Goal: Task Accomplishment & Management: Use online tool/utility

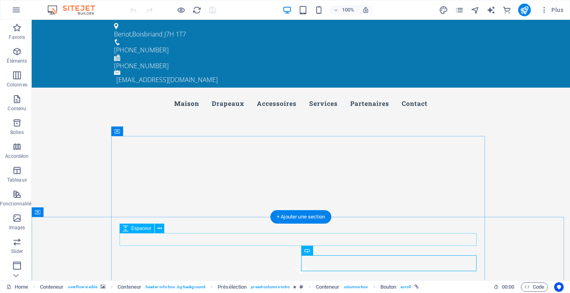
scroll to position [119, 0]
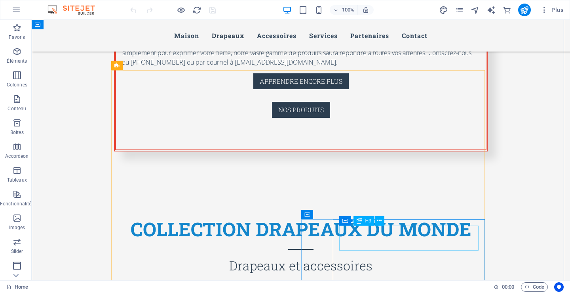
scroll to position [594, 0]
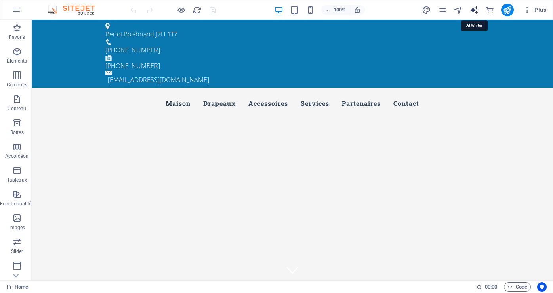
select select "English"
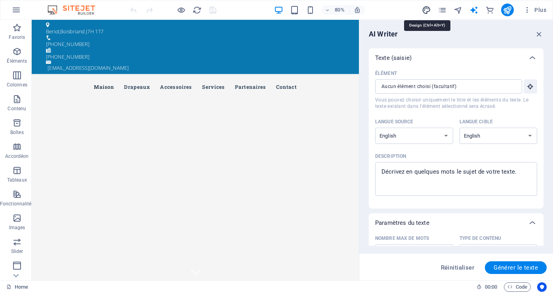
select select "px"
select select "300"
select select "px"
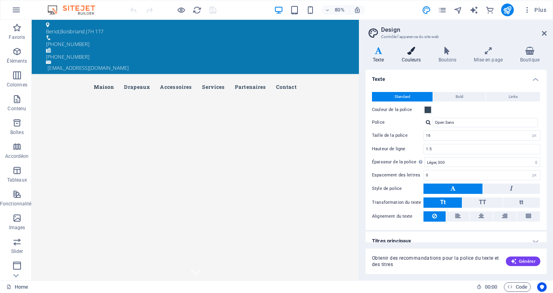
click at [410, 59] on h4 "Couleurs" at bounding box center [412, 55] width 37 height 17
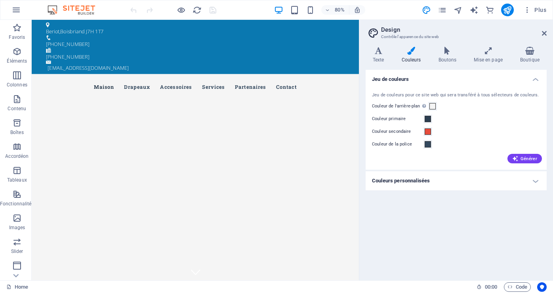
click at [418, 180] on h4 "Couleurs personnalisées" at bounding box center [455, 180] width 181 height 19
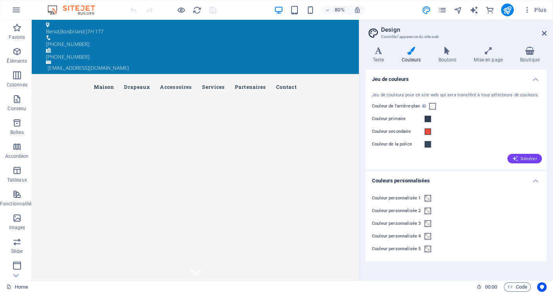
click at [523, 158] on span "Générer" at bounding box center [524, 158] width 25 height 6
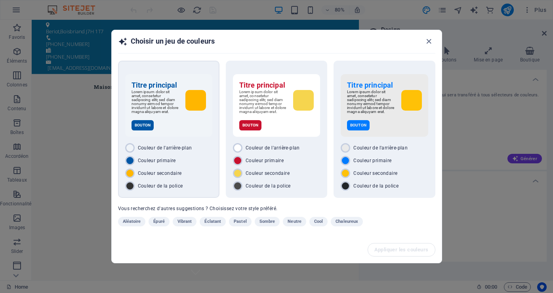
click at [170, 123] on div "Bouton" at bounding box center [168, 125] width 74 height 10
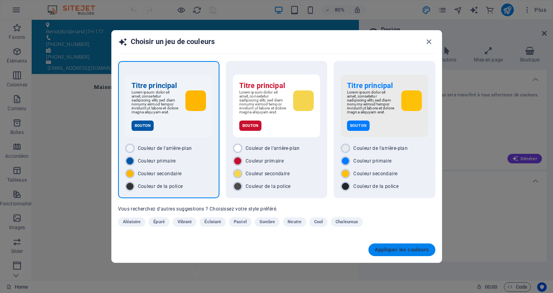
click at [400, 250] on span "Appliquer les couleurs" at bounding box center [401, 249] width 54 height 6
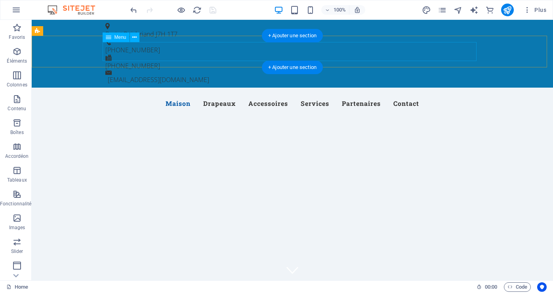
click at [319, 94] on nav "Maison Drapeaux Accessoires Services Partenaires Contact" at bounding box center [292, 103] width 374 height 19
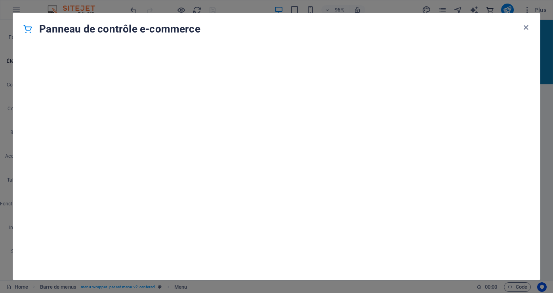
scroll to position [7628, 0]
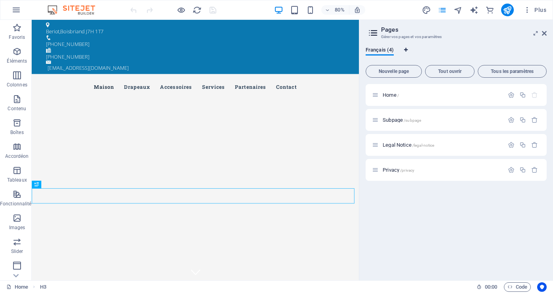
select select "50"
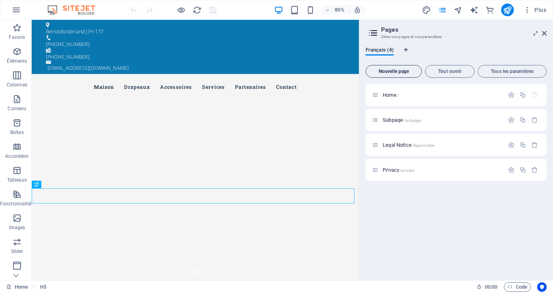
click at [403, 69] on span "Nouvelle page" at bounding box center [393, 71] width 49 height 5
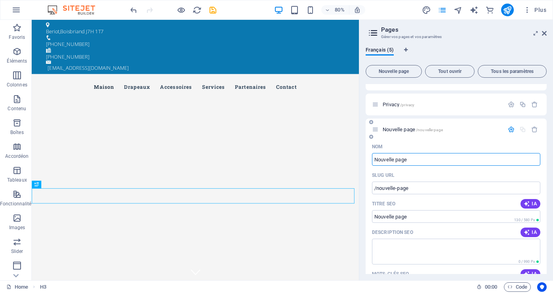
scroll to position [79, 0]
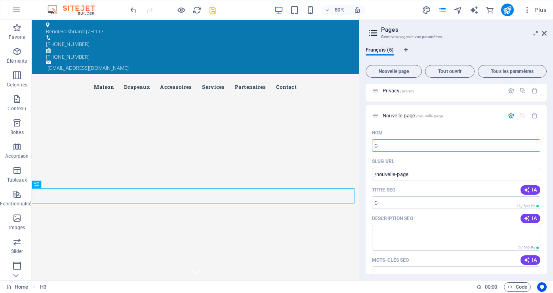
type input "C"
type input "/c"
type input "Cond"
type input "/con"
type input "Conditi"
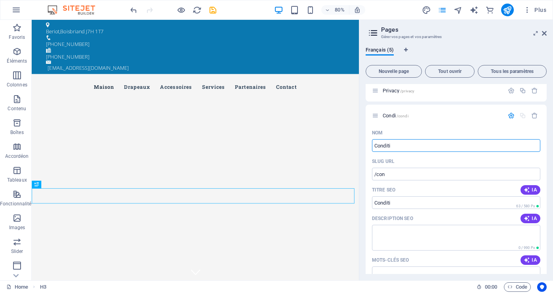
type input "/condi"
type input "Condition"
type input "/condition"
type input "Condition d'utilisation"
type input "/condition-d-utilisation"
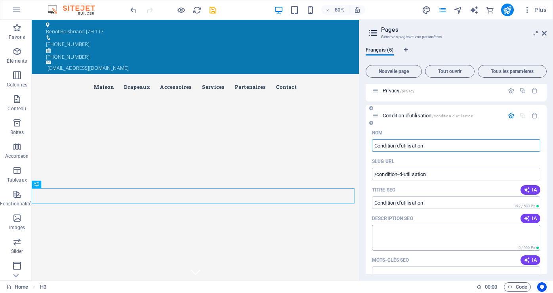
click at [386, 231] on textarea "Description SEO" at bounding box center [456, 237] width 168 height 26
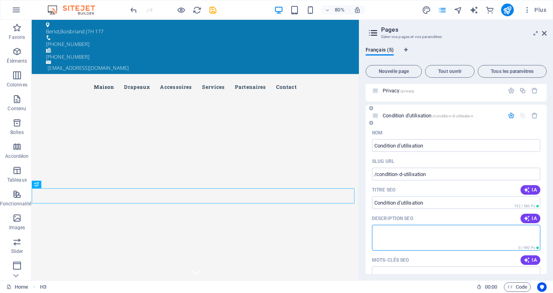
paste textarea "Conditions d'utilisations Veuillez lire attentivement le présent avis de confid…"
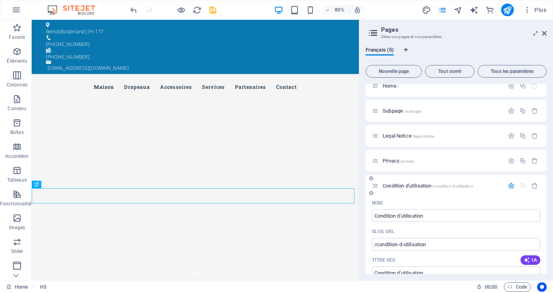
scroll to position [0, 0]
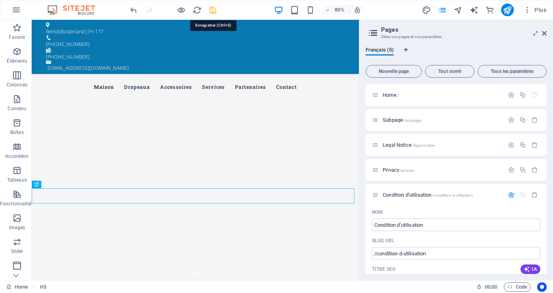
type textarea "Conditions d'utilisations Veuillez lire attentivement le présent avis de confid…"
click at [212, 10] on icon "save" at bounding box center [212, 10] width 9 height 9
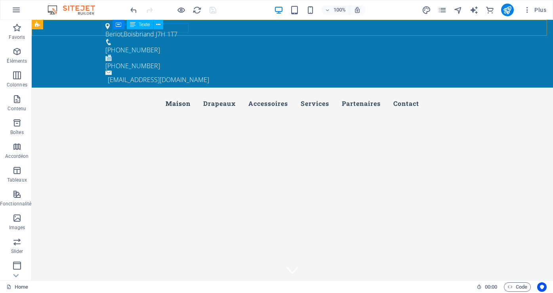
click at [166, 27] on div "Conteneur Texte" at bounding box center [140, 25] width 56 height 10
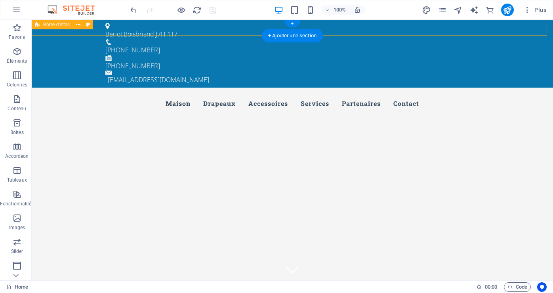
click at [198, 27] on div "Beriot , Boisbriand J7H 1T7 (450) 433-8129 (450) 433-8129 info@flagscollection.…" at bounding box center [292, 54] width 521 height 68
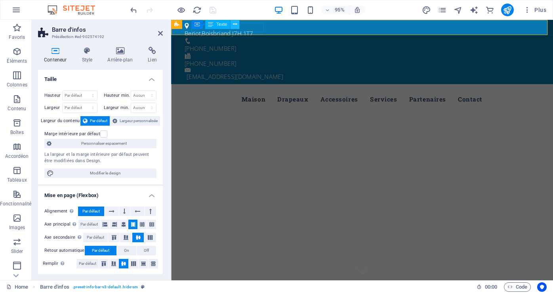
click at [234, 25] on icon at bounding box center [235, 24] width 4 height 8
click at [368, 30] on div "Beriot , Boisbriand J7H 1T7 (450) 433-8129 (450) 433-8129 info@flagscollection.…" at bounding box center [372, 54] width 402 height 68
click at [515, 22] on icon at bounding box center [513, 24] width 4 height 8
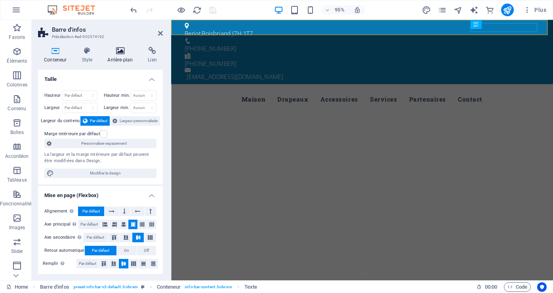
click at [120, 59] on h4 "Arrière-plan" at bounding box center [121, 55] width 40 height 17
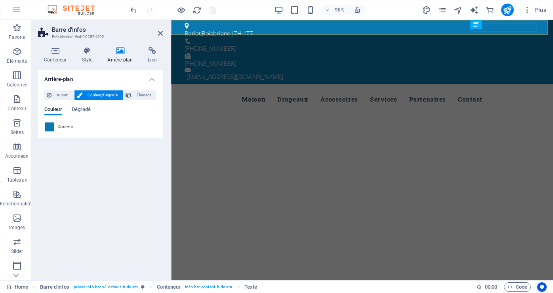
click at [120, 59] on h4 "Arrière-plan" at bounding box center [121, 55] width 40 height 17
click at [46, 129] on span at bounding box center [49, 126] width 9 height 9
click at [59, 108] on span "Couleur" at bounding box center [53, 109] width 18 height 11
click at [49, 125] on span at bounding box center [49, 126] width 9 height 9
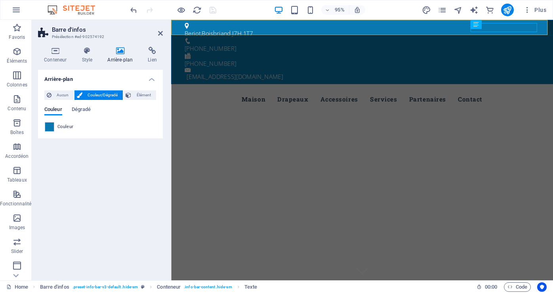
click at [106, 92] on span "Couleur/Dégradé" at bounding box center [103, 94] width 36 height 9
click at [81, 109] on span "Dégradé" at bounding box center [81, 109] width 19 height 11
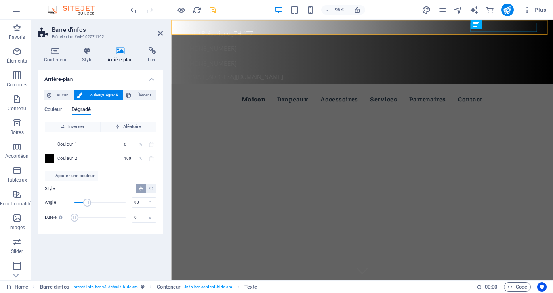
click at [54, 106] on div "Couleur Dégradé Couleur Inverser Aléatoire Couleur 1 0 % ​ Couleur 2 100 % ​ Aj…" at bounding box center [100, 163] width 112 height 127
click at [56, 108] on span "Couleur" at bounding box center [53, 109] width 18 height 11
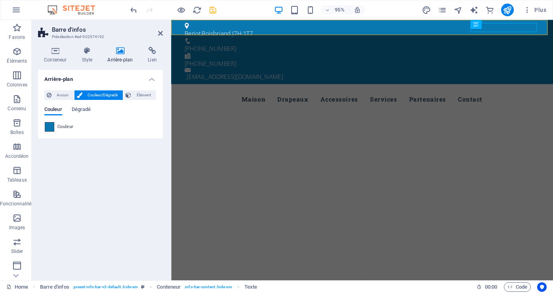
click at [47, 127] on span at bounding box center [49, 126] width 9 height 9
click at [48, 127] on span at bounding box center [49, 126] width 9 height 9
click at [67, 123] on span "Couleur" at bounding box center [65, 126] width 16 height 6
click at [299, 27] on div "Beriot , Boisbriand J7H 1T7 (450) 433-8129 (450) 433-8129 info@flagscollection.…" at bounding box center [372, 54] width 402 height 68
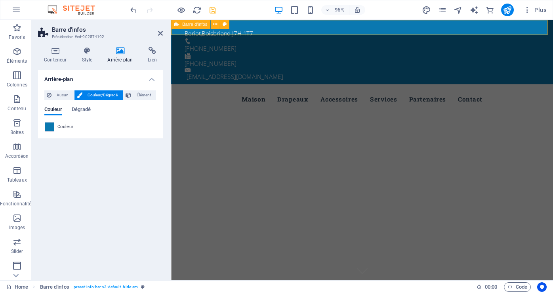
click at [299, 27] on div "Beriot , Boisbriand J7H 1T7 (450) 433-8129 (450) 433-8129 info@flagscollection.…" at bounding box center [372, 54] width 402 height 68
click at [144, 94] on span "Élément" at bounding box center [143, 94] width 20 height 9
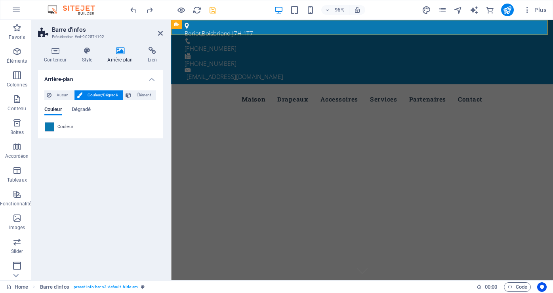
click at [110, 93] on span "Couleur/Dégradé" at bounding box center [103, 94] width 36 height 9
click at [51, 126] on span at bounding box center [49, 126] width 9 height 9
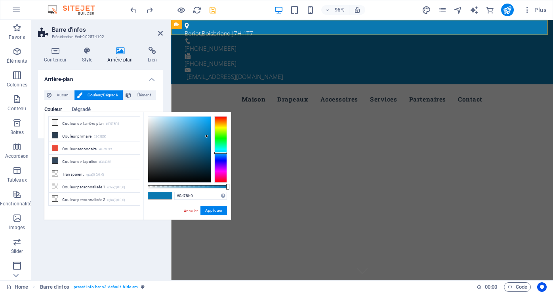
click at [51, 126] on li "Couleur de l'arrière-plan #F5F5F5" at bounding box center [94, 122] width 91 height 13
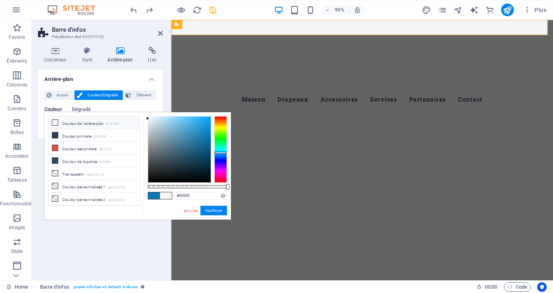
click at [221, 152] on div at bounding box center [220, 149] width 13 height 66
click at [222, 141] on div at bounding box center [220, 149] width 13 height 66
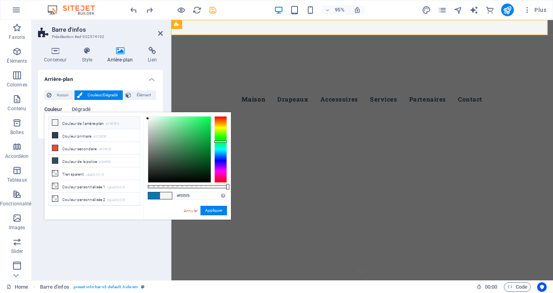
click at [220, 154] on div at bounding box center [220, 149] width 13 height 66
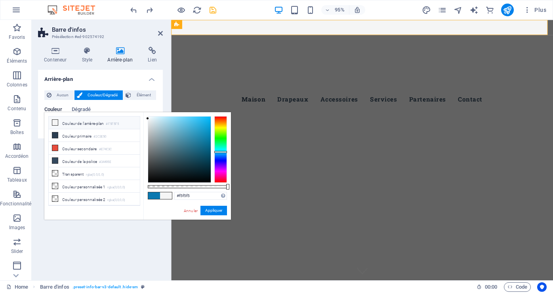
click at [221, 152] on div at bounding box center [220, 149] width 13 height 66
click at [186, 123] on div at bounding box center [179, 149] width 63 height 66
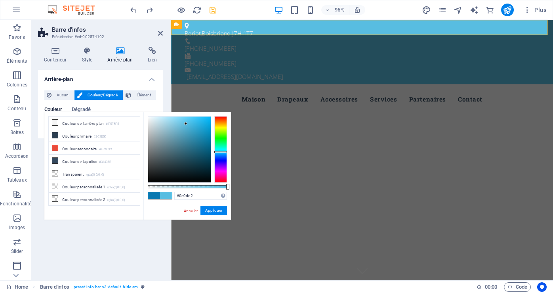
click at [207, 127] on div at bounding box center [179, 149] width 63 height 66
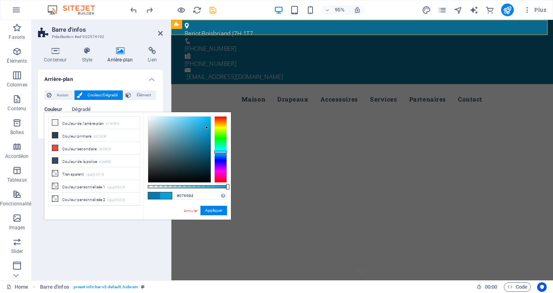
click at [207, 145] on div at bounding box center [179, 149] width 63 height 66
click at [220, 153] on div at bounding box center [220, 149] width 13 height 66
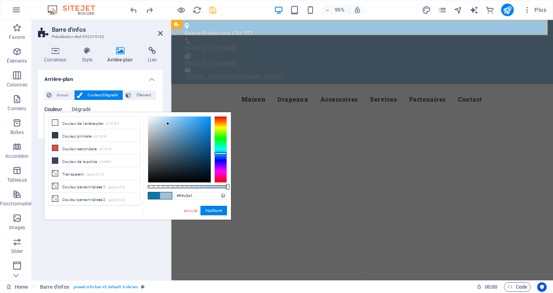
click at [168, 123] on div at bounding box center [179, 149] width 63 height 66
click at [184, 123] on div at bounding box center [179, 149] width 63 height 66
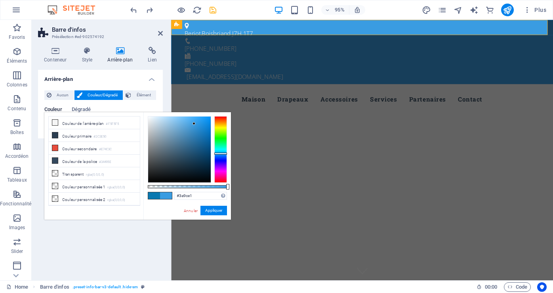
click at [194, 123] on div at bounding box center [179, 149] width 63 height 66
click at [199, 122] on div at bounding box center [179, 149] width 63 height 66
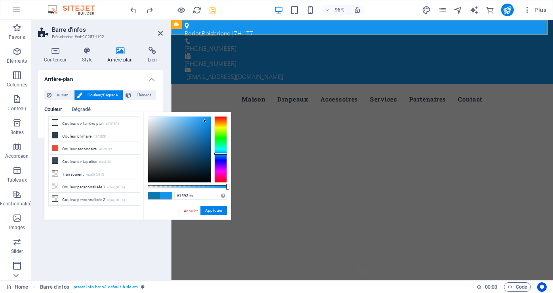
click at [205, 121] on div at bounding box center [179, 149] width 63 height 66
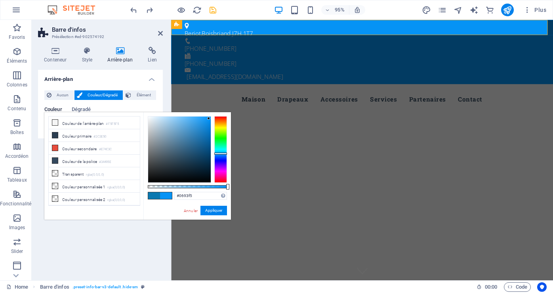
click at [209, 118] on div at bounding box center [179, 149] width 63 height 66
click at [209, 118] on div at bounding box center [208, 118] width 3 height 3
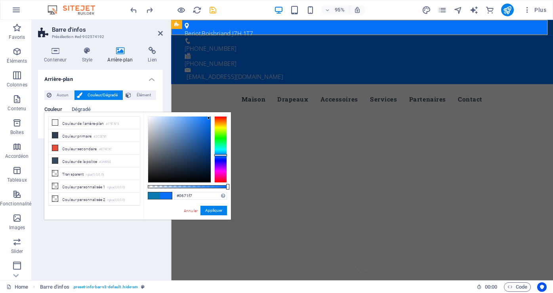
click at [225, 155] on div at bounding box center [220, 149] width 13 height 66
click at [208, 121] on div at bounding box center [179, 149] width 63 height 66
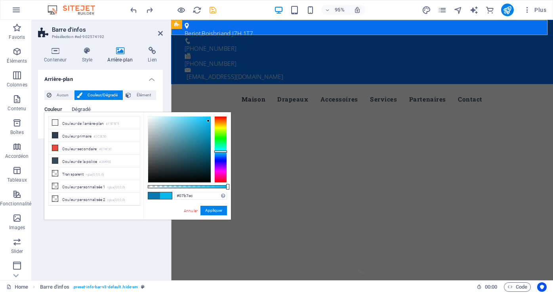
click at [221, 151] on div at bounding box center [220, 149] width 13 height 66
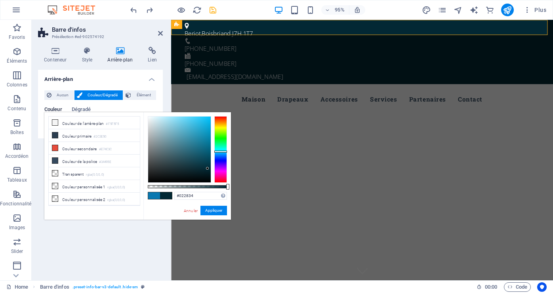
click at [207, 168] on div at bounding box center [179, 149] width 63 height 66
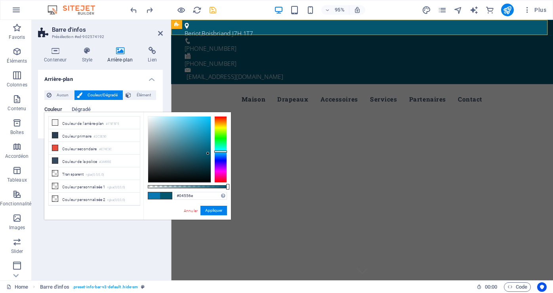
click at [208, 153] on div at bounding box center [179, 149] width 63 height 66
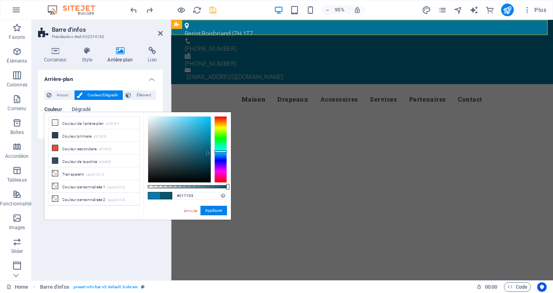
click at [210, 144] on div at bounding box center [179, 149] width 63 height 66
click at [220, 156] on div at bounding box center [220, 149] width 13 height 66
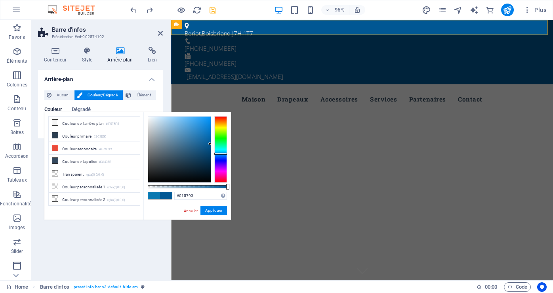
click at [219, 153] on div at bounding box center [220, 149] width 13 height 66
type input "#0867aa"
click at [207, 138] on div at bounding box center [179, 149] width 63 height 66
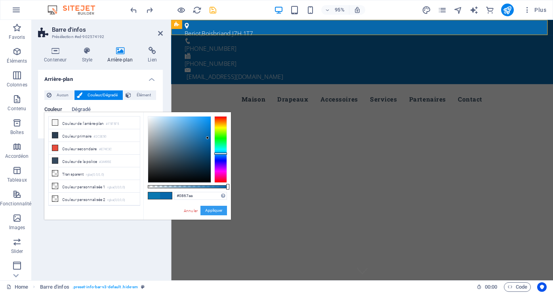
click at [208, 205] on button "Appliquer" at bounding box center [213, 209] width 27 height 9
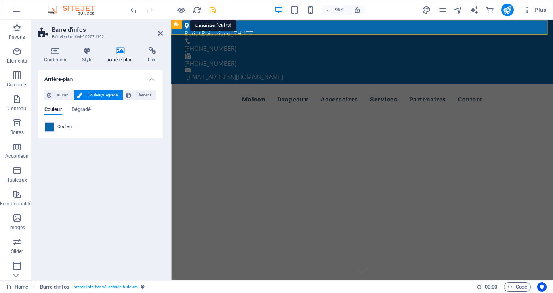
click at [211, 10] on icon "save" at bounding box center [212, 10] width 9 height 9
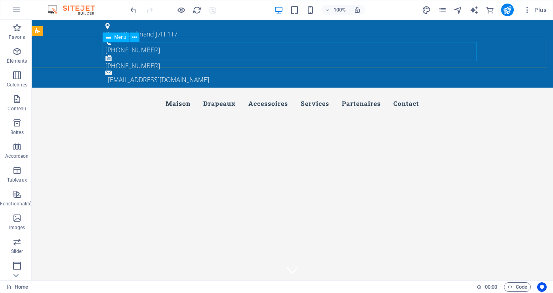
click at [313, 94] on nav "Maison Drapeaux Accessoires Services Partenaires Contact" at bounding box center [292, 103] width 374 height 19
select select
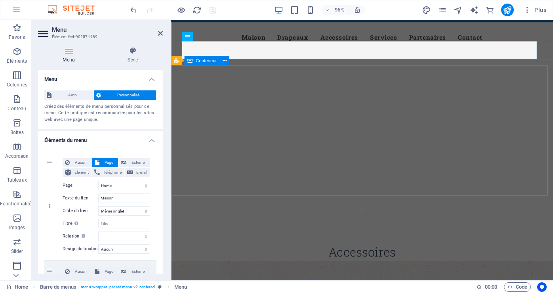
scroll to position [119, 0]
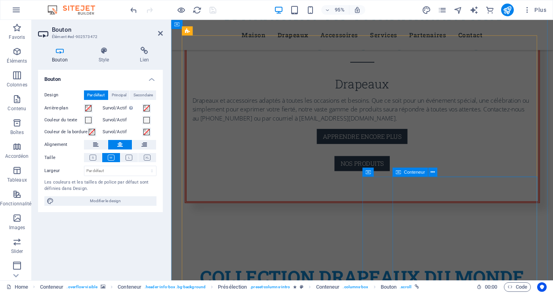
scroll to position [554, 0]
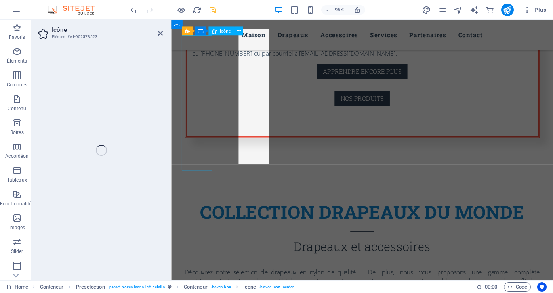
select select "xMidYMid"
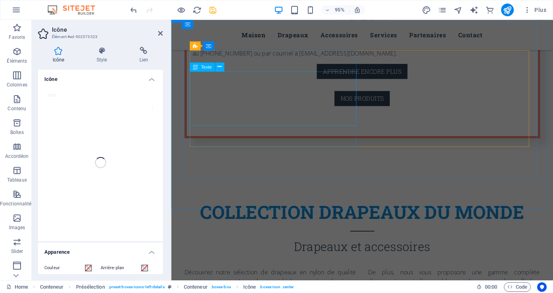
scroll to position [504, 0]
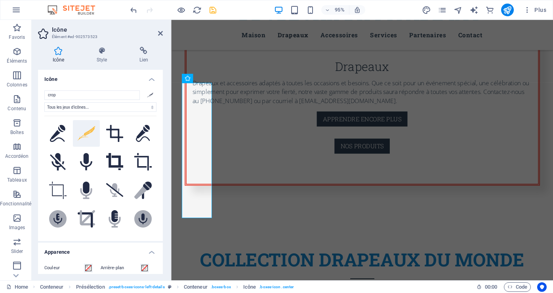
click at [148, 93] on icon at bounding box center [150, 94] width 6 height 5
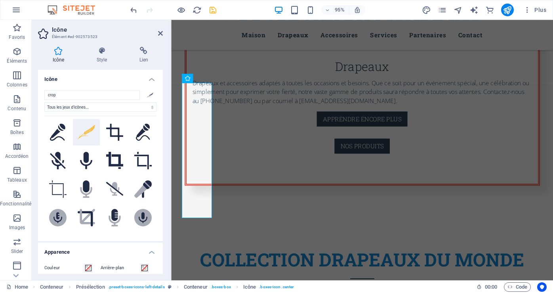
scroll to position [0, 0]
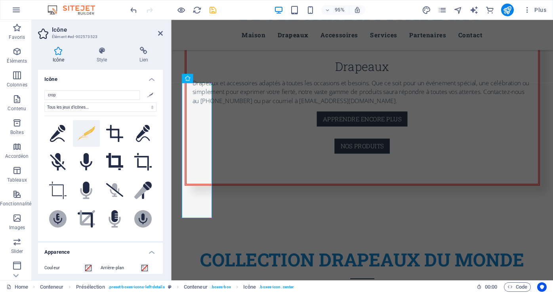
click at [85, 131] on icon at bounding box center [86, 133] width 17 height 14
click at [87, 129] on icon at bounding box center [86, 133] width 17 height 14
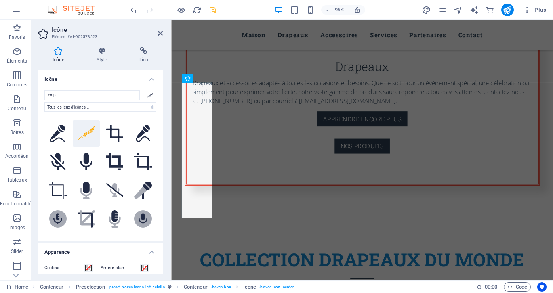
click at [87, 129] on icon at bounding box center [86, 133] width 17 height 14
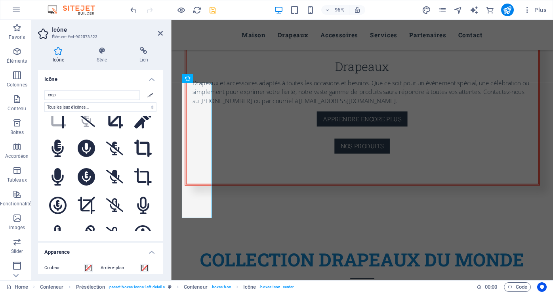
scroll to position [87, 0]
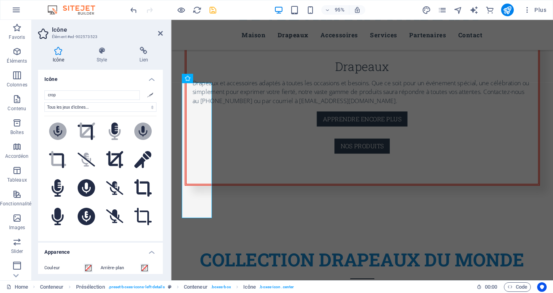
click at [59, 58] on h4 "Icône" at bounding box center [60, 55] width 44 height 17
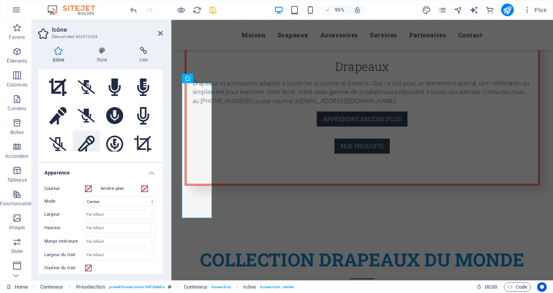
scroll to position [246, 0]
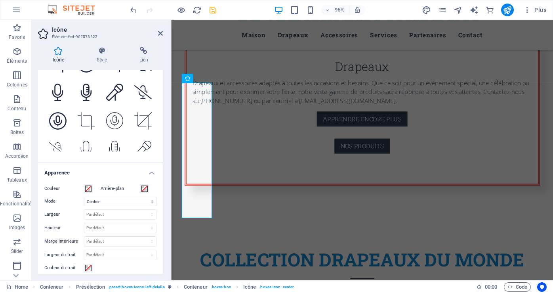
click at [62, 59] on h4 "Icône" at bounding box center [60, 55] width 44 height 17
click at [105, 59] on h4 "Style" at bounding box center [103, 55] width 43 height 17
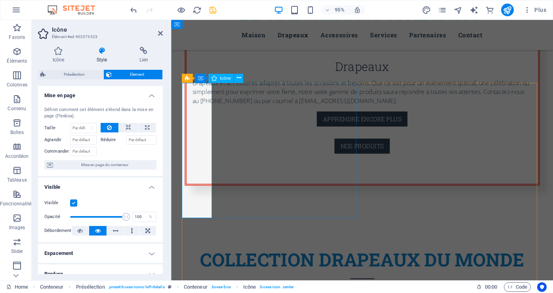
click at [228, 80] on span "Icône" at bounding box center [225, 78] width 11 height 4
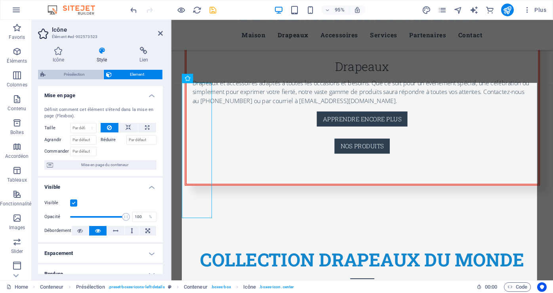
click at [78, 72] on span "Présélection" at bounding box center [74, 74] width 53 height 9
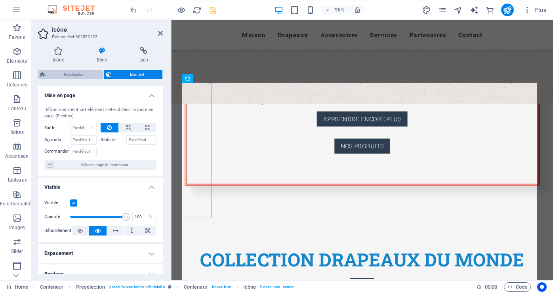
select select "px"
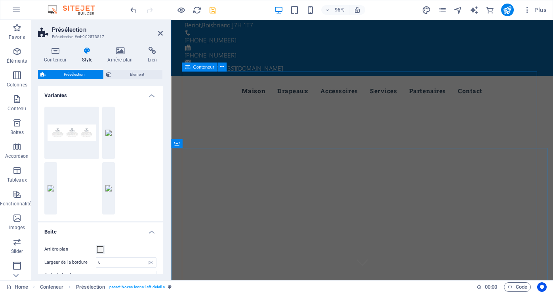
scroll to position [0, 0]
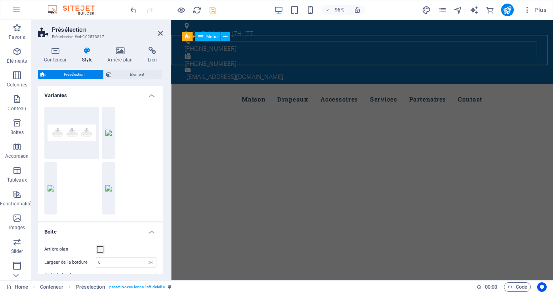
click at [215, 94] on nav "Maison Drapeaux Accessoires Services Partenaires Contact" at bounding box center [372, 103] width 374 height 19
select select
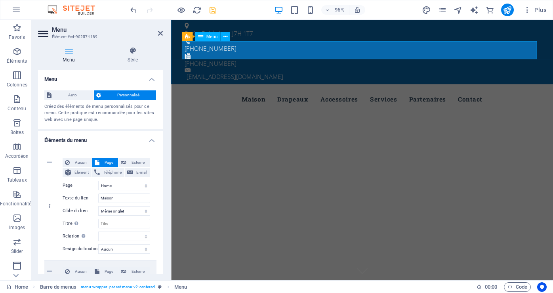
click at [207, 94] on nav "Maison Drapeaux Accessoires Services Partenaires Contact" at bounding box center [372, 103] width 374 height 19
click at [133, 58] on h4 "Style" at bounding box center [133, 55] width 60 height 17
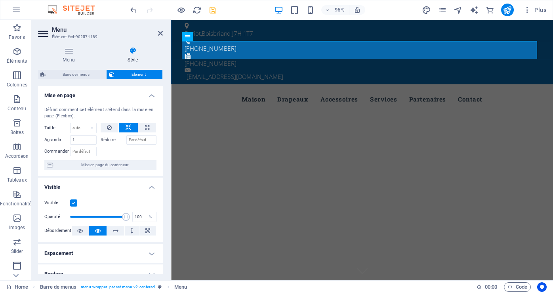
click at [133, 58] on h4 "Style" at bounding box center [133, 55] width 60 height 17
click at [118, 165] on span "Mise en page du conteneur" at bounding box center [104, 164] width 99 height 9
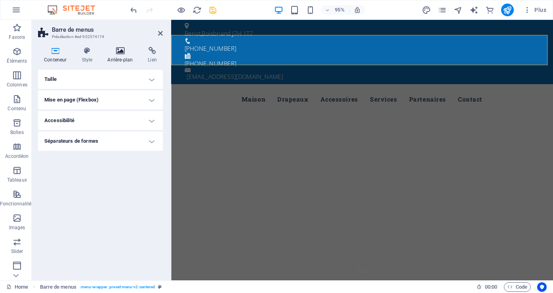
click at [127, 56] on h4 "Arrière-plan" at bounding box center [121, 55] width 40 height 17
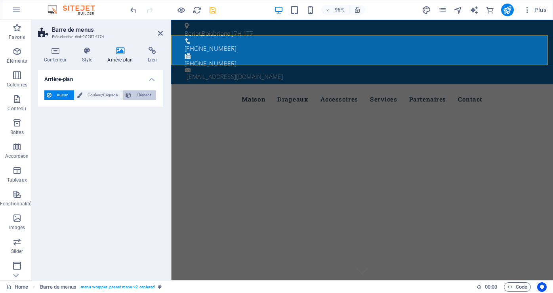
click at [144, 92] on span "Élément" at bounding box center [143, 94] width 20 height 9
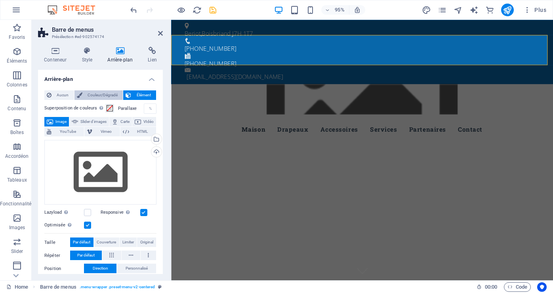
click at [96, 91] on span "Couleur/Dégradé" at bounding box center [103, 94] width 36 height 9
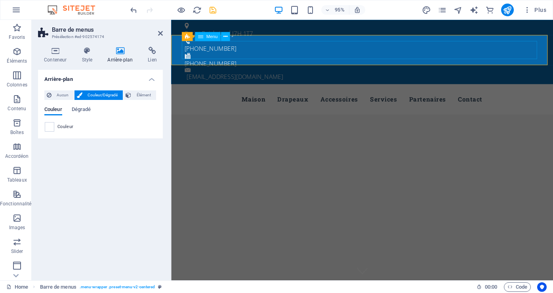
click at [199, 94] on nav "Maison Drapeaux Accessoires Services Partenaires Contact" at bounding box center [372, 103] width 374 height 19
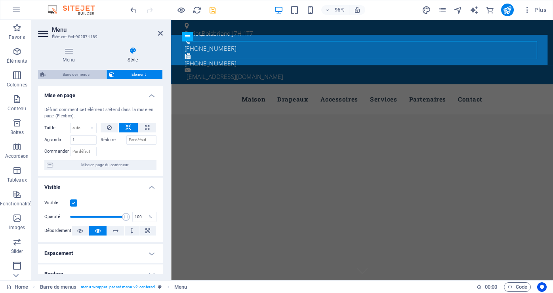
click at [66, 74] on span "Barre de menus" at bounding box center [76, 74] width 56 height 9
select select "rem"
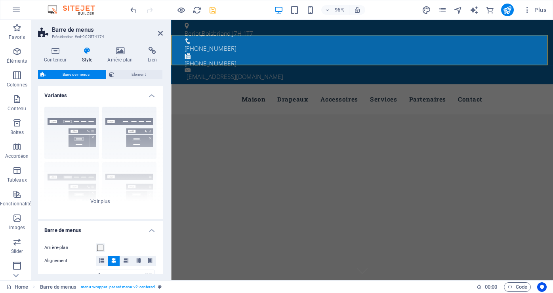
click at [66, 74] on span "Barre de menus" at bounding box center [76, 74] width 56 height 9
click at [78, 136] on div "Bordure Centré Par défaut Fixé Loki Déclencheur Large XXL" at bounding box center [100, 159] width 125 height 119
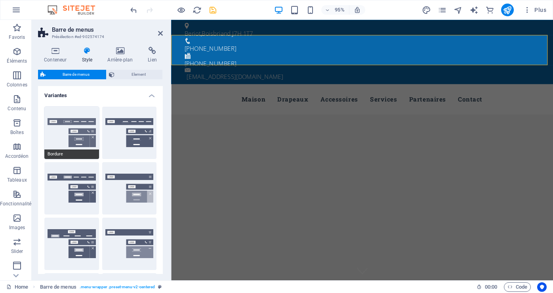
click at [78, 136] on button "Bordure" at bounding box center [71, 132] width 55 height 52
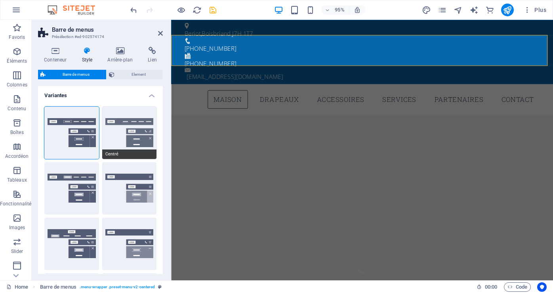
click at [131, 131] on button "Centré" at bounding box center [129, 132] width 55 height 52
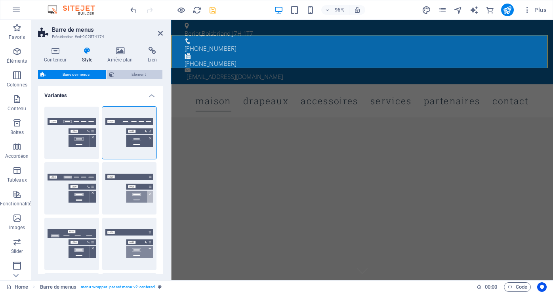
click at [135, 73] on span "Element" at bounding box center [138, 74] width 43 height 9
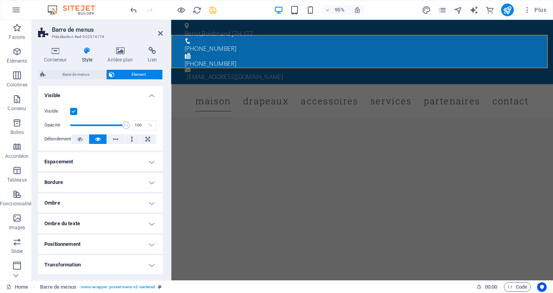
click at [84, 55] on h4 "Style" at bounding box center [89, 55] width 26 height 17
click at [87, 59] on h4 "Style" at bounding box center [89, 55] width 26 height 17
click at [77, 72] on span "Barre de menus" at bounding box center [76, 74] width 56 height 9
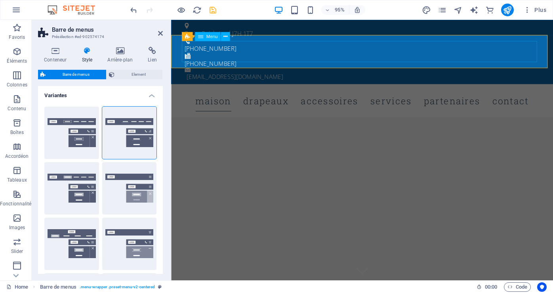
click at [213, 94] on nav "Maison Drapeaux Accessoires Services Partenaires Contact" at bounding box center [372, 105] width 374 height 22
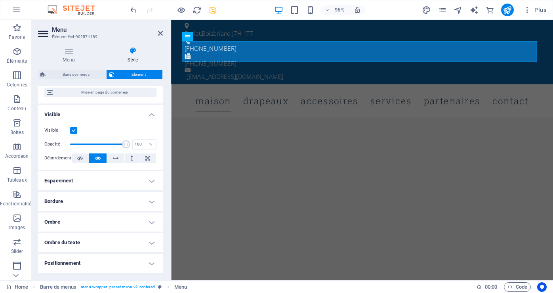
scroll to position [79, 0]
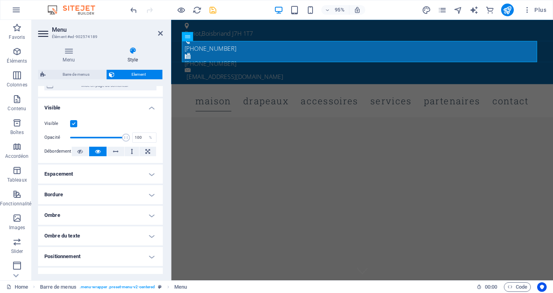
click at [65, 171] on h4 "Espacement" at bounding box center [100, 173] width 125 height 19
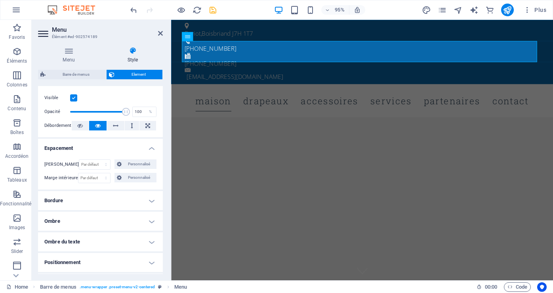
scroll to position [119, 0]
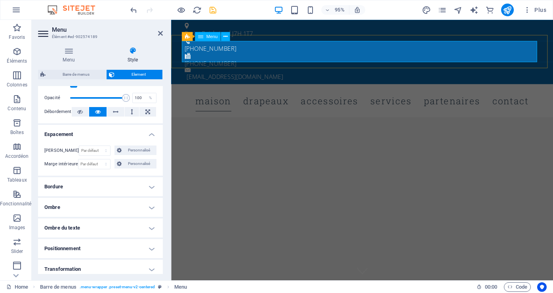
click at [497, 94] on nav "Maison Drapeaux Accessoires Services Partenaires Contact" at bounding box center [372, 105] width 374 height 22
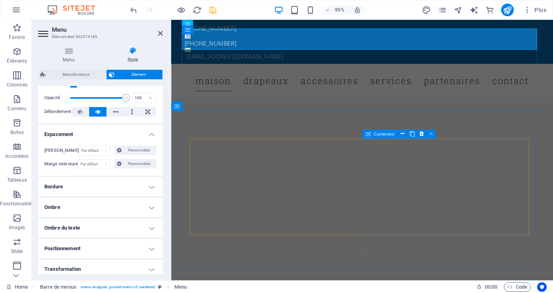
scroll to position [0, 0]
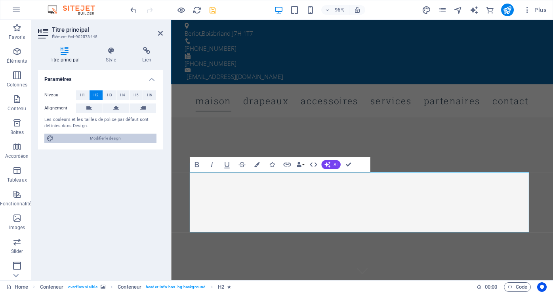
click at [54, 137] on button "Modifier le design" at bounding box center [100, 137] width 112 height 9
select select "px"
select select "300"
select select "px"
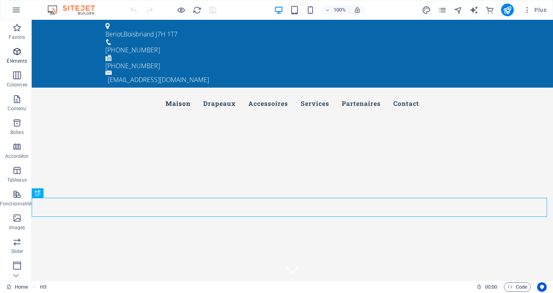
click at [17, 60] on p "Éléments" at bounding box center [17, 61] width 20 height 6
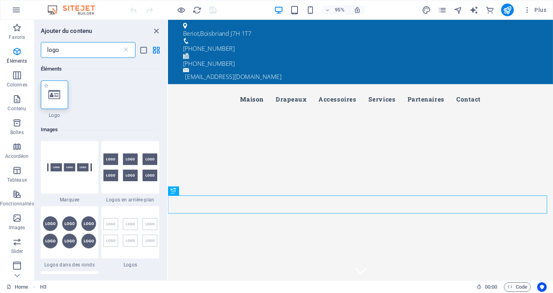
type input "logo"
click at [60, 97] on div at bounding box center [54, 94] width 27 height 28
click at [168, 97] on div "Glissez et déposez l'élément de votre choix pour remplacer le contenu existant.…" at bounding box center [360, 150] width 385 height 260
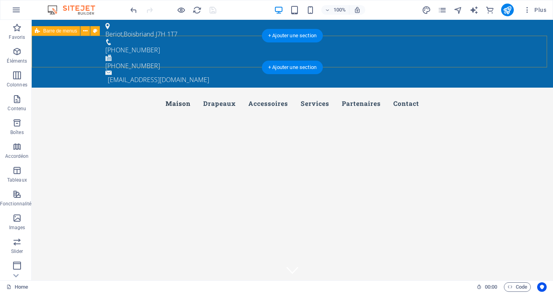
click at [60, 87] on div "Menu Maison Drapeaux Accessoires Services Partenaires Contact" at bounding box center [292, 103] width 521 height 32
select select "header"
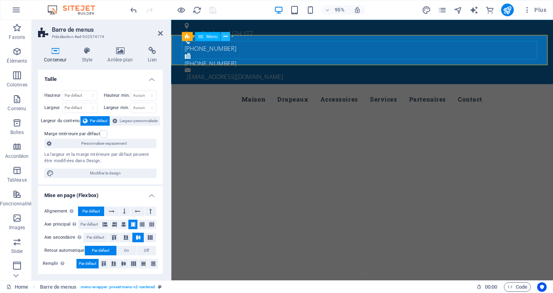
click at [226, 36] on icon at bounding box center [225, 36] width 4 height 8
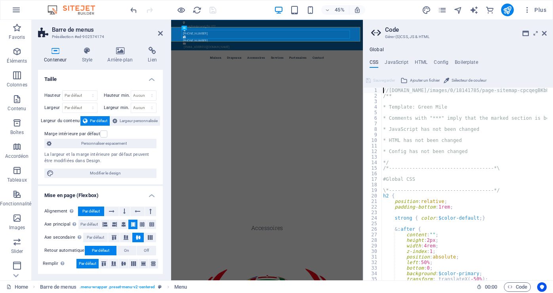
click at [378, 49] on h4 "Global" at bounding box center [376, 50] width 14 height 6
click at [237, 94] on nav "Maison Drapeaux Accessoires Services Partenaires Contact" at bounding box center [384, 103] width 374 height 19
select select
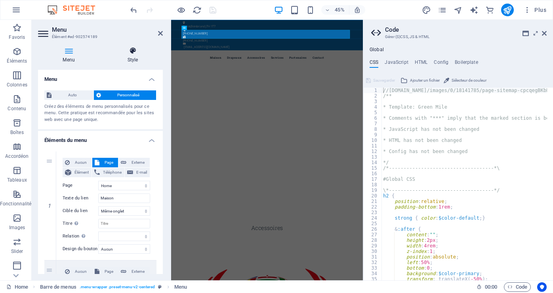
click at [132, 57] on h4 "Style" at bounding box center [133, 55] width 60 height 17
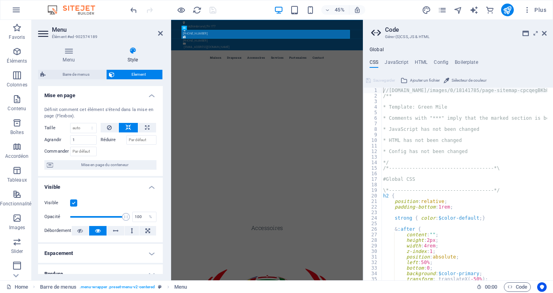
click at [78, 68] on div "Menu Style Menu Auto Personnalisé Créez des éléments de menu personnalisés pour…" at bounding box center [100, 160] width 125 height 227
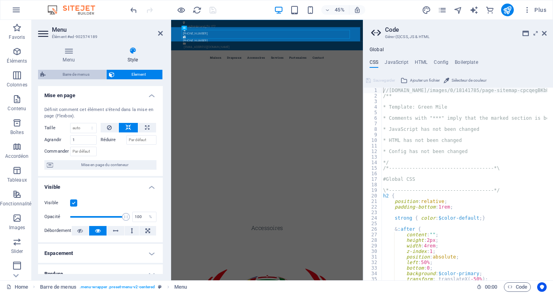
click at [74, 72] on span "Barre de menus" at bounding box center [76, 74] width 56 height 9
select select "rem"
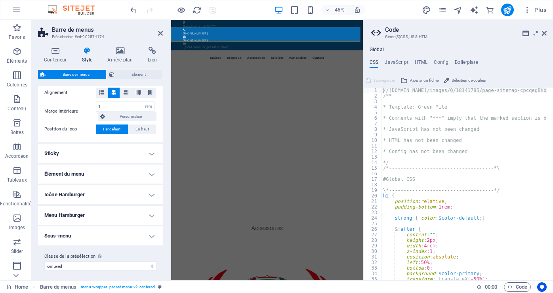
scroll to position [171, 0]
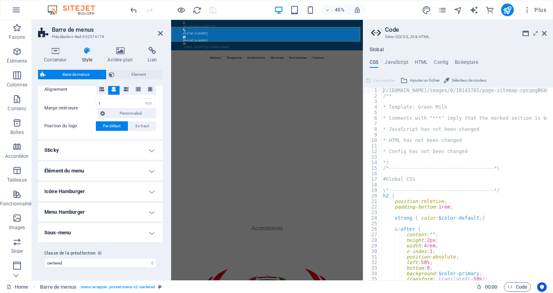
click at [68, 150] on h4 "Sticky" at bounding box center [100, 150] width 125 height 19
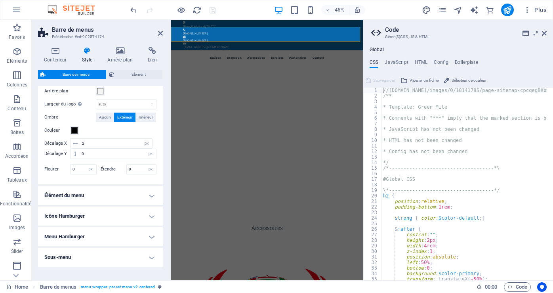
scroll to position [290, 0]
click at [55, 194] on h4 "Élément du menu" at bounding box center [100, 194] width 125 height 19
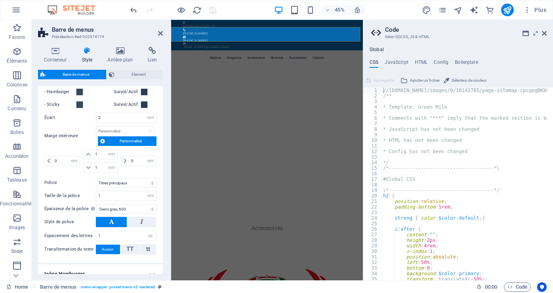
scroll to position [530, 0]
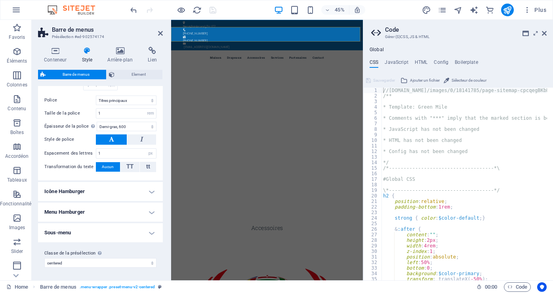
click at [64, 192] on h4 "Icône Hamburger" at bounding box center [100, 191] width 125 height 19
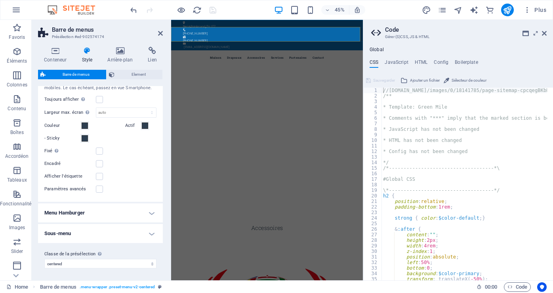
scroll to position [657, 0]
click at [69, 208] on h4 "Menu Hamburger" at bounding box center [100, 211] width 125 height 19
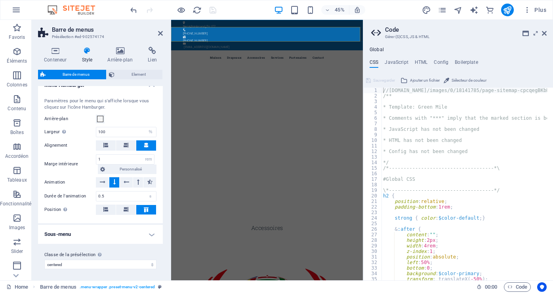
scroll to position [785, 0]
click at [64, 232] on h4 "Sous-menu" at bounding box center [100, 232] width 125 height 19
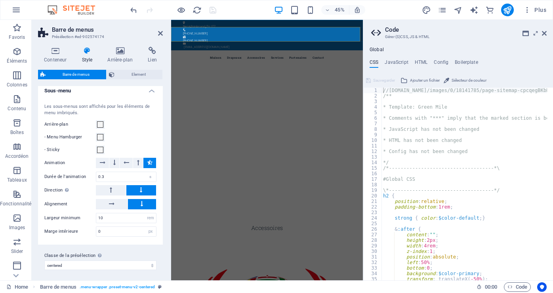
scroll to position [929, 0]
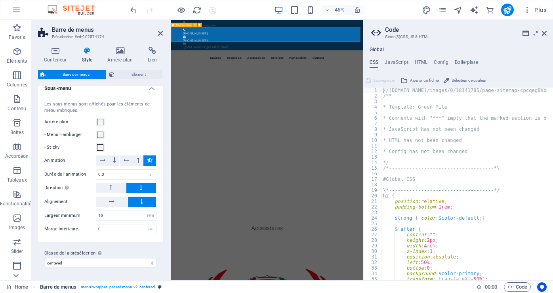
click at [97, 286] on span ". menu-wrapper .preset-menu-v2-centered" at bounding box center [118, 286] width 76 height 9
click at [0, 0] on icon "design" at bounding box center [0, 0] width 0 height 0
select select "px"
select select "300"
select select "px"
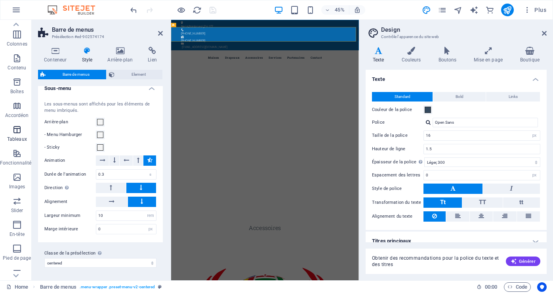
scroll to position [0, 0]
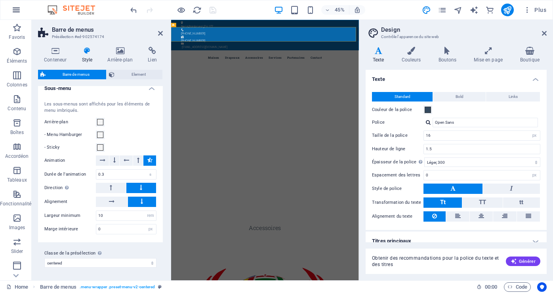
click at [0, 0] on icon "button" at bounding box center [0, 0] width 0 height 0
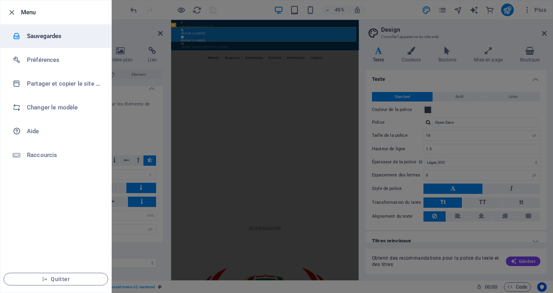
click at [43, 36] on h6 "Sauvegardes" at bounding box center [63, 35] width 73 height 9
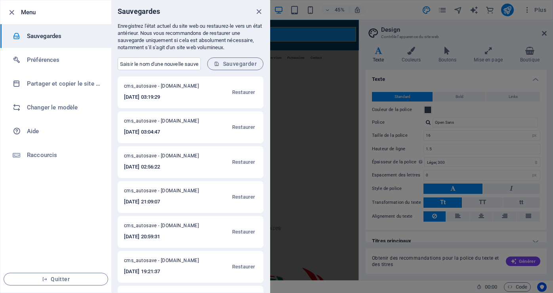
drag, startPoint x: 266, startPoint y: 89, endPoint x: 267, endPoint y: 82, distance: 7.6
click at [267, 82] on div "cms_autosave - flagscollection.com 2025-09-04 03:19:29 Restaurer cms_autosave -…" at bounding box center [190, 184] width 158 height 216
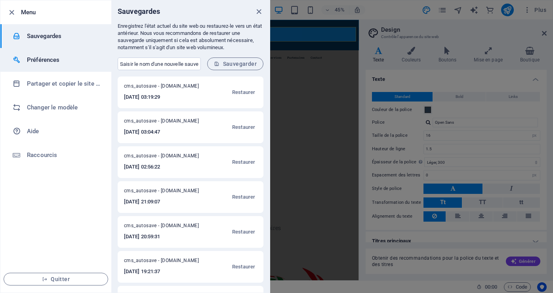
click at [43, 59] on h6 "Préférences" at bounding box center [63, 59] width 73 height 9
select select "fr"
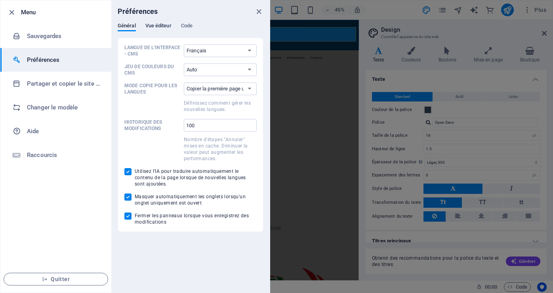
click at [158, 23] on span "Vue éditeur" at bounding box center [158, 26] width 26 height 11
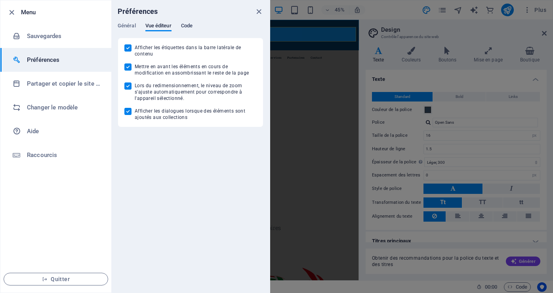
click at [190, 24] on span "Code" at bounding box center [186, 26] width 11 height 11
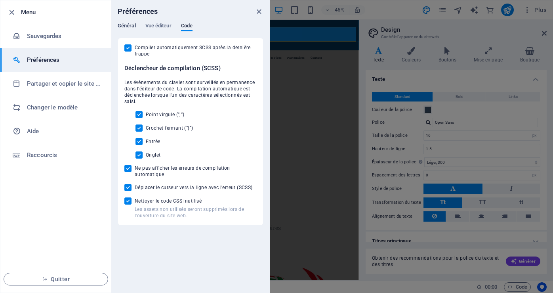
click at [125, 24] on span "Général" at bounding box center [127, 26] width 18 height 11
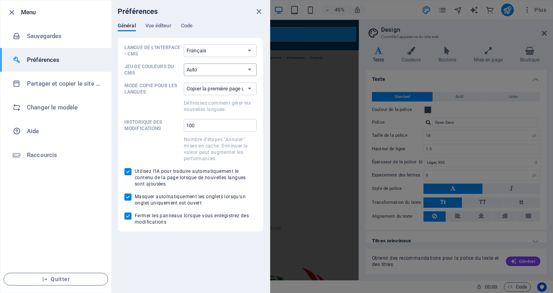
click at [251, 70] on select "Auto Sombre Clair" at bounding box center [220, 69] width 73 height 13
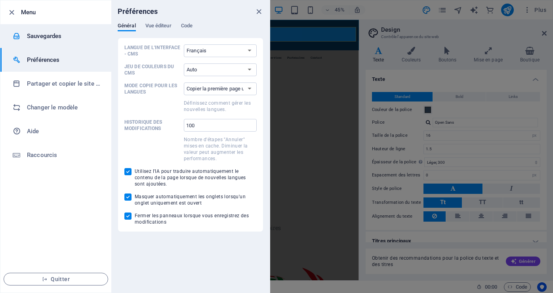
click at [34, 30] on li "Sauvegardes" at bounding box center [55, 36] width 111 height 24
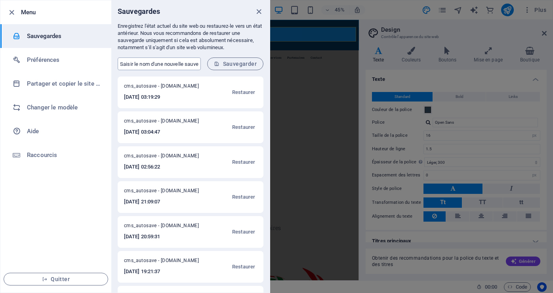
click at [139, 64] on input "text" at bounding box center [159, 63] width 83 height 13
type input "Collection drapeaux du monde"
click at [240, 61] on span "Sauvegarder" at bounding box center [235, 64] width 43 height 6
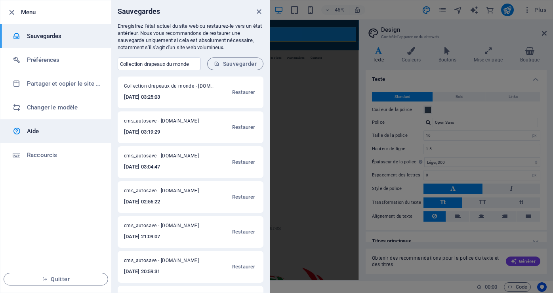
click at [34, 131] on h6 "Aide" at bounding box center [63, 130] width 73 height 9
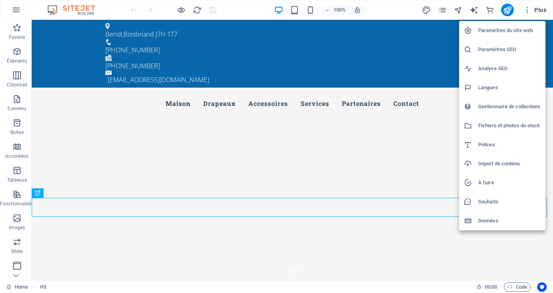
click at [496, 86] on h6 "Langues" at bounding box center [509, 87] width 63 height 9
select select "50"
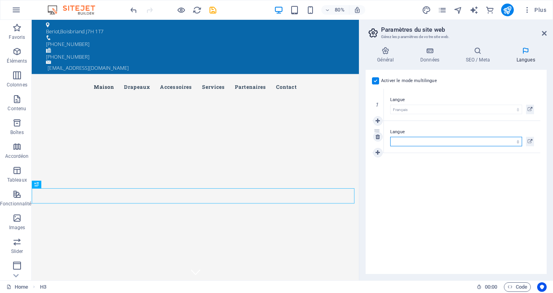
click at [404, 143] on select "Abkhazian Afar Afrikaans Akan Albanais Allemand Amharic Anglais Arabe Aragonese…" at bounding box center [456, 141] width 132 height 9
select select "7"
click at [390, 137] on select "Abkhazian Afar Afrikaans Akan Albanais Allemand Amharic Anglais Arabe Aragonese…" at bounding box center [456, 141] width 132 height 9
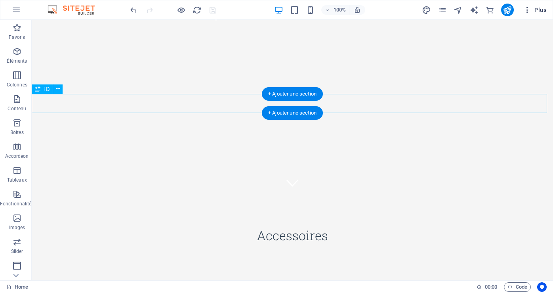
scroll to position [79, 0]
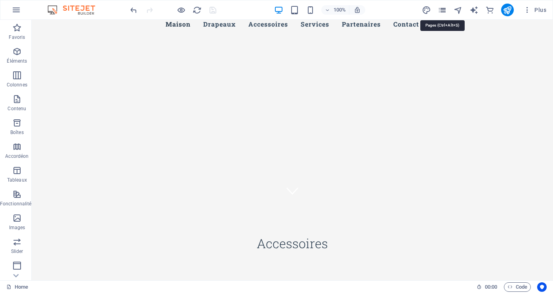
click at [441, 9] on icon "pages" at bounding box center [441, 10] width 9 height 9
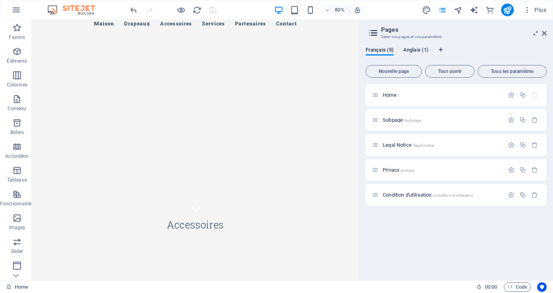
click at [418, 49] on span "Anglais (1)" at bounding box center [415, 50] width 25 height 11
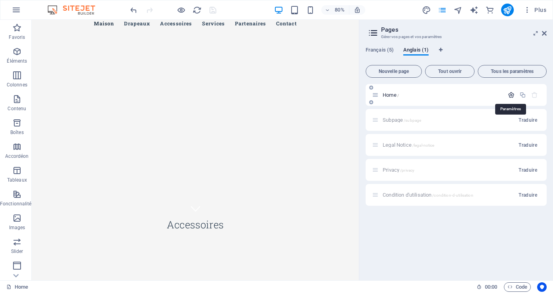
click at [511, 94] on icon "button" at bounding box center [510, 94] width 7 height 7
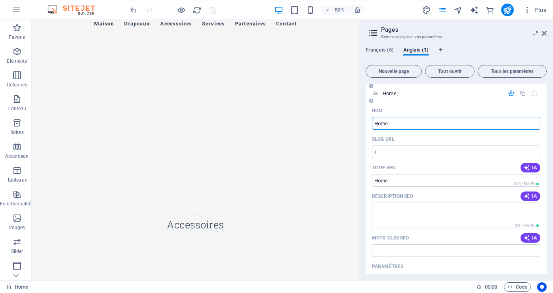
scroll to position [0, 0]
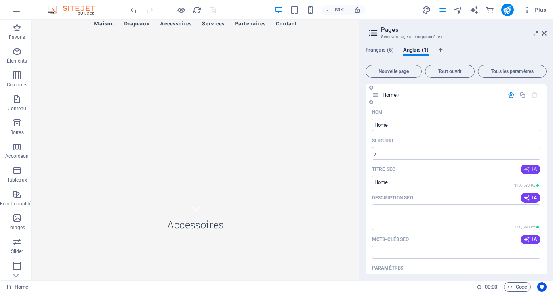
click at [532, 165] on button "IA" at bounding box center [530, 168] width 20 height 9
type input "Flags & Accessories Collection"
click at [410, 153] on input "/" at bounding box center [456, 153] width 168 height 13
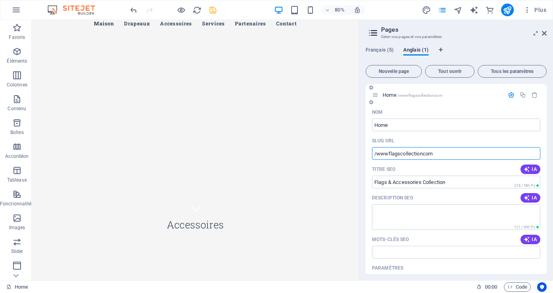
type input "/wwwflagscollectioncom"
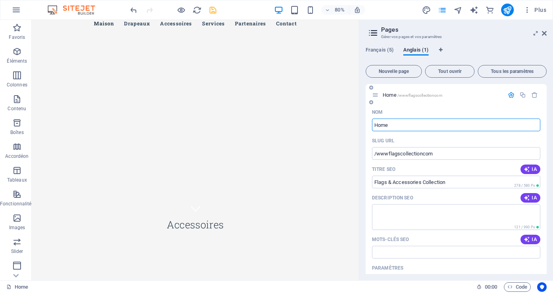
click at [421, 121] on input "Home" at bounding box center [456, 124] width 168 height 13
type input "Home/Collection drapeaux du monde inc."
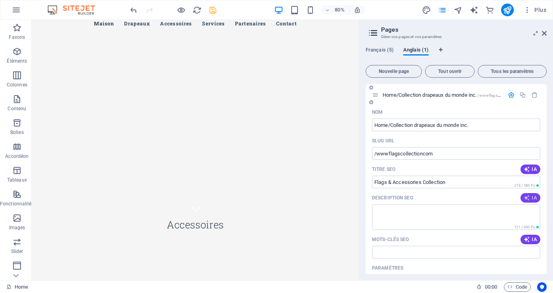
click at [534, 194] on button "IA" at bounding box center [530, 197] width 20 height 9
type textarea "Discover high-quality flags and accessories for every occasion. Express pride w…"
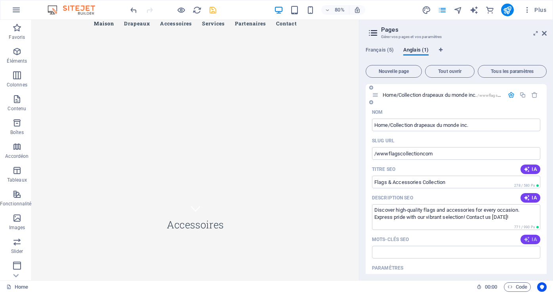
click at [532, 239] on span "IA" at bounding box center [529, 239] width 13 height 6
type input "flags, flag accessories, custom flags, quality nylon flags, event flags, promot…"
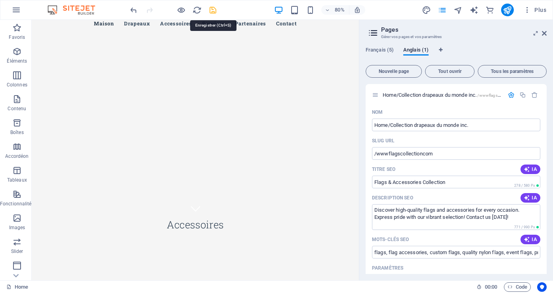
click at [215, 11] on icon "save" at bounding box center [212, 10] width 9 height 9
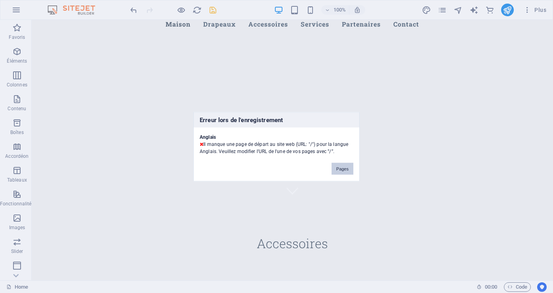
drag, startPoint x: 336, startPoint y: 169, endPoint x: 382, endPoint y: 186, distance: 49.2
click at [336, 169] on button "Pages" at bounding box center [342, 168] width 22 height 12
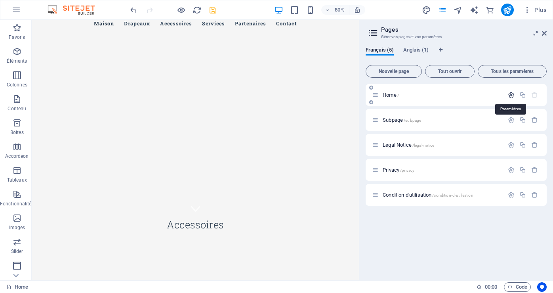
click at [510, 94] on icon "button" at bounding box center [510, 94] width 7 height 7
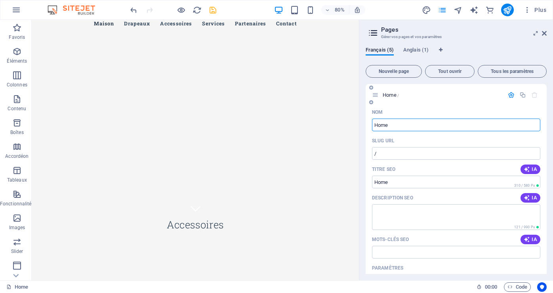
drag, startPoint x: 402, startPoint y: 125, endPoint x: 385, endPoint y: 94, distance: 34.9
drag, startPoint x: 385, startPoint y: 94, endPoint x: 377, endPoint y: 94, distance: 7.9
click at [376, 94] on icon at bounding box center [375, 94] width 7 height 7
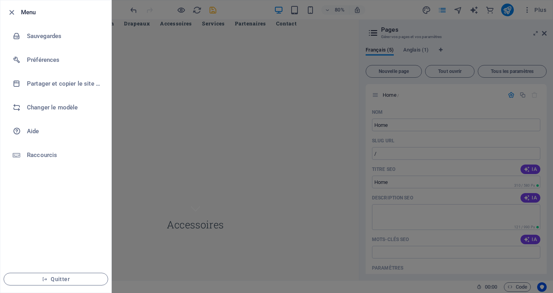
click at [486, 43] on div at bounding box center [276, 146] width 553 height 293
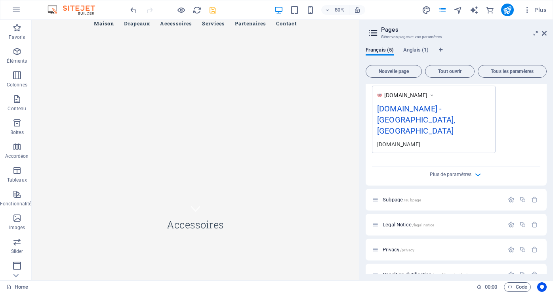
scroll to position [241, 0]
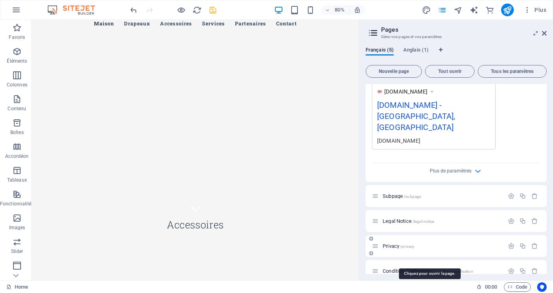
click at [405, 268] on span "Condition d'utilisation /condition-d-utilisation" at bounding box center [427, 271] width 91 height 6
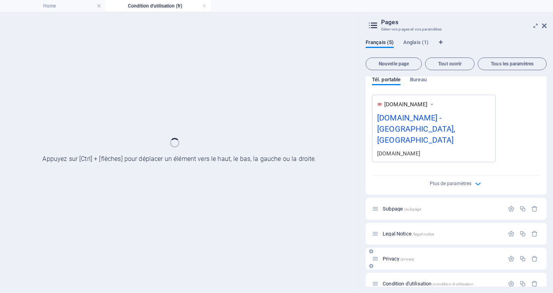
scroll to position [0, 0]
click at [405, 258] on div "Privacy /privacy" at bounding box center [455, 258] width 181 height 22
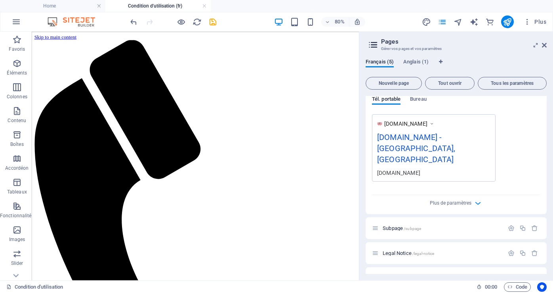
click at [458, 133] on div "[DOMAIN_NAME] - [GEOGRAPHIC_DATA], [GEOGRAPHIC_DATA]" at bounding box center [433, 150] width 113 height 38
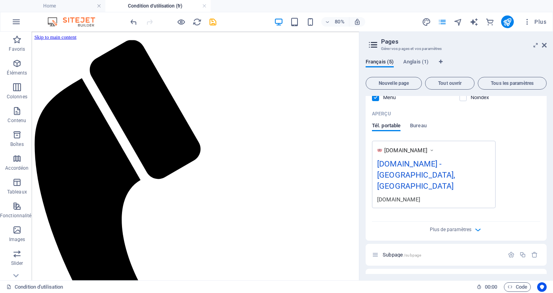
scroll to position [181, 0]
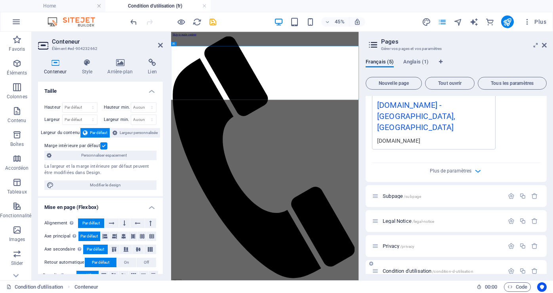
click at [396, 268] on span "Condition d'utilisation /condition-d-utilisation" at bounding box center [427, 271] width 91 height 6
click at [507, 267] on icon "button" at bounding box center [510, 270] width 7 height 7
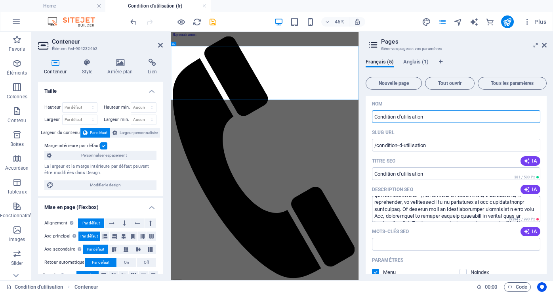
scroll to position [40, 0]
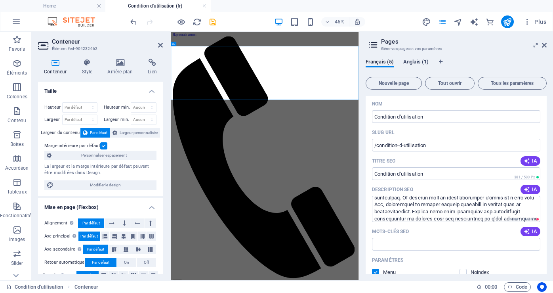
click at [412, 65] on span "Anglais (1)" at bounding box center [415, 62] width 25 height 11
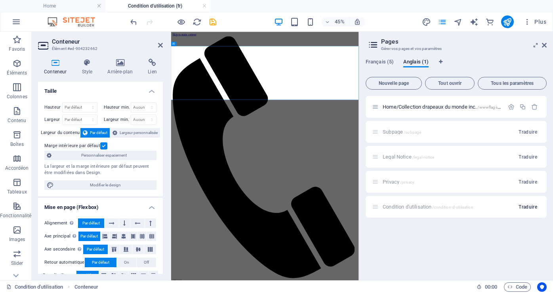
click at [522, 206] on span "Traduire" at bounding box center [527, 206] width 19 height 6
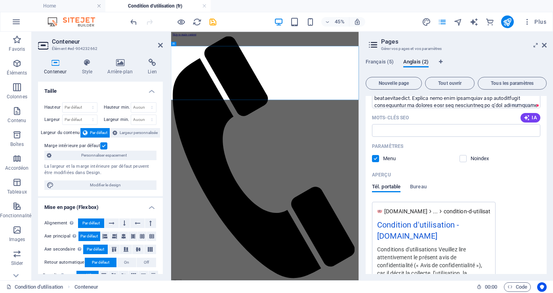
scroll to position [79, 0]
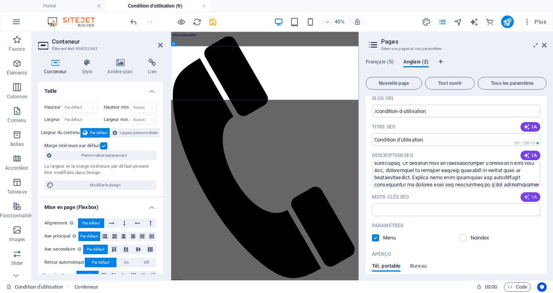
click at [532, 195] on span "IA" at bounding box center [529, 197] width 13 height 6
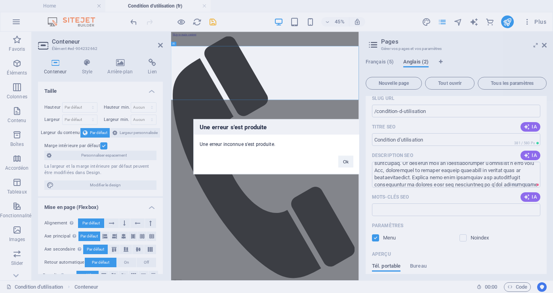
click at [533, 195] on div "Une erreur s'est produite Une erreur inconnue s'est produite. Ok" at bounding box center [276, 146] width 553 height 293
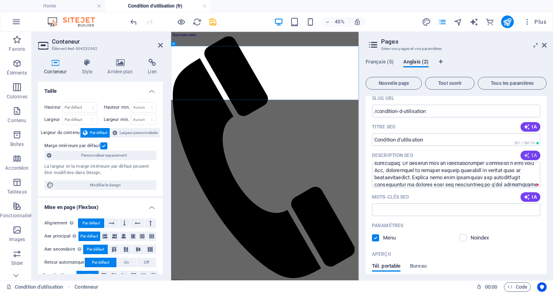
click at [530, 155] on span "IA" at bounding box center [529, 155] width 13 height 6
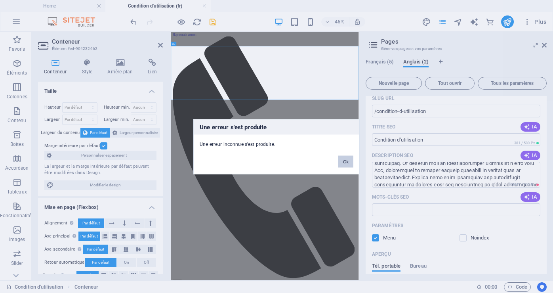
click at [344, 161] on button "Ok" at bounding box center [345, 161] width 15 height 12
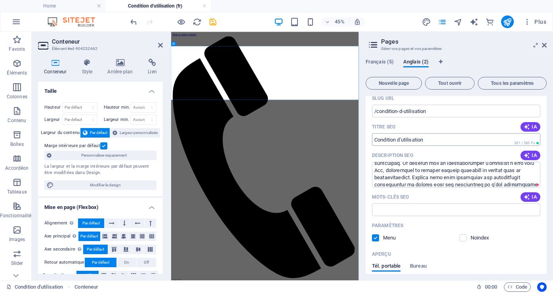
scroll to position [0, 0]
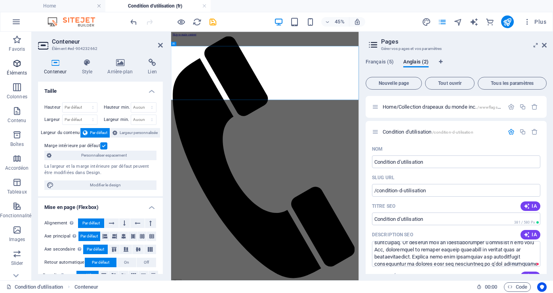
click at [13, 73] on p "Éléments" at bounding box center [17, 73] width 20 height 6
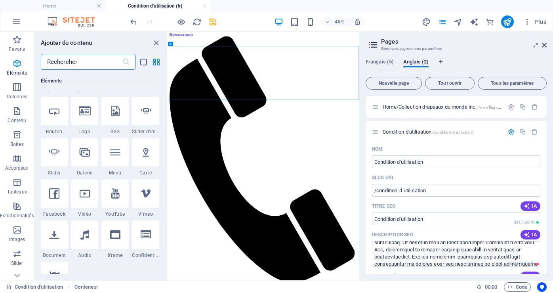
scroll to position [124, 0]
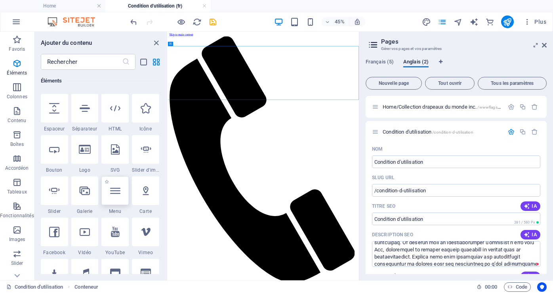
click at [117, 195] on icon at bounding box center [115, 190] width 10 height 10
click at [168, 195] on div "Glissez et déposez l'élément de votre choix pour remplacer le contenu existant.…" at bounding box center [263, 156] width 191 height 248
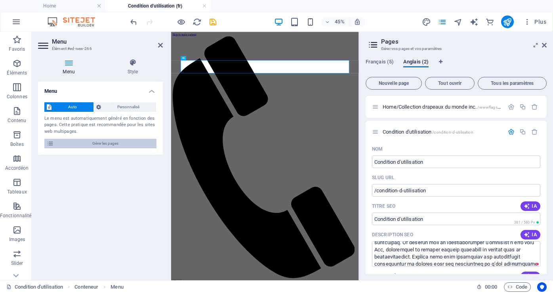
click at [93, 141] on span "Gérer les pages" at bounding box center [105, 143] width 98 height 9
click at [133, 71] on h4 "Style" at bounding box center [133, 67] width 60 height 17
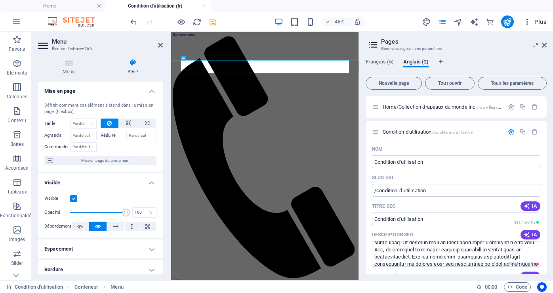
click at [527, 21] on icon "button" at bounding box center [527, 22] width 8 height 8
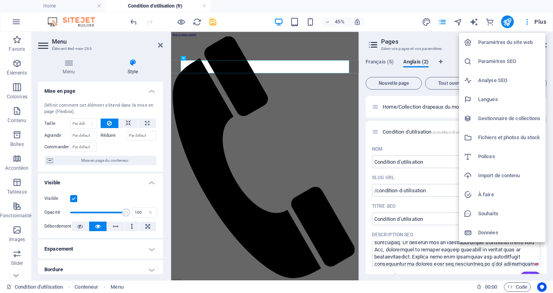
click at [487, 97] on h6 "Langues" at bounding box center [509, 99] width 63 height 9
select select "50"
select select "7"
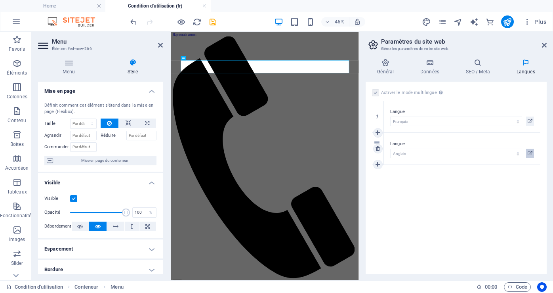
click at [530, 153] on icon at bounding box center [529, 152] width 5 height 9
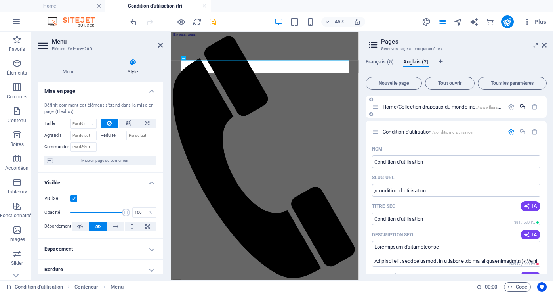
click at [522, 108] on icon "button" at bounding box center [522, 106] width 7 height 7
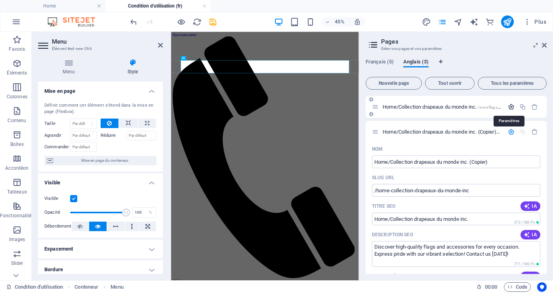
click at [509, 106] on icon "button" at bounding box center [510, 106] width 7 height 7
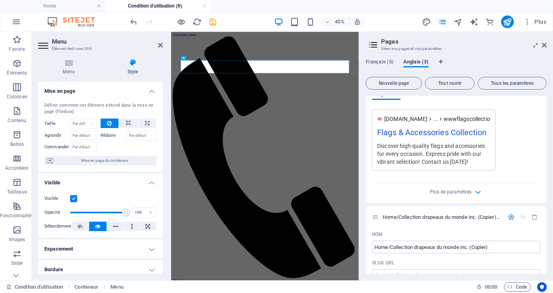
scroll to position [277, 0]
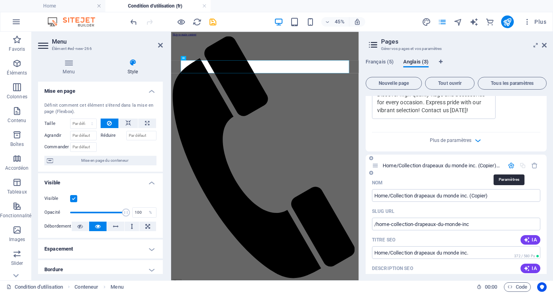
click at [507, 165] on icon "button" at bounding box center [510, 165] width 7 height 7
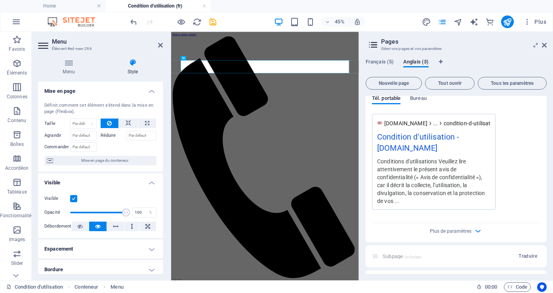
scroll to position [629, 0]
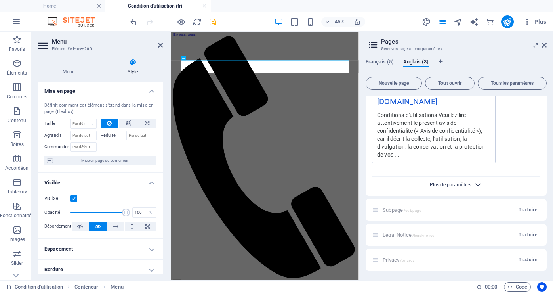
click at [456, 182] on span "Plus de paramètres" at bounding box center [450, 185] width 42 height 6
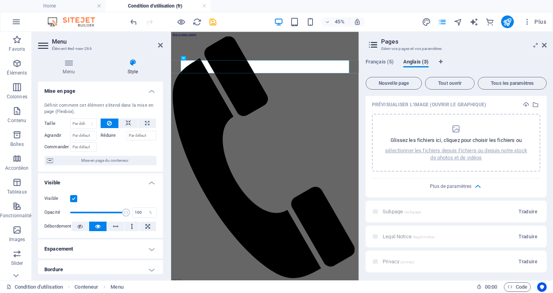
scroll to position [710, 0]
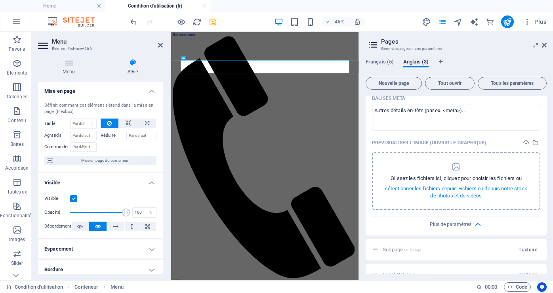
click at [460, 190] on p "sélectionner les fichiers depuis Fichiers ou depuis notre stock de photos et de…" at bounding box center [456, 192] width 148 height 14
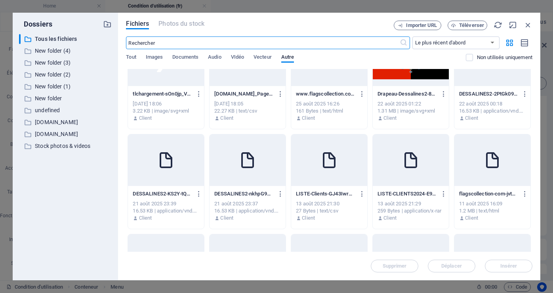
scroll to position [0, 0]
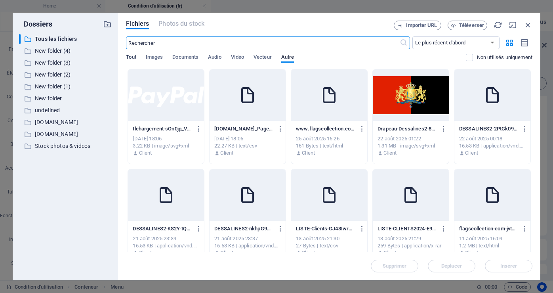
click at [131, 57] on span "Tout" at bounding box center [131, 57] width 10 height 11
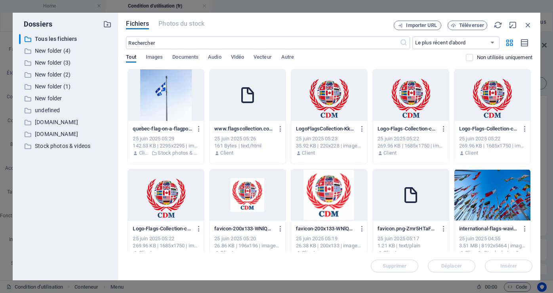
scroll to position [2494, 0]
click at [163, 187] on div at bounding box center [166, 194] width 76 height 51
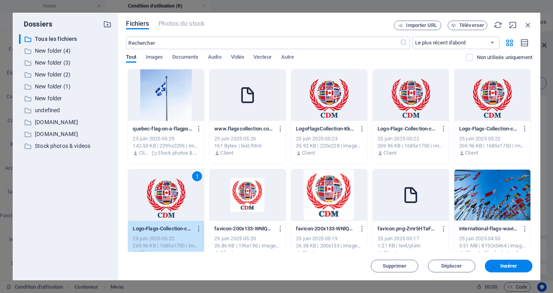
click at [163, 188] on div "1" at bounding box center [166, 194] width 76 height 51
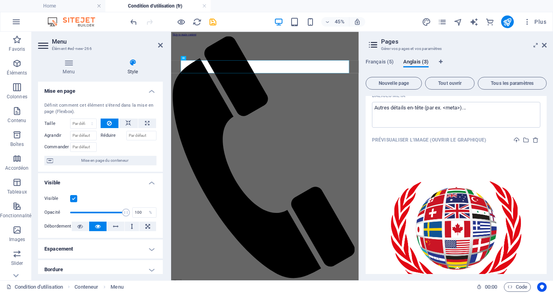
scroll to position [707, 0]
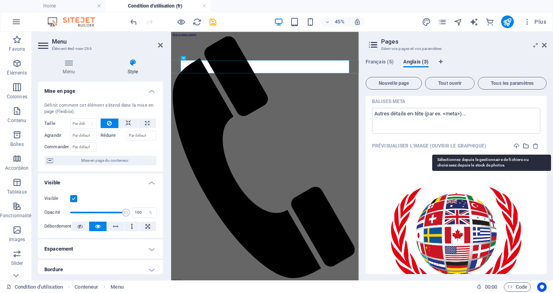
click at [524, 146] on icon "select-media" at bounding box center [525, 145] width 6 height 6
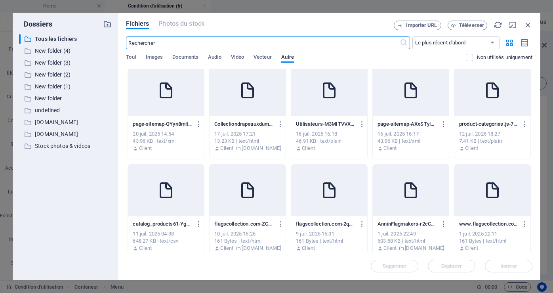
scroll to position [372, 0]
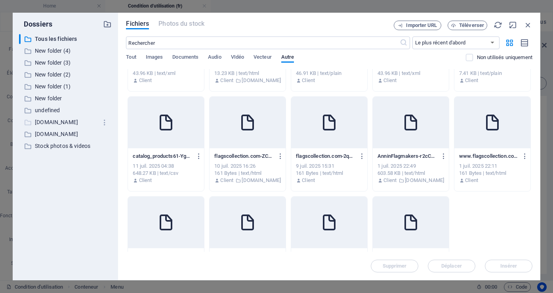
click at [63, 121] on p "www.flagscollection.com" at bounding box center [66, 122] width 63 height 9
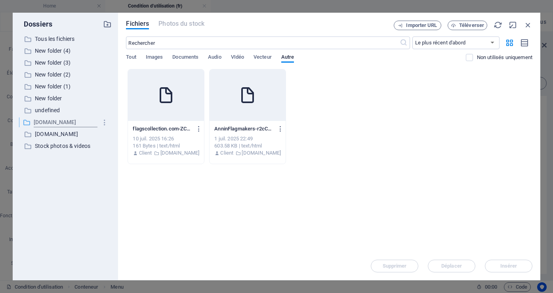
scroll to position [0, 0]
click at [63, 135] on p "flagscollection.com" at bounding box center [66, 133] width 63 height 9
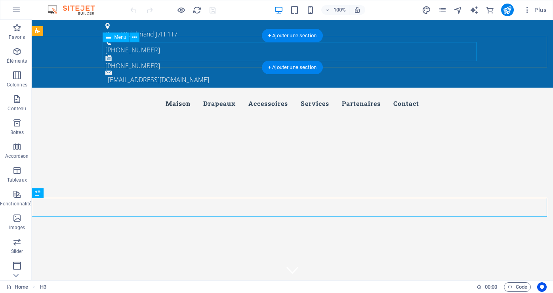
click at [127, 94] on nav "Maison Drapeaux Accessoires Services Partenaires Contact" at bounding box center [292, 103] width 374 height 19
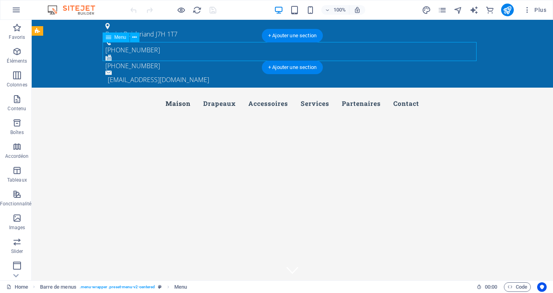
click at [127, 94] on nav "Maison Drapeaux Accessoires Services Partenaires Contact" at bounding box center [292, 103] width 374 height 19
select select
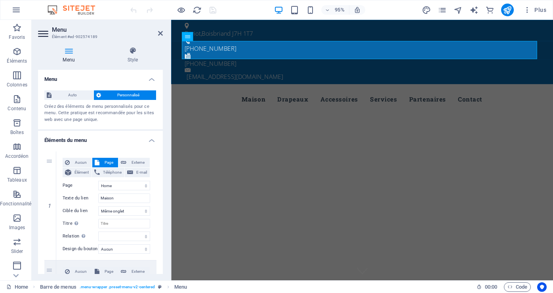
click at [70, 60] on h4 "Menu" at bounding box center [70, 55] width 65 height 17
click at [78, 98] on span "Auto" at bounding box center [72, 94] width 37 height 9
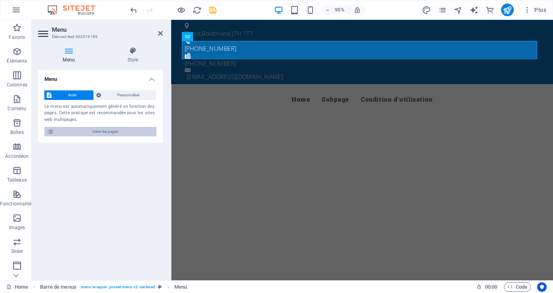
click at [106, 133] on span "Gérer les pages" at bounding box center [105, 131] width 98 height 9
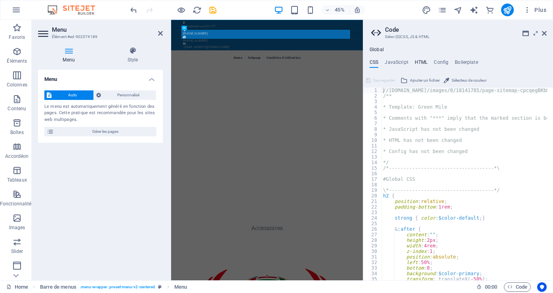
click at [421, 62] on h4 "HTML" at bounding box center [420, 63] width 13 height 9
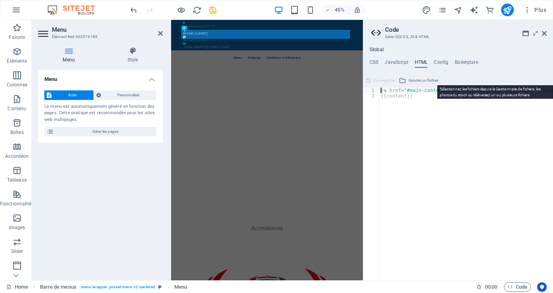
click at [420, 78] on span "Ajouter un fichier" at bounding box center [423, 80] width 30 height 9
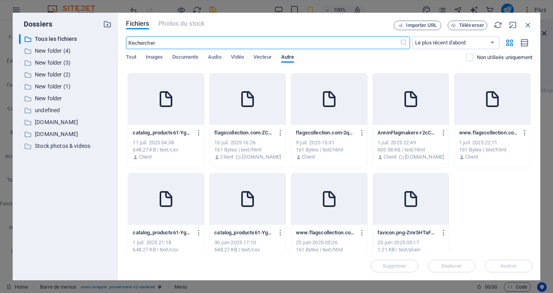
scroll to position [396, 0]
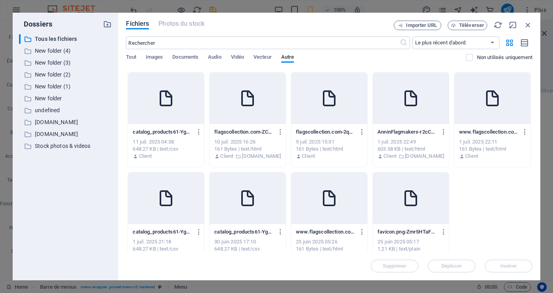
click at [328, 201] on icon at bounding box center [328, 197] width 19 height 19
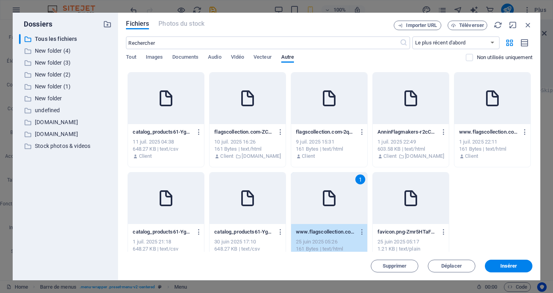
click at [328, 201] on icon at bounding box center [328, 197] width 19 height 19
type textarea "[URL][DOMAIN_NAME]<a href="#main-content" class="wv-link-content button">Skip t…"
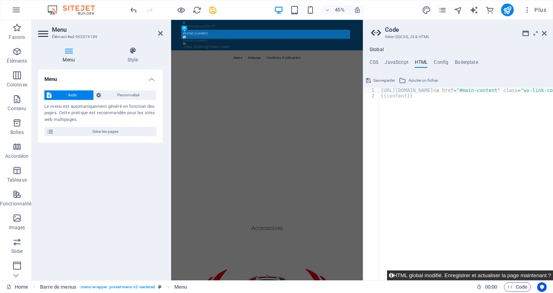
click at [443, 272] on button "HTML global modifié. Enregistrer et actualiser la page maintenant ?" at bounding box center [470, 275] width 166 height 10
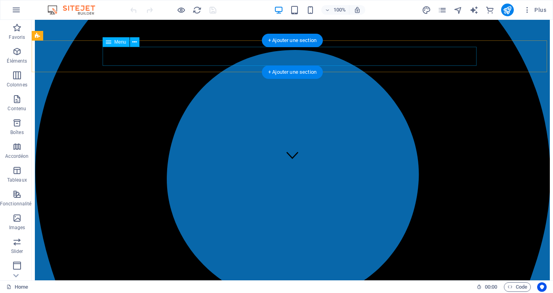
scroll to position [0, 0]
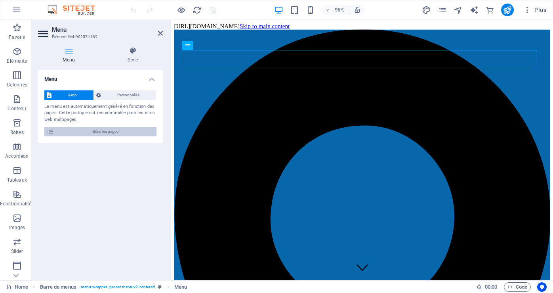
click at [107, 129] on span "Gérer les pages" at bounding box center [105, 131] width 98 height 9
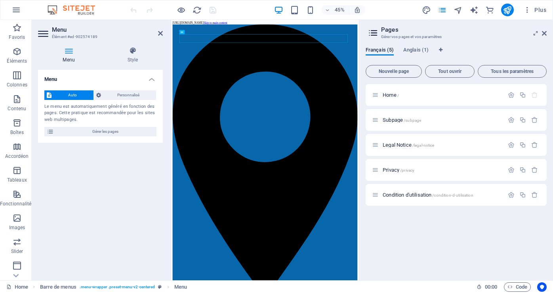
click at [66, 35] on h3 "Élément #ed-902574189" at bounding box center [99, 36] width 95 height 7
click at [135, 59] on h4 "Style" at bounding box center [133, 55] width 60 height 17
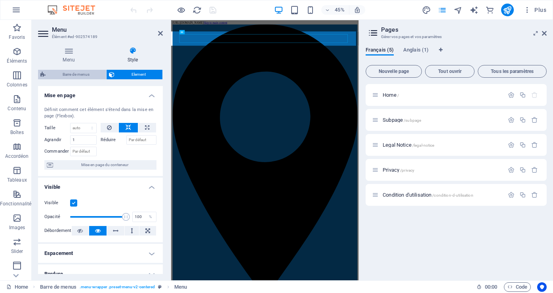
click at [75, 73] on span "Barre de menus" at bounding box center [76, 74] width 56 height 9
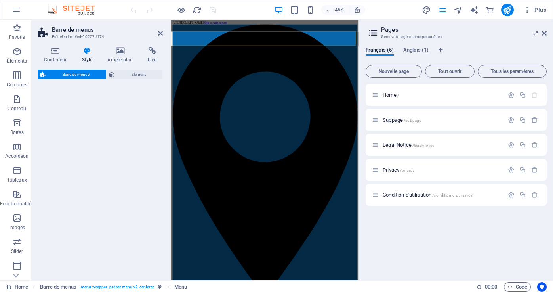
select select "rem"
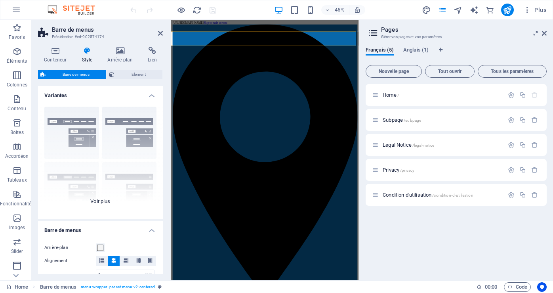
click at [130, 125] on div "Bordure Centré Par défaut Fixé Loki Déclencheur Large XXL" at bounding box center [100, 159] width 125 height 119
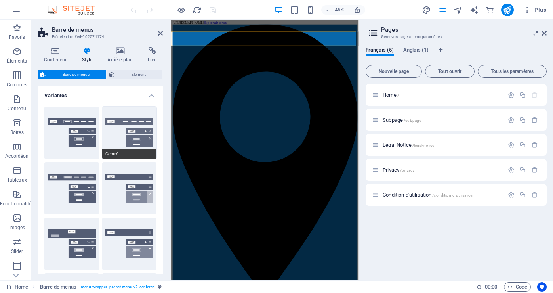
click at [128, 125] on button "Centré" at bounding box center [129, 132] width 55 height 52
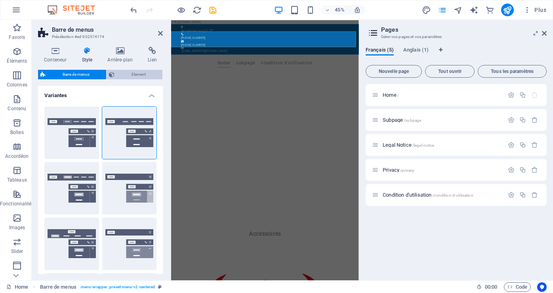
click at [137, 72] on span "Element" at bounding box center [138, 74] width 43 height 9
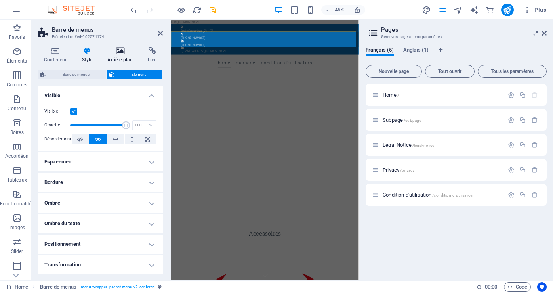
click at [120, 53] on icon at bounding box center [119, 51] width 37 height 8
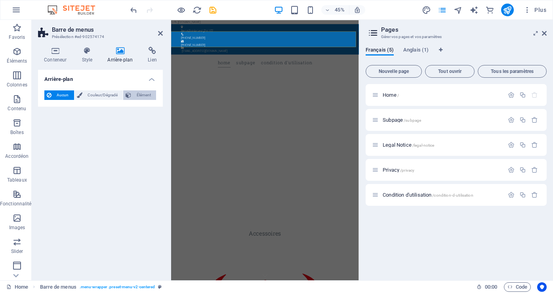
click at [137, 93] on span "Élément" at bounding box center [143, 94] width 20 height 9
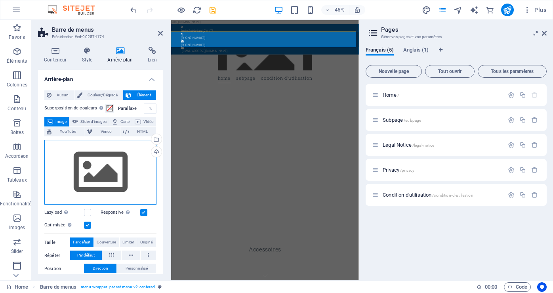
click at [109, 162] on div "Glissez les fichiers ici, cliquez pour choisir les fichiers ou sélectionnez les…" at bounding box center [100, 172] width 112 height 65
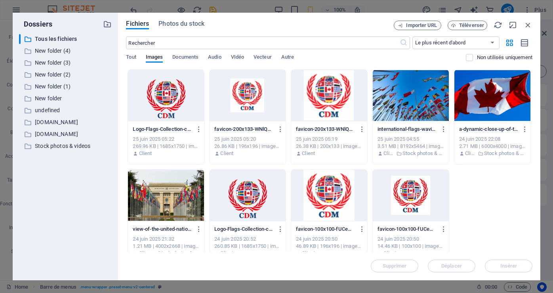
scroll to position [1900, 0]
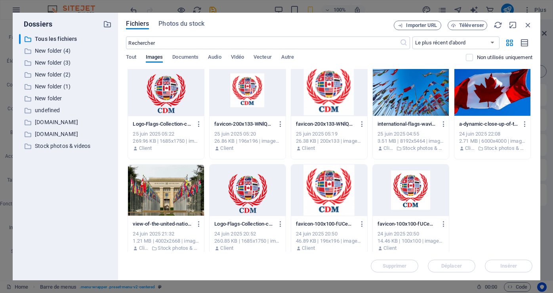
click at [245, 205] on div at bounding box center [247, 189] width 76 height 51
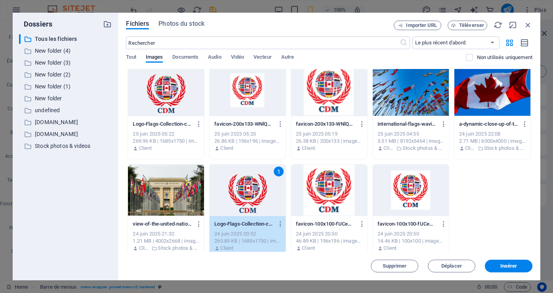
click at [245, 205] on div "1" at bounding box center [247, 189] width 76 height 51
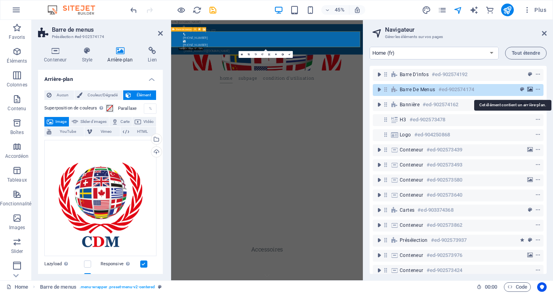
click at [530, 87] on icon "background" at bounding box center [530, 90] width 6 height 6
click at [536, 88] on icon "context-menu" at bounding box center [538, 90] width 6 height 6
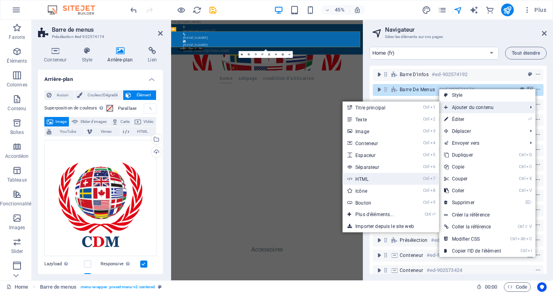
click at [359, 178] on link "Ctrl 7 HTML" at bounding box center [375, 179] width 67 height 12
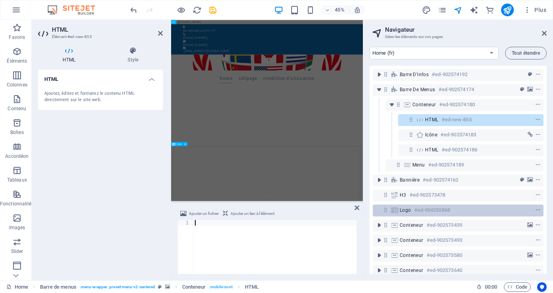
click at [427, 208] on h6 "#ed-904250868" at bounding box center [432, 209] width 36 height 9
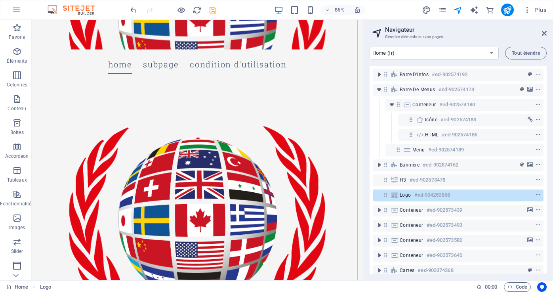
scroll to position [249, 0]
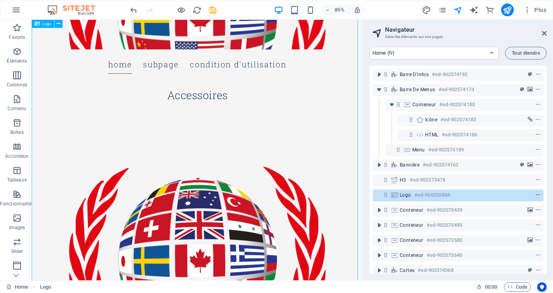
click at [537, 194] on icon "context-menu" at bounding box center [538, 195] width 6 height 6
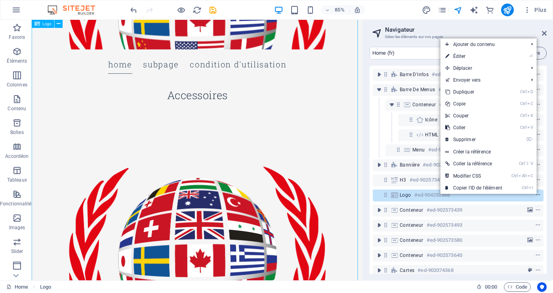
scroll to position [243, 0]
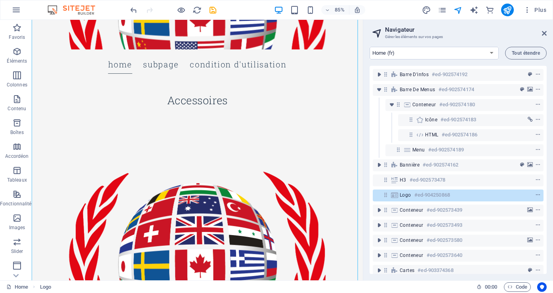
click at [551, 60] on div "Home (fr) Subpage (fr) Legal Notice (fr) Privacy (fr) Condition d'utilisation (…" at bounding box center [458, 159] width 190 height 239
click at [408, 196] on span "Logo" at bounding box center [404, 195] width 11 height 6
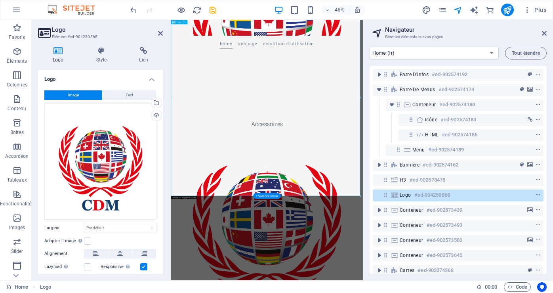
scroll to position [379, 0]
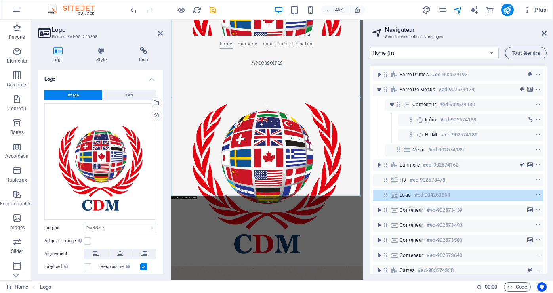
click at [56, 55] on h4 "Logo" at bounding box center [60, 55] width 44 height 17
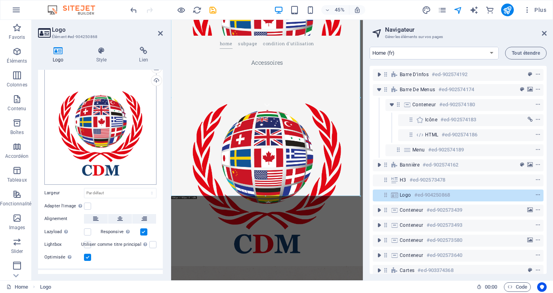
scroll to position [69, 0]
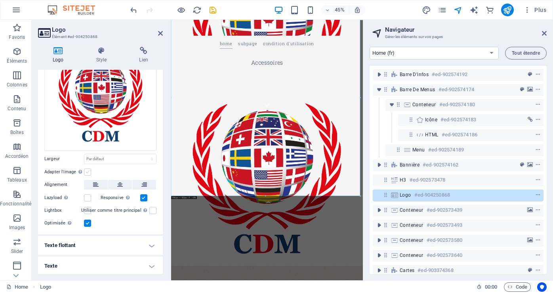
click at [89, 170] on label at bounding box center [87, 171] width 7 height 7
click at [0, 0] on input "Adapter l'image Adapter automatiquement l'image à une largeur et une hauteur fi…" at bounding box center [0, 0] width 0 height 0
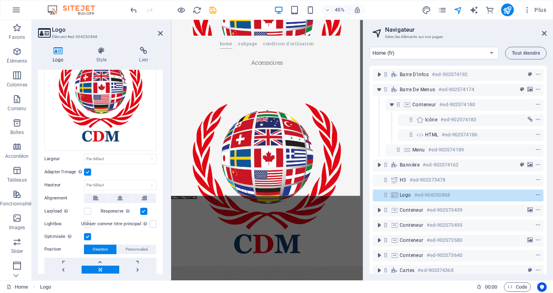
click at [85, 222] on label at bounding box center [87, 223] width 7 height 7
click at [0, 0] on input "Lightbox" at bounding box center [0, 0] width 0 height 0
click at [88, 210] on label at bounding box center [87, 210] width 7 height 7
click at [0, 0] on input "Lazyload Charger les images après la page améliore le temps de chargement (vite…" at bounding box center [0, 0] width 0 height 0
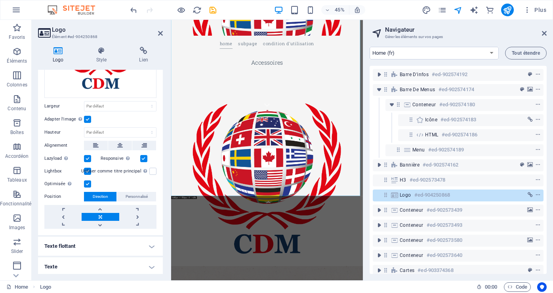
scroll to position [122, 0]
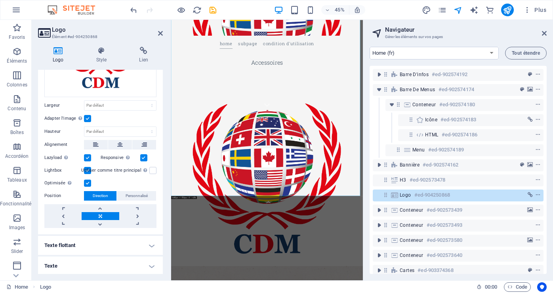
click at [91, 242] on h4 "Texte flottant" at bounding box center [100, 245] width 125 height 19
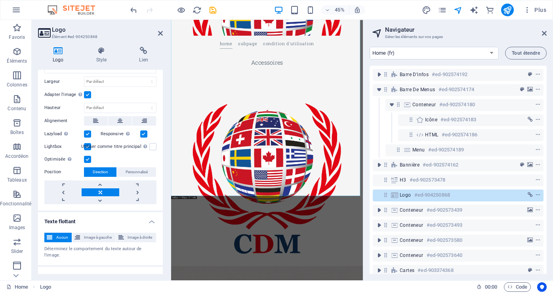
scroll to position [156, 0]
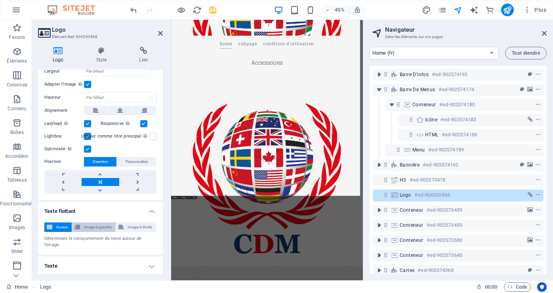
click at [91, 224] on span "Image à gauche" at bounding box center [97, 226] width 30 height 9
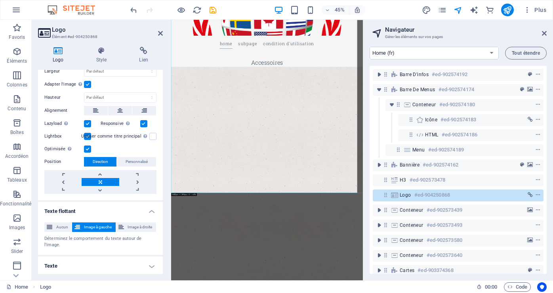
click at [147, 265] on h4 "Texte" at bounding box center [100, 265] width 125 height 19
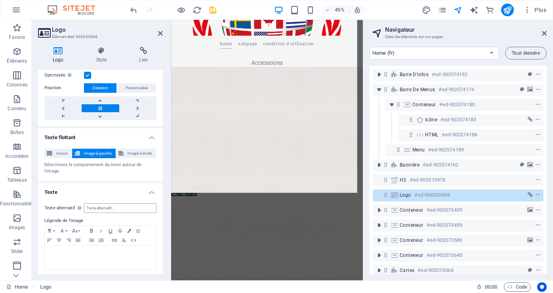
scroll to position [231, 0]
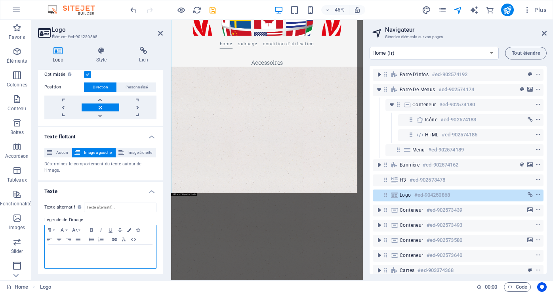
click at [54, 248] on p at bounding box center [100, 251] width 103 height 7
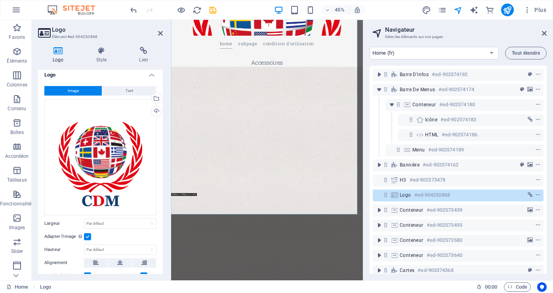
scroll to position [0, 0]
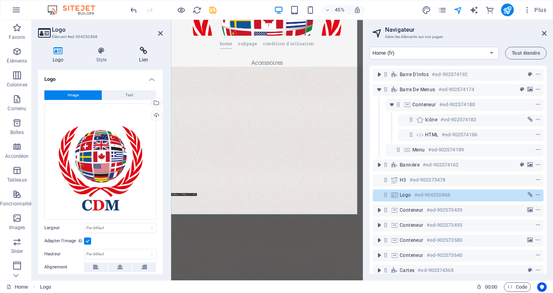
click at [141, 58] on h4 "Lien" at bounding box center [143, 55] width 38 height 17
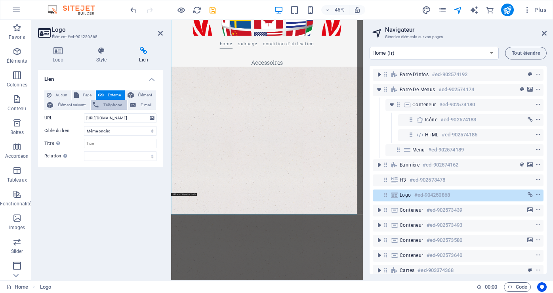
click at [116, 105] on span "Téléphone" at bounding box center [112, 104] width 23 height 9
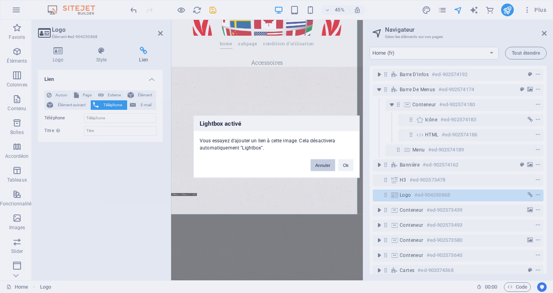
click at [324, 165] on button "Annuler" at bounding box center [322, 165] width 25 height 12
select select
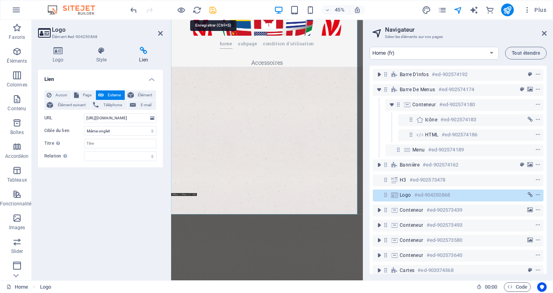
click at [214, 10] on icon "save" at bounding box center [212, 10] width 9 height 9
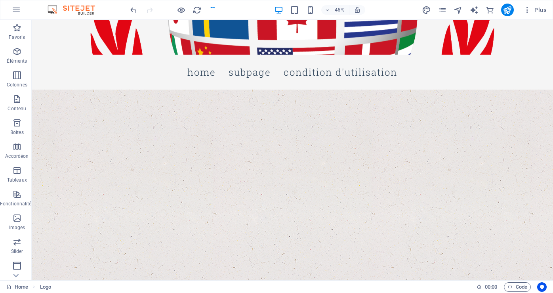
scroll to position [220, 0]
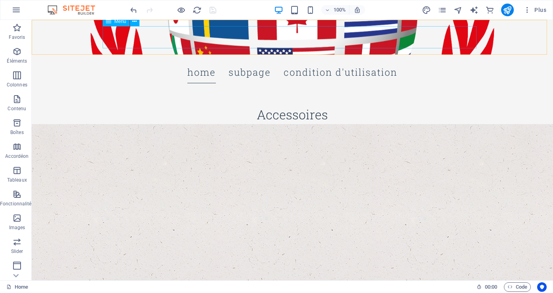
click at [105, 61] on nav "Home Subpage Condition d'utilisation" at bounding box center [292, 72] width 374 height 22
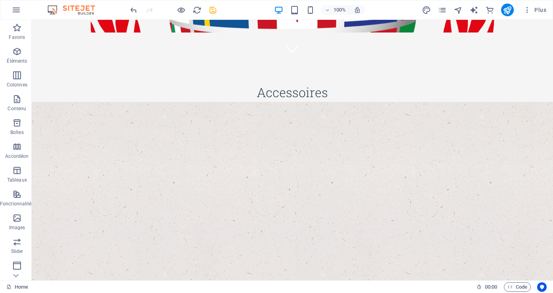
click at [126, 24] on figure at bounding box center [292, 26] width 521 height 13
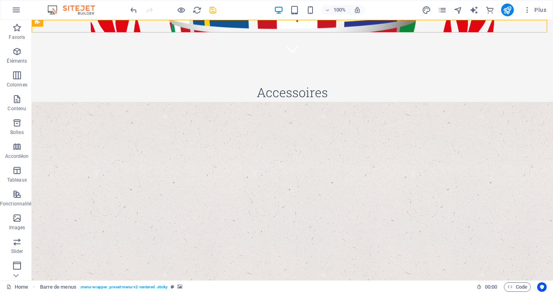
click at [126, 24] on figure at bounding box center [292, 26] width 521 height 13
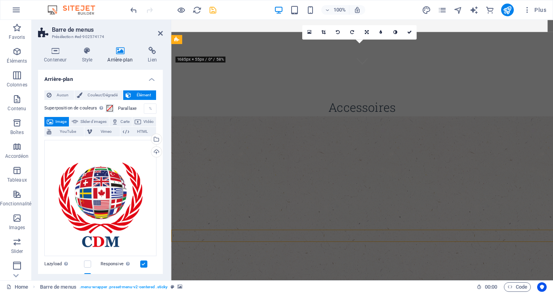
scroll to position [0, 0]
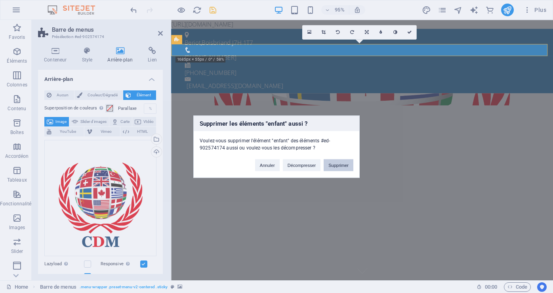
click at [335, 165] on button "Supprimer" at bounding box center [338, 165] width 30 height 12
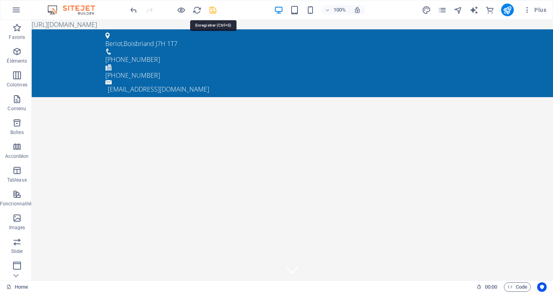
click at [214, 9] on icon "save" at bounding box center [212, 10] width 9 height 9
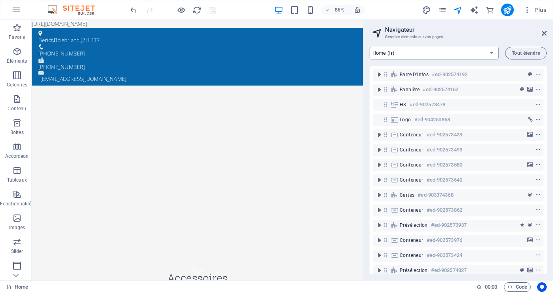
click at [491, 53] on select "Home (fr) Subpage (fr) Legal Notice (fr) Privacy (fr) Condition d'utilisation (…" at bounding box center [433, 53] width 129 height 13
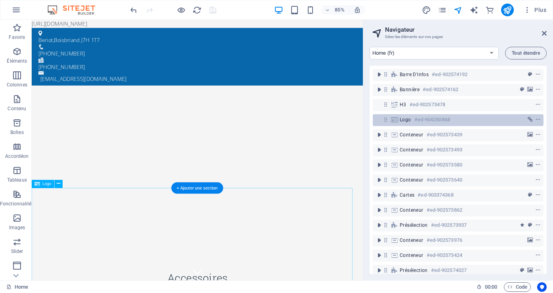
select select "16952559-en"
click at [369, 47] on select "Home (fr) Subpage (fr) Legal Notice (fr) Privacy (fr) Condition d'utilisation (…" at bounding box center [433, 53] width 129 height 13
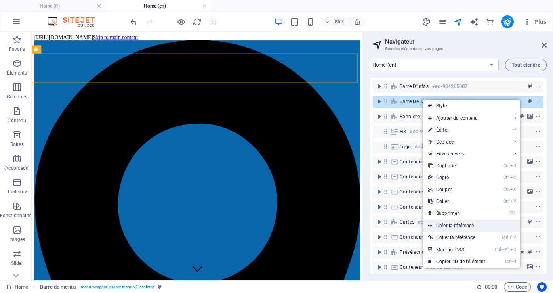
click at [464, 224] on link "Créer la référence" at bounding box center [471, 225] width 96 height 12
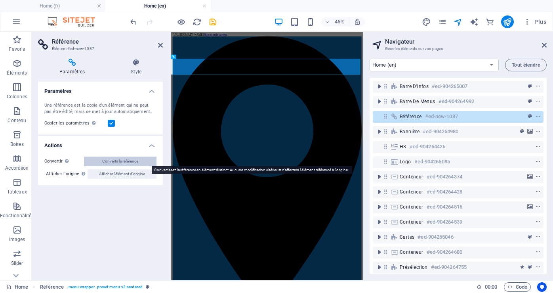
click at [118, 160] on span "Convertir la référence" at bounding box center [120, 160] width 36 height 9
select select "header"
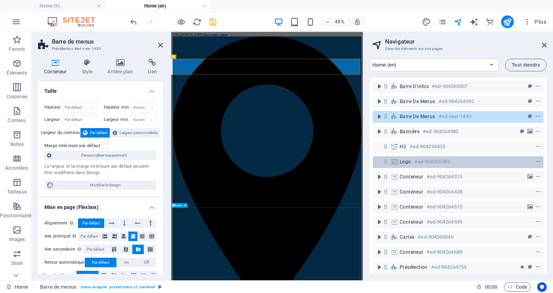
click at [437, 162] on h6 "#ed-904265085" at bounding box center [432, 161] width 36 height 9
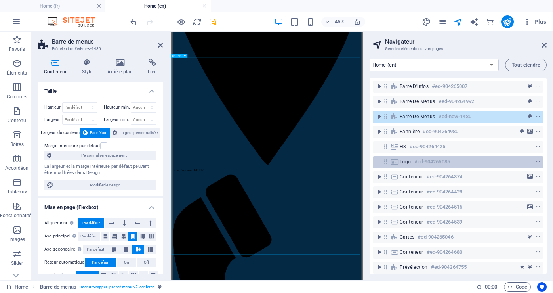
click at [437, 162] on h6 "#ed-904265085" at bounding box center [432, 161] width 36 height 9
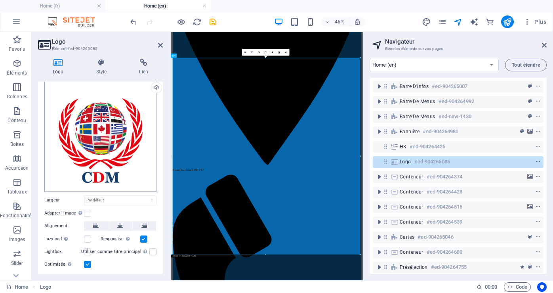
scroll to position [0, 0]
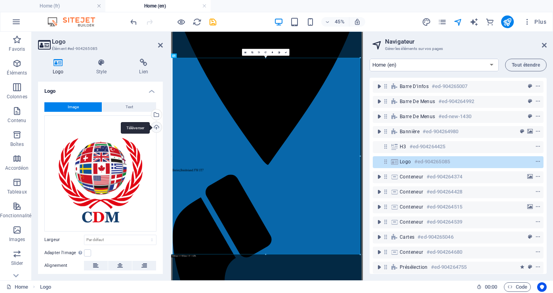
click at [154, 125] on div "Téléverser" at bounding box center [156, 128] width 12 height 12
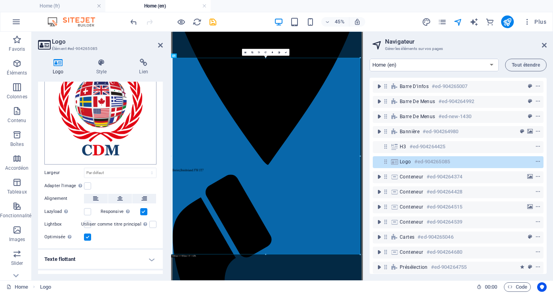
scroll to position [79, 0]
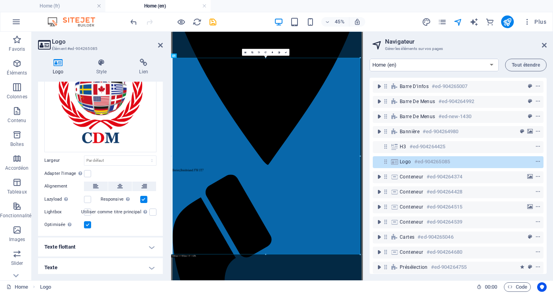
click at [91, 172] on div "Adapter l'image Adapter automatiquement l'image à une largeur et une hauteur fi…" at bounding box center [100, 173] width 112 height 9
click at [89, 172] on label at bounding box center [87, 173] width 7 height 7
click at [0, 0] on input "Adapter l'image Adapter automatiquement l'image à une largeur et une hauteur fi…" at bounding box center [0, 0] width 0 height 0
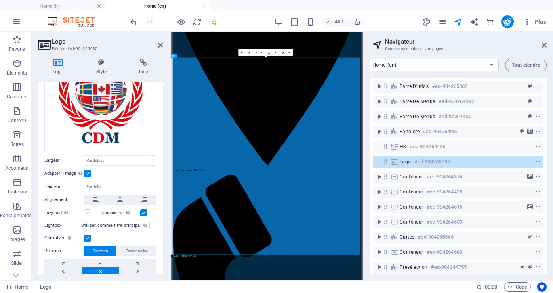
click at [89, 212] on label at bounding box center [87, 212] width 7 height 7
click at [0, 0] on input "Lazyload Charger les images après la page améliore le temps de chargement (vite…" at bounding box center [0, 0] width 0 height 0
click at [89, 224] on label at bounding box center [87, 225] width 7 height 7
click at [0, 0] on input "Lightbox" at bounding box center [0, 0] width 0 height 0
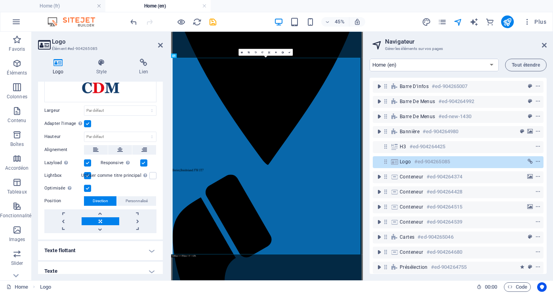
scroll to position [134, 0]
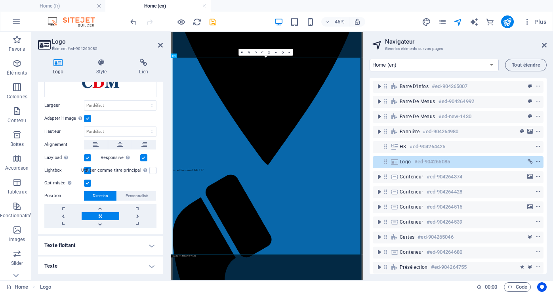
click at [67, 241] on h4 "Texte flottant" at bounding box center [100, 245] width 125 height 19
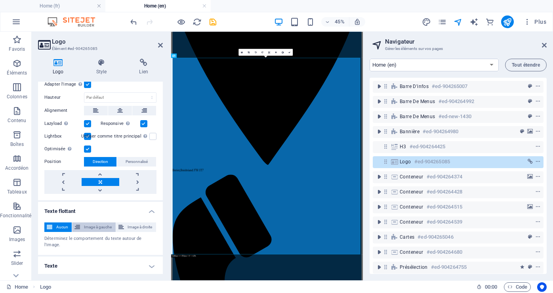
click at [95, 222] on span "Image à gauche" at bounding box center [97, 226] width 30 height 9
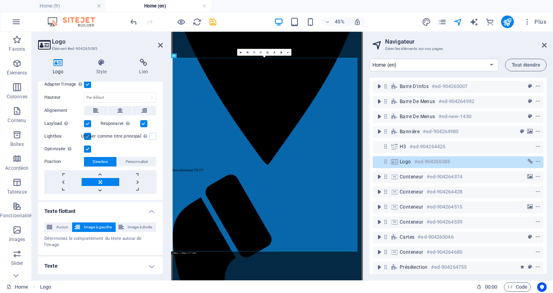
click at [141, 263] on h4 "Texte" at bounding box center [100, 265] width 125 height 19
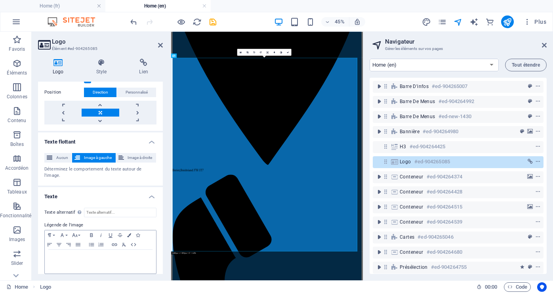
scroll to position [243, 0]
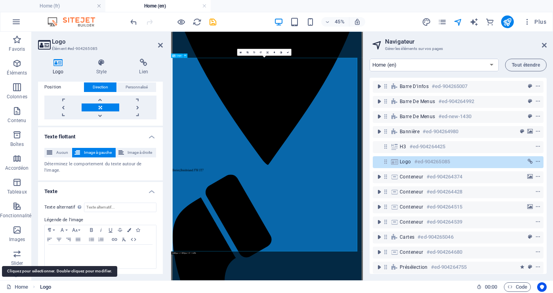
click at [46, 285] on span "Logo" at bounding box center [45, 286] width 11 height 9
click at [44, 286] on span "Logo" at bounding box center [45, 286] width 11 height 9
click at [57, 63] on icon at bounding box center [58, 63] width 40 height 8
click at [145, 68] on h4 "Lien" at bounding box center [143, 67] width 38 height 17
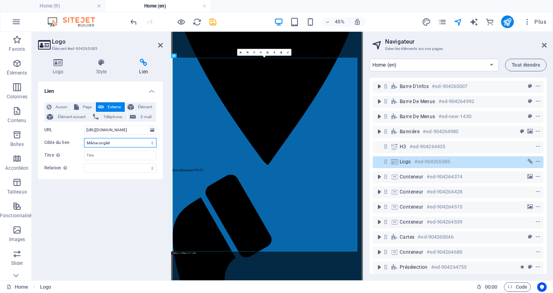
click at [144, 144] on select "Nouvel onglet Même onglet Superposition" at bounding box center [120, 142] width 72 height 9
select select
click at [84, 138] on select "Nouvel onglet Même onglet Superposition" at bounding box center [120, 142] width 72 height 9
click at [142, 104] on span "Élément" at bounding box center [144, 106] width 17 height 9
select select
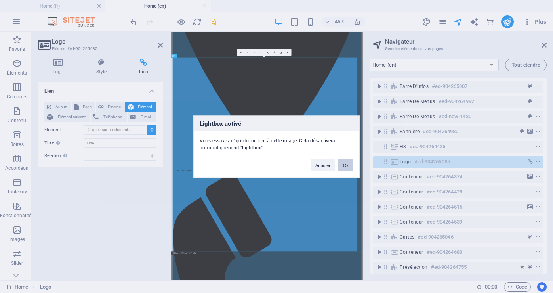
drag, startPoint x: 342, startPoint y: 164, endPoint x: 382, endPoint y: 294, distance: 136.0
click at [342, 164] on button "Ok" at bounding box center [345, 165] width 15 height 12
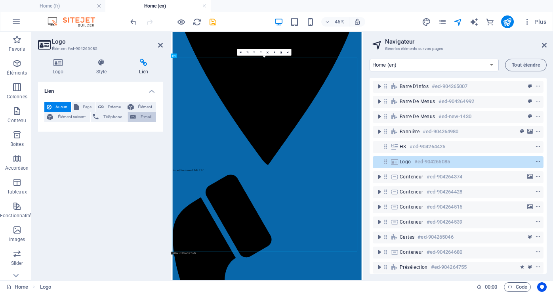
click at [148, 114] on span "E-mail" at bounding box center [145, 116] width 15 height 9
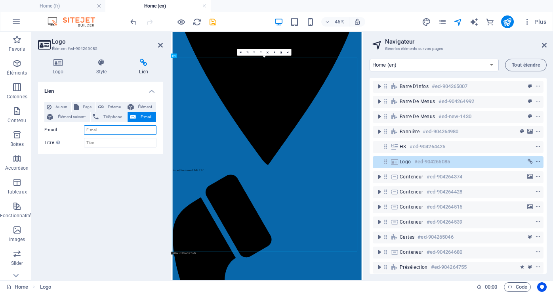
click at [110, 131] on input "E-mail" at bounding box center [120, 129] width 72 height 9
type input "[EMAIL_ADDRESS][DOMAIN_NAME]"
click at [114, 114] on span "Téléphone" at bounding box center [112, 116] width 23 height 9
click at [120, 131] on input "Téléphone" at bounding box center [120, 129] width 72 height 9
type input "1(450)433-8129"
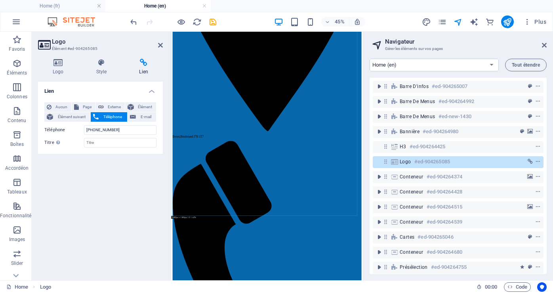
scroll to position [411, 0]
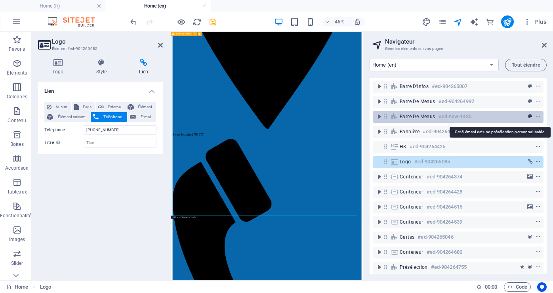
click at [528, 115] on icon "preset" at bounding box center [530, 117] width 4 height 6
select select "rem"
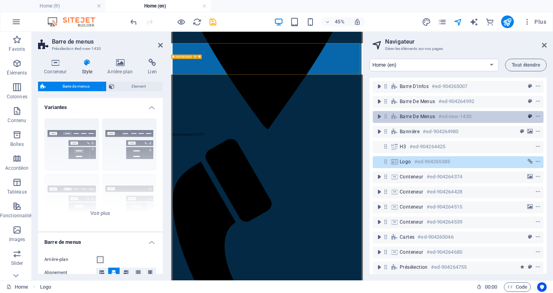
scroll to position [0, 0]
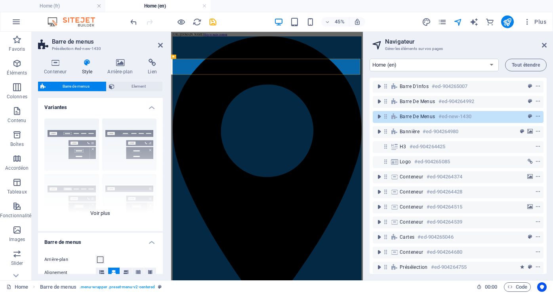
click at [78, 143] on div "Bordure Centré Par défaut Fixé Loki Déclencheur Large XXL" at bounding box center [100, 171] width 125 height 119
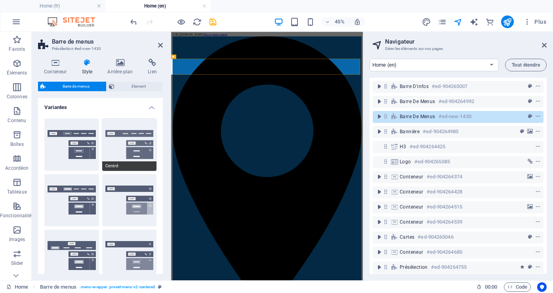
click at [136, 144] on button "Centré" at bounding box center [129, 144] width 55 height 52
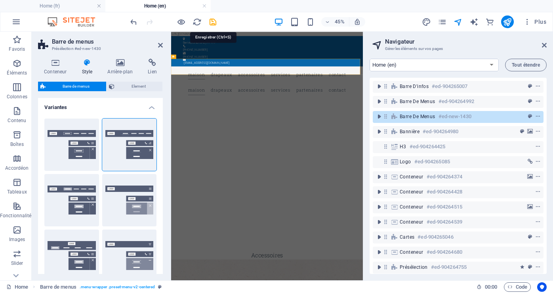
click at [217, 22] on div "45% Plus" at bounding box center [339, 21] width 420 height 13
click at [212, 24] on icon "save" at bounding box center [212, 21] width 9 height 9
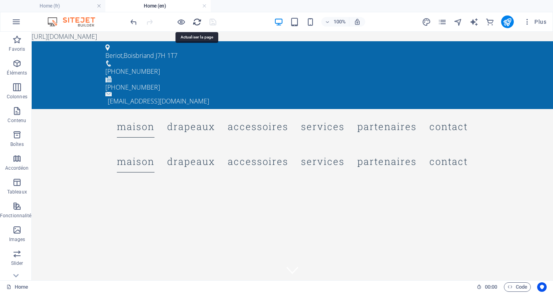
click at [196, 20] on icon "reload" at bounding box center [196, 21] width 9 height 9
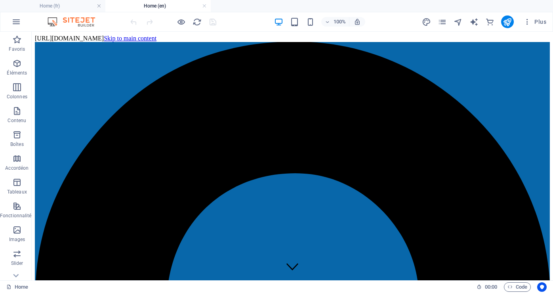
drag, startPoint x: 549, startPoint y: 49, endPoint x: 584, endPoint y: 55, distance: 34.9
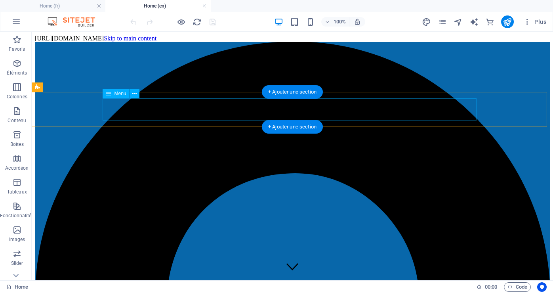
select select
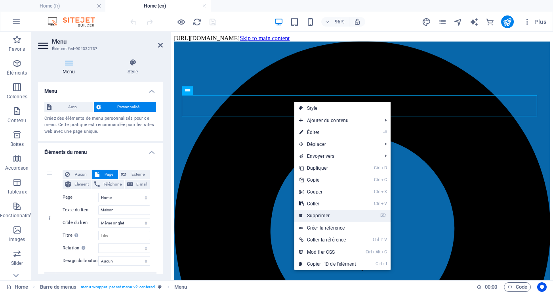
click at [323, 215] on link "⌦ Supprimer" at bounding box center [327, 215] width 66 height 12
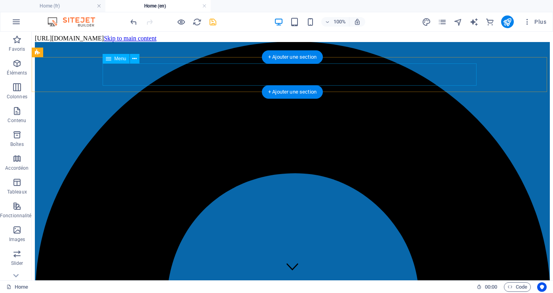
select select
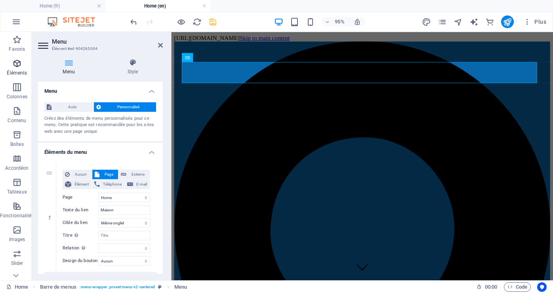
click at [19, 71] on p "Éléments" at bounding box center [17, 73] width 20 height 6
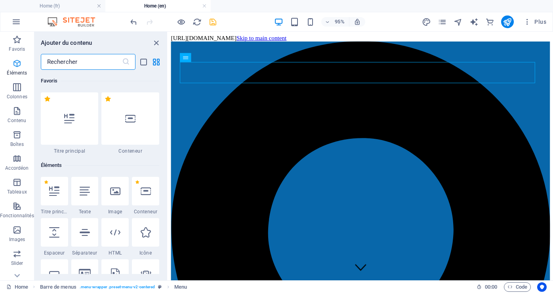
scroll to position [84, 0]
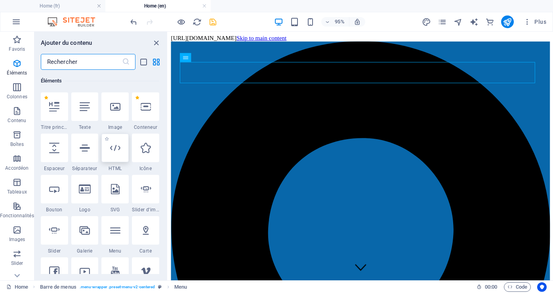
click at [116, 151] on icon at bounding box center [115, 147] width 10 height 10
click at [168, 151] on div "Conteneur Texte Barre d'infos Conteneur Barre de menus Menu Barre de menus Menu…" at bounding box center [360, 156] width 385 height 248
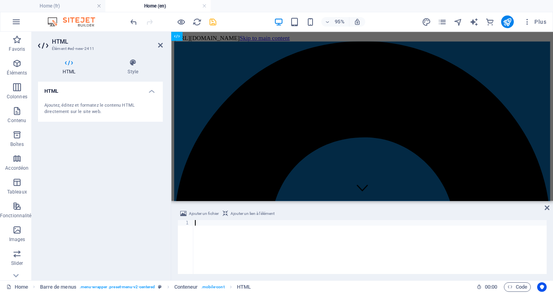
click at [249, 211] on span "Ajouter un lien à l'élément" at bounding box center [252, 213] width 44 height 9
click at [132, 72] on h4 "Style" at bounding box center [133, 67] width 60 height 17
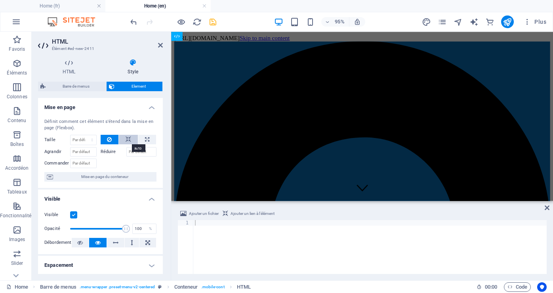
click at [129, 137] on icon at bounding box center [128, 139] width 6 height 9
click at [91, 177] on span "Mise en page du conteneur" at bounding box center [104, 176] width 99 height 9
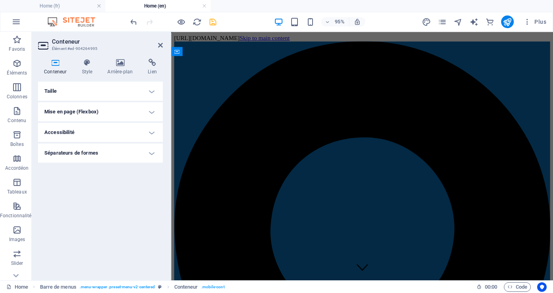
click at [87, 74] on h4 "Style" at bounding box center [89, 67] width 26 height 17
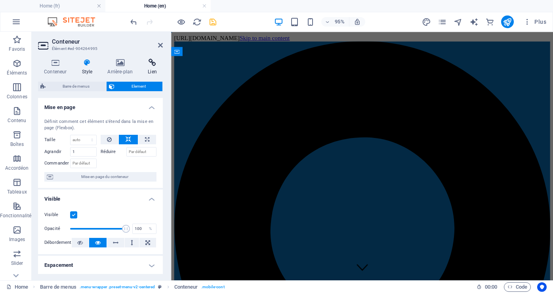
click at [154, 69] on h4 "Lien" at bounding box center [152, 67] width 21 height 17
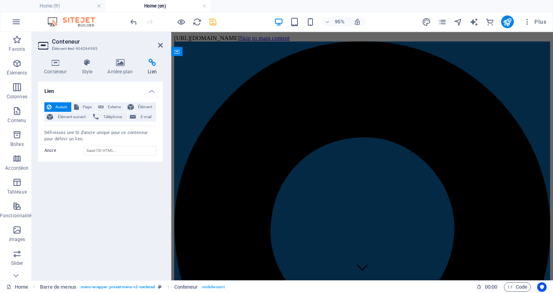
click at [154, 71] on h4 "Lien" at bounding box center [152, 67] width 21 height 17
click at [118, 69] on h4 "Arrière-plan" at bounding box center [121, 67] width 40 height 17
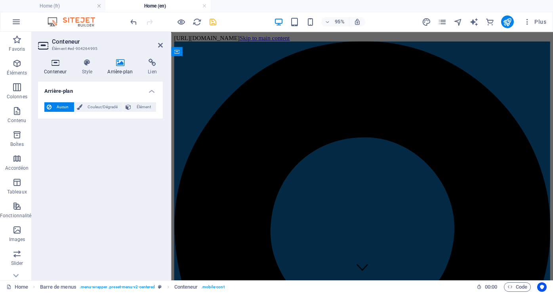
click at [58, 70] on h4 "Conteneur" at bounding box center [57, 67] width 38 height 17
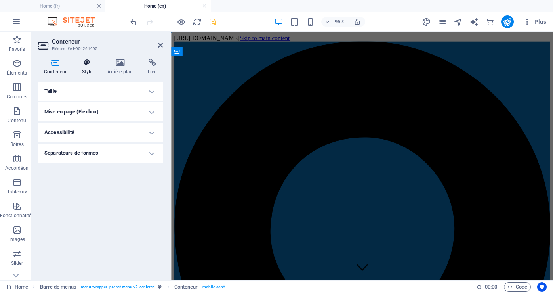
click at [87, 67] on h4 "Style" at bounding box center [89, 67] width 26 height 17
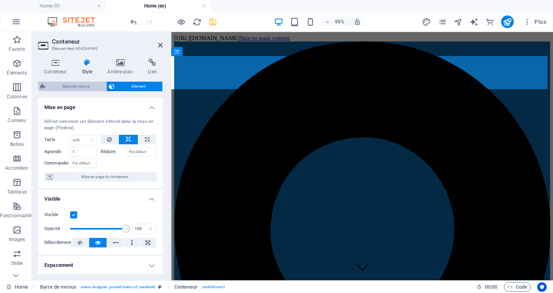
click at [74, 83] on span "Barre de menus" at bounding box center [76, 86] width 56 height 9
select select "rem"
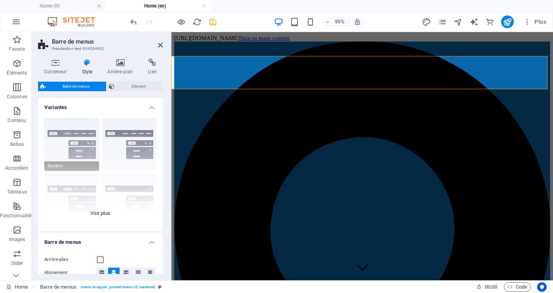
click at [80, 146] on div "Bordure Centré Par défaut Fixé Loki Déclencheur Large XXL" at bounding box center [100, 171] width 125 height 119
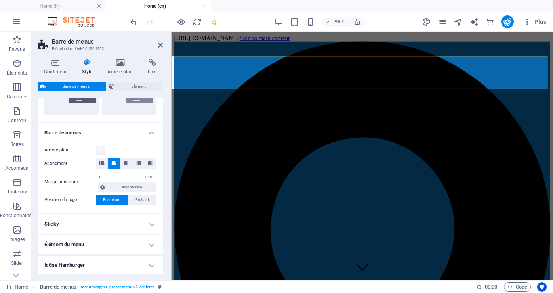
scroll to position [237, 0]
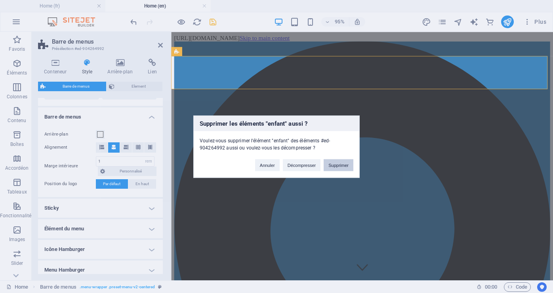
click at [335, 163] on button "Supprimer" at bounding box center [338, 165] width 30 height 12
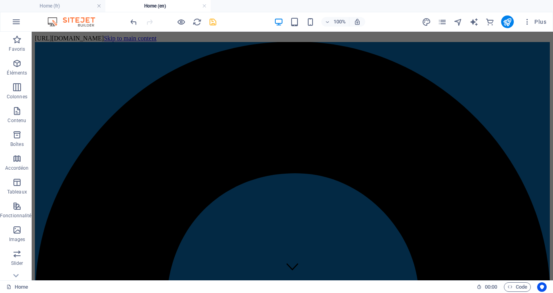
click at [211, 21] on icon "save" at bounding box center [212, 21] width 9 height 9
click at [539, 20] on span "Plus" at bounding box center [534, 22] width 23 height 8
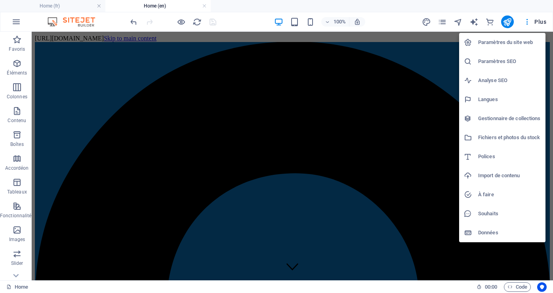
click at [490, 97] on h6 "Langues" at bounding box center [509, 99] width 63 height 9
select select "50"
select select "7"
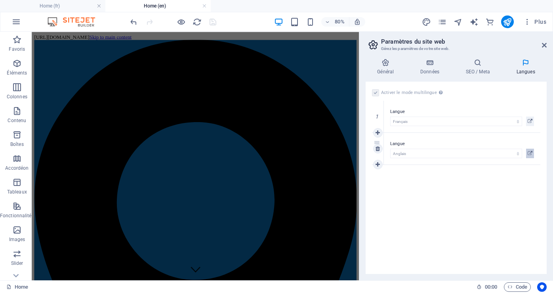
click at [530, 153] on icon at bounding box center [529, 152] width 5 height 9
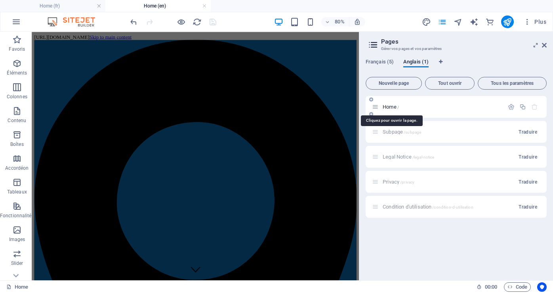
click at [386, 105] on span "Home /" at bounding box center [390, 107] width 16 height 6
click at [511, 108] on icon "button" at bounding box center [510, 106] width 7 height 7
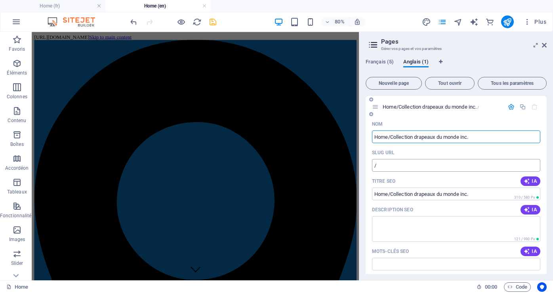
type input "Home/Collection drapeaux du monde inc."
click at [387, 167] on input "/" at bounding box center [456, 165] width 168 height 13
type input "/wwwflagscollectioncom"
click at [533, 180] on span "IA" at bounding box center [529, 181] width 13 height 6
type input "Flags & Accessories For All Events"
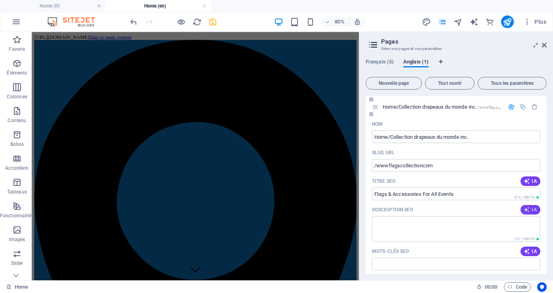
click at [530, 208] on span "IA" at bounding box center [529, 209] width 13 height 6
type textarea "Discover high-quality flags and accessories for all occasions at Collection Dra…"
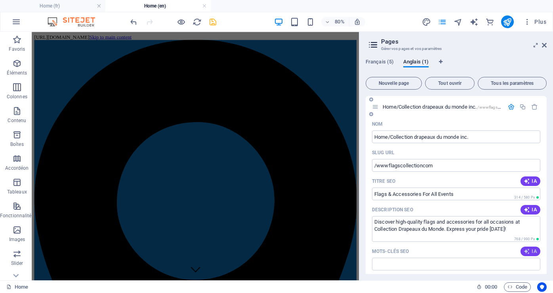
click at [527, 252] on icon "button" at bounding box center [526, 251] width 6 height 6
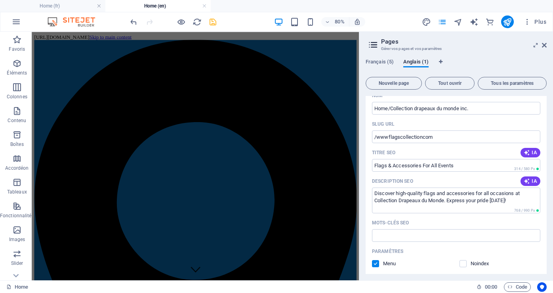
scroll to position [40, 0]
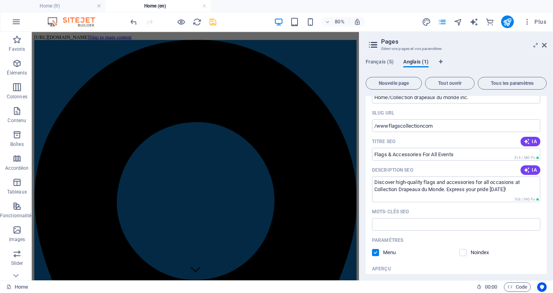
type input "flags, accessories, custom flags, event decorations, high-quality materials, fl…"
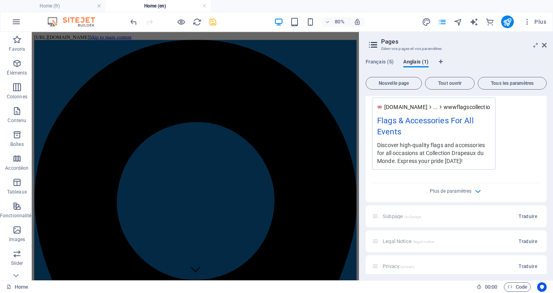
scroll to position [269, 0]
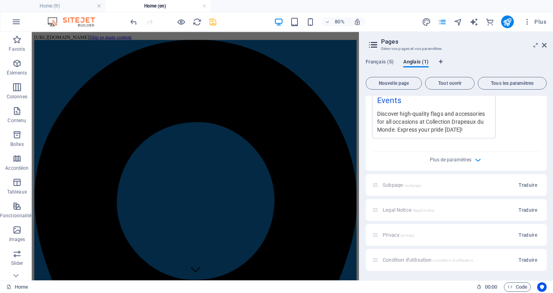
click at [419, 258] on div "Condition d'utilisation /condition-d-utilisation Traduire" at bounding box center [455, 260] width 181 height 22
click at [525, 256] on span "Traduire" at bounding box center [527, 259] width 19 height 6
click at [525, 256] on div "Home/Collection drapeaux du monde inc. /wwwflagscollectioncom Nom Home/Collecti…" at bounding box center [455, 48] width 181 height 443
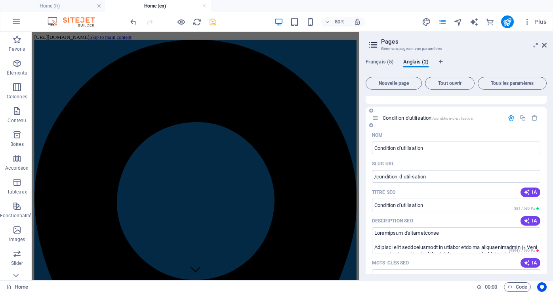
scroll to position [348, 0]
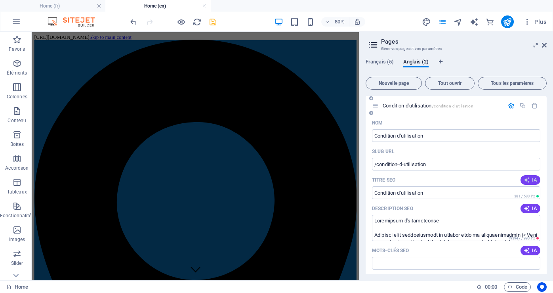
click at [532, 180] on span "IA" at bounding box center [529, 180] width 13 height 6
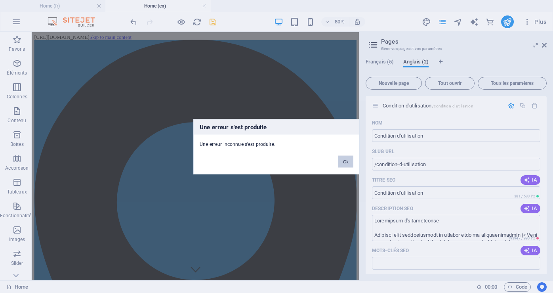
click at [347, 158] on button "Ok" at bounding box center [345, 161] width 15 height 12
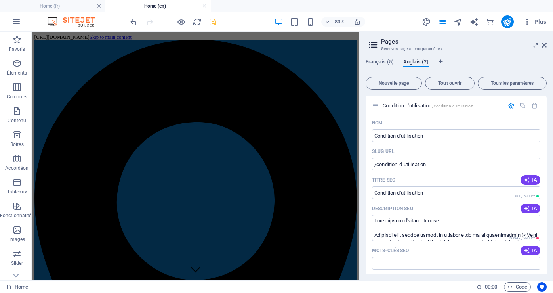
click at [414, 60] on span "Anglais (2)" at bounding box center [415, 62] width 25 height 11
click at [213, 20] on icon "save" at bounding box center [212, 21] width 9 height 9
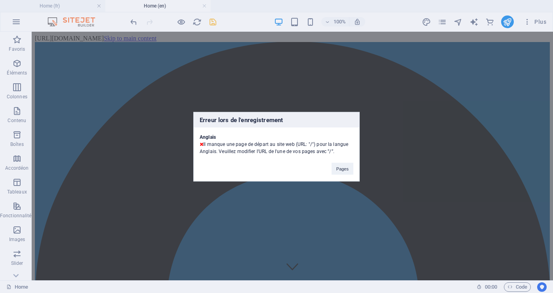
click at [409, 276] on div "Erreur lors de l'enregistrement Anglais Il manque une page de départ au site we…" at bounding box center [276, 146] width 553 height 293
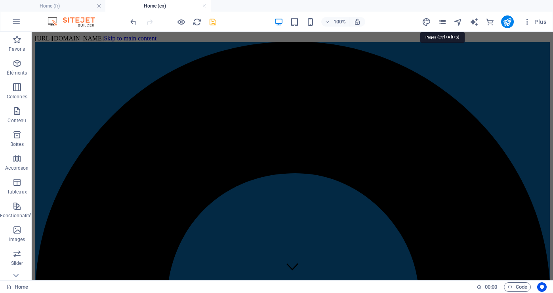
click at [444, 23] on icon "pages" at bounding box center [441, 21] width 9 height 9
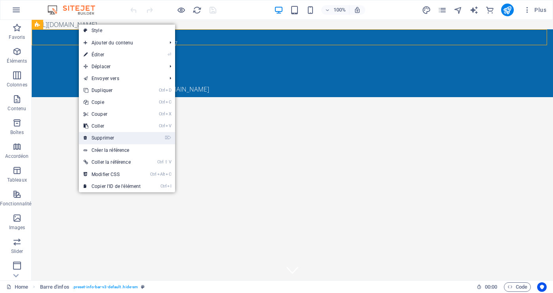
click at [108, 137] on link "⌦ Supprimer" at bounding box center [112, 138] width 66 height 12
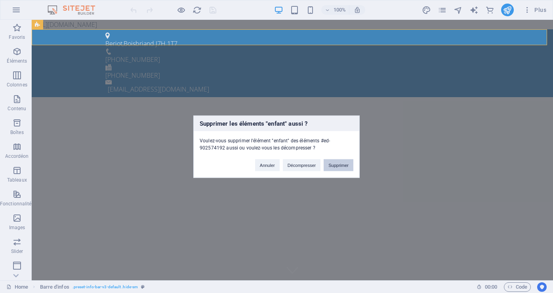
drag, startPoint x: 349, startPoint y: 162, endPoint x: 314, endPoint y: 142, distance: 40.1
click at [349, 162] on button "Supprimer" at bounding box center [338, 165] width 30 height 12
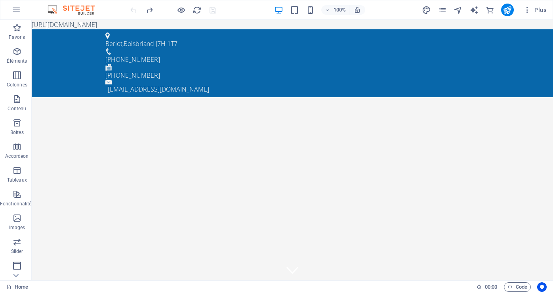
drag, startPoint x: 328, startPoint y: 23, endPoint x: 297, endPoint y: 23, distance: 31.3
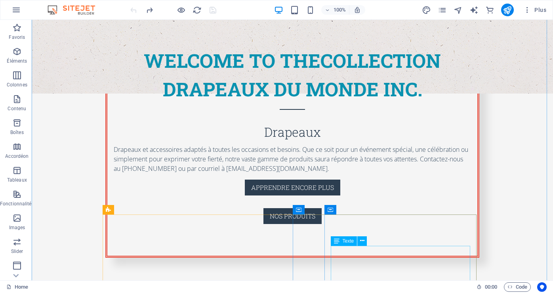
scroll to position [1029, 0]
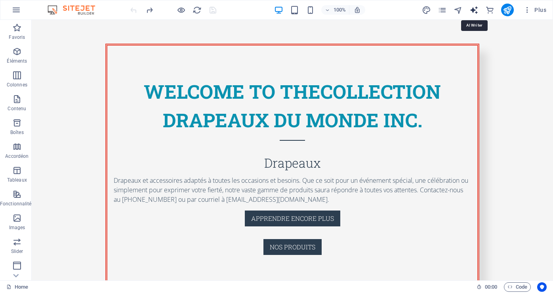
select select "English"
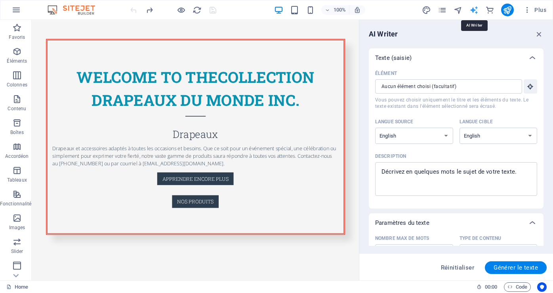
scroll to position [1062, 0]
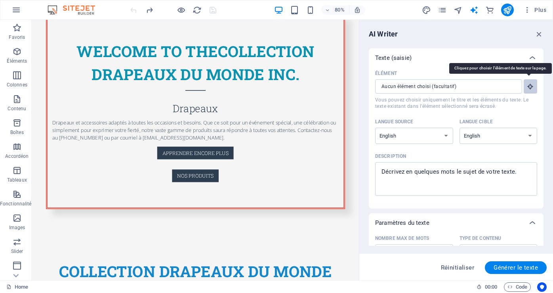
click at [530, 85] on icon "button" at bounding box center [529, 86] width 7 height 7
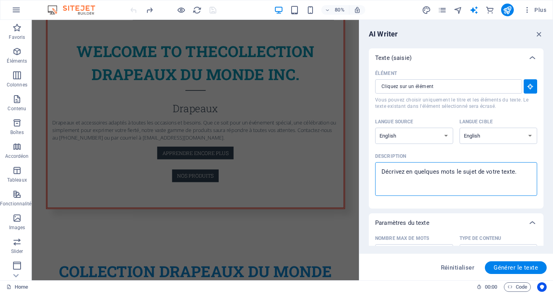
drag, startPoint x: 380, startPoint y: 174, endPoint x: 459, endPoint y: 177, distance: 78.5
click at [459, 177] on textarea "Description x ​" at bounding box center [456, 179] width 154 height 26
click at [378, 172] on div "x ​" at bounding box center [456, 179] width 162 height 34
click at [379, 172] on textarea "Description x ​" at bounding box center [456, 179] width 154 height 26
type textarea "x"
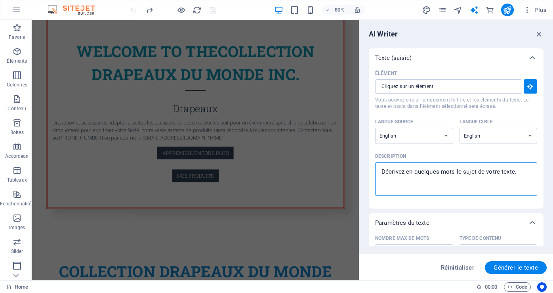
drag, startPoint x: 383, startPoint y: 173, endPoint x: 505, endPoint y: 174, distance: 121.9
click at [505, 174] on textarea "Description x ​" at bounding box center [456, 179] width 154 height 26
type textarea "F"
type textarea "x"
type textarea "Fl"
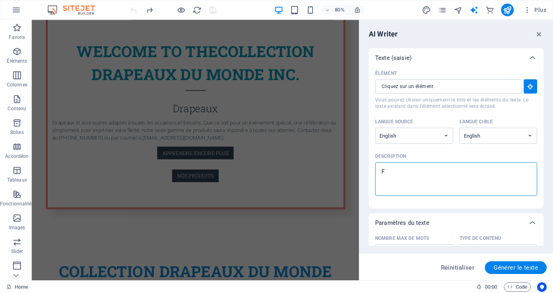
type textarea "x"
type textarea "Fla"
type textarea "x"
type textarea "Flag"
type textarea "x"
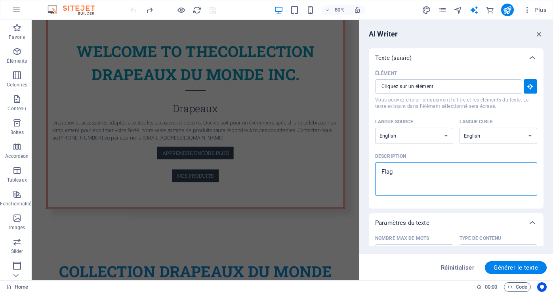
type textarea "Flags"
type textarea "x"
type textarea "Flags"
type textarea "x"
type textarea "Flags c"
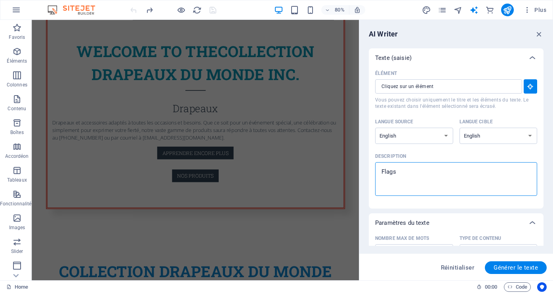
type textarea "x"
type textarea "Flags co"
type textarea "x"
type textarea "Flags col"
type textarea "x"
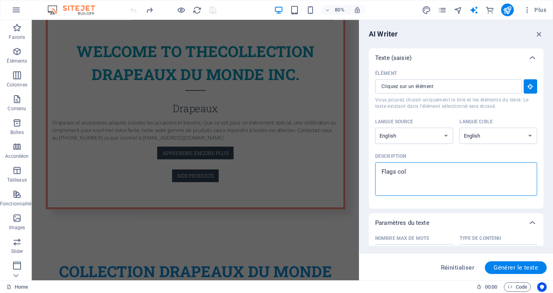
type textarea "Flags coll"
type textarea "x"
type textarea "Flags colle"
type textarea "x"
type textarea "Flags collec"
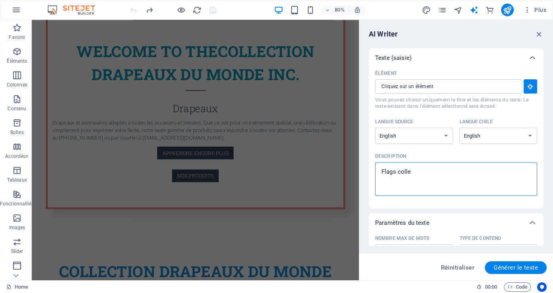
type textarea "x"
type textarea "Flags collect"
type textarea "x"
type textarea "Flags collecti"
type textarea "x"
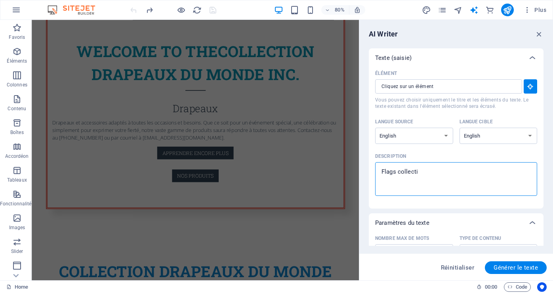
type textarea "Flags collectio"
type textarea "x"
type textarea "Flags collection"
type textarea "x"
type textarea "Flags collection"
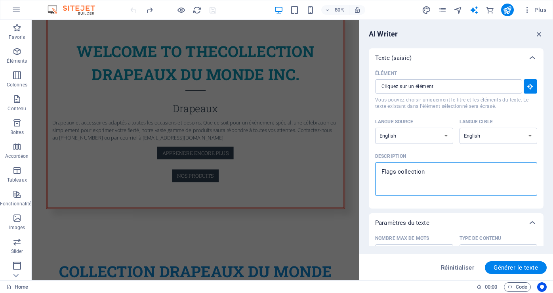
type textarea "x"
type textarea "Flags collection D"
type textarea "x"
type textarea "Flags collection Dr"
type textarea "x"
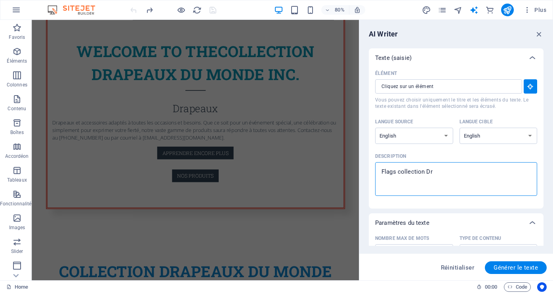
type textarea "Flags collection Dra"
type textarea "x"
type textarea "Flags collection Drap"
type textarea "x"
type textarea "Flags collection Drape"
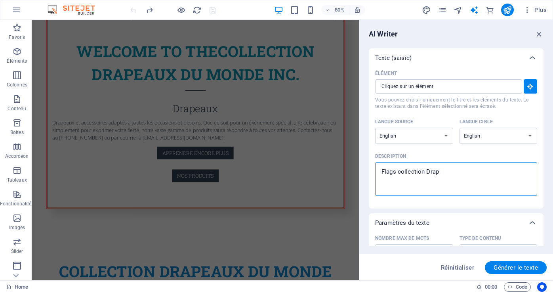
type textarea "x"
type textarea "Flags collection Drapea"
type textarea "x"
type textarea "Flags collection Drapeau"
type textarea "x"
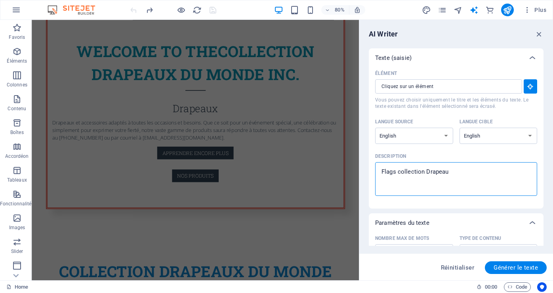
type textarea "Flags collection Drapeaux"
type textarea "x"
type textarea "Flags collection Drapeaux"
type textarea "x"
type textarea "Flags collection Drapeaux d"
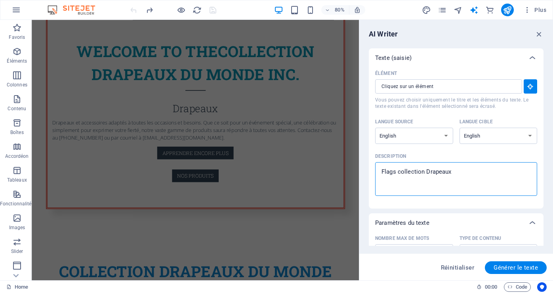
type textarea "x"
type textarea "Flags collection Drapeaux du"
type textarea "x"
type textarea "Flags collection Drapeaux du"
type textarea "x"
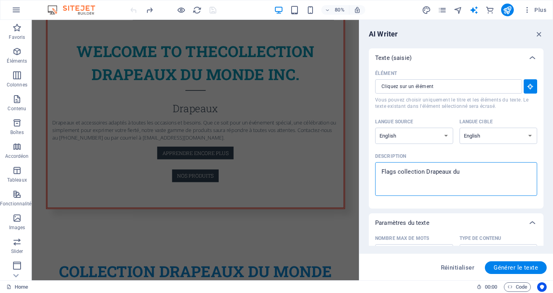
type textarea "Flags collection Drapeaux du M"
type textarea "x"
type textarea "Flags collection Drapeaux du Mo"
type textarea "x"
type textarea "Flags collection Drapeaux du Mon"
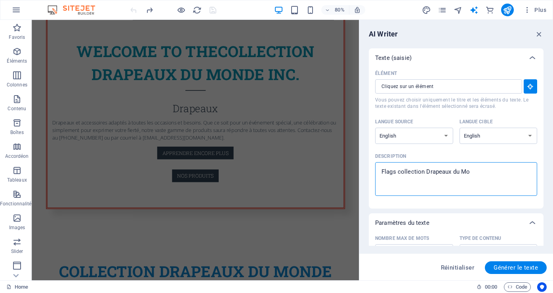
type textarea "x"
type textarea "Flags collection Drapeaux du Mond"
type textarea "x"
type textarea "Flags collection Drapeaux du Monde"
type textarea "x"
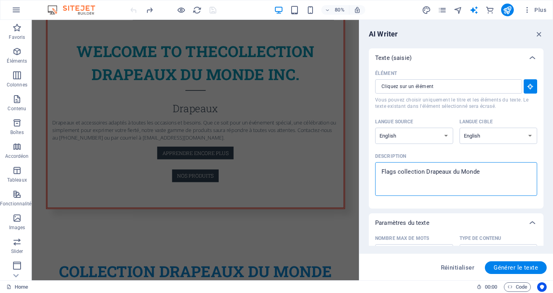
type textarea "Flags collection Drapeaux du Monde,"
type textarea "x"
type textarea "Flags collection Drapeaux du Monde,"
type textarea "x"
type textarea "Flags collection Drapeaux du Monde, f"
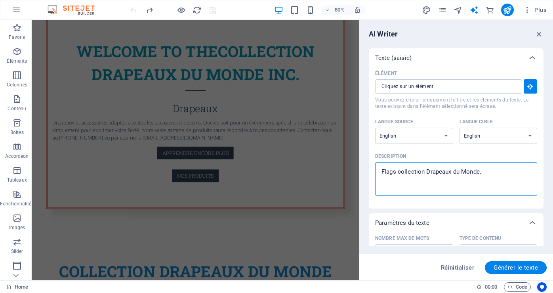
type textarea "x"
type textarea "Flags collection Drapeaux du Monde, fl"
type textarea "x"
type textarea "Flags collection Drapeaux du Monde, fla"
type textarea "x"
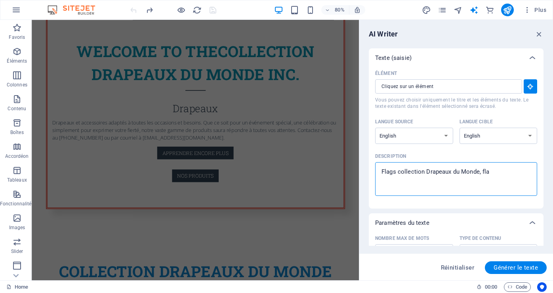
type textarea "Flags collection Drapeaux du Monde, flag"
type textarea "x"
type textarea "Flags collection Drapeaux du Monde, flags"
type textarea "x"
type textarea "Flags collection Drapeaux du Monde, flags"
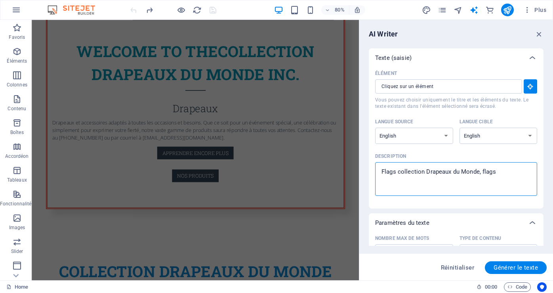
type textarea "x"
type textarea "Flags collection Drapeaux du Monde, flags s"
type textarea "x"
type textarea "Flags collection Drapeaux du Monde, flags sh"
type textarea "x"
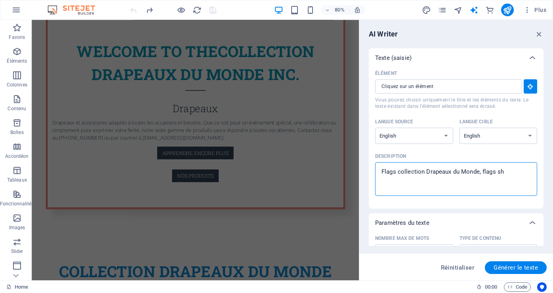
type textarea "Flags collection Drapeaux du Monde, flags sho"
type textarea "x"
type textarea "Flags collection Drapeaux du Monde, flags shop"
type textarea "x"
type textarea "Flags collection Drapeaux du Monde, flags shop"
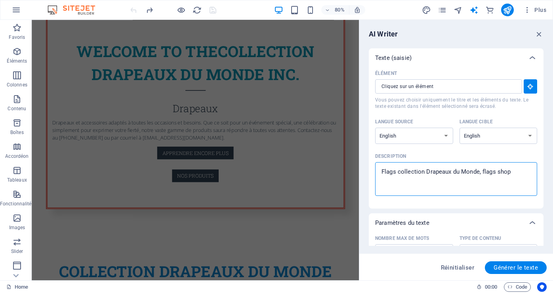
type textarea "x"
type textarea "Flags collection Drapeaux du Monde, flags shop o"
type textarea "x"
type textarea "Flags collection Drapeaux du Monde, flags shop on"
type textarea "x"
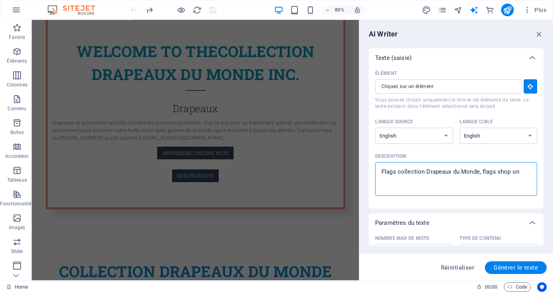
type textarea "Flags collection Drapeaux du Monde, flags shop oni"
type textarea "x"
type textarea "Flags collection Drapeaux du Monde, flags shop onin"
type textarea "x"
type textarea "Flags collection Drapeaux du Monde, flags shop onine"
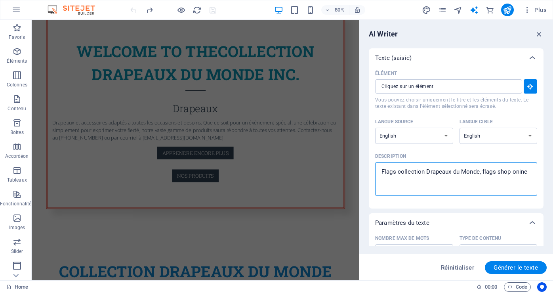
type textarea "x"
type textarea "Flags collection Drapeaux du Monde, flags shop onine."
type textarea "x"
type textarea "Flags collection Drapeaux du Monde, flags shop onine."
type textarea "x"
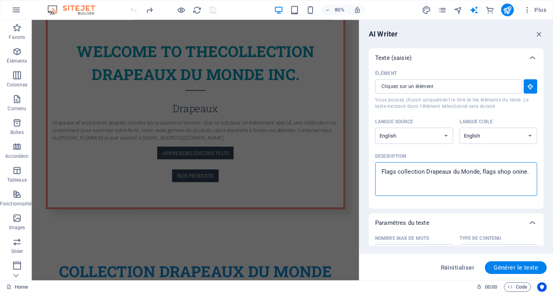
type textarea "Flags collection Drapeaux du Monde, flags shop onine. O"
type textarea "x"
type textarea "Flags collection Drapeaux du Monde, flags shop onine. Or"
type textarea "x"
type textarea "Flags collection Drapeaux du Monde, flags shop onine. Ord"
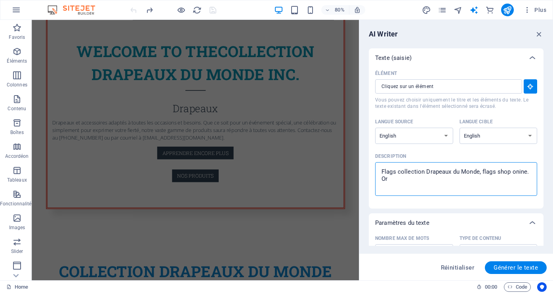
type textarea "x"
type textarea "Flags collection Drapeaux du Monde, flags shop onine. Orde"
type textarea "x"
type textarea "Flags collection Drapeaux du Monde, flags shop onine. Order"
type textarea "x"
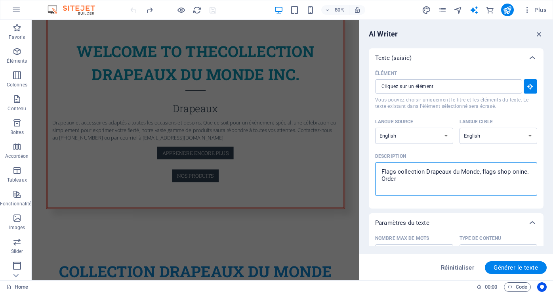
type textarea "Flags collection Drapeaux du Monde, flags shop onine. Order"
type textarea "x"
type textarea "Flags collection Drapeaux du Monde, flags shop onine. Order b"
type textarea "x"
type textarea "Flags collection Drapeaux du Monde, flags shop onine. Order by"
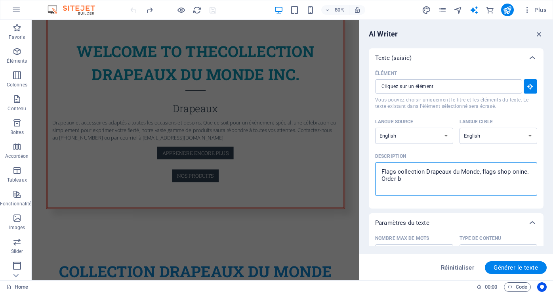
type textarea "x"
type textarea "Flags collection Drapeaux du Monde, flags shop onine. Order by"
type textarea "x"
type textarea "Flags collection Drapeaux du Monde, flags shop onine. Order by e"
type textarea "x"
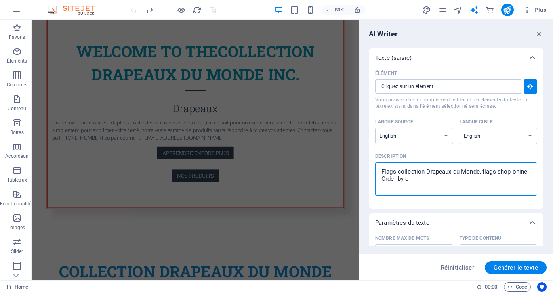
type textarea "Flags collection Drapeaux du Monde, flags shop onine. Order by em"
type textarea "x"
type textarea "Flags collection Drapeaux du Monde, flags shop onine. Order by ema"
type textarea "x"
type textarea "Flags collection Drapeaux du Monde, flags shop onine. Order by emai"
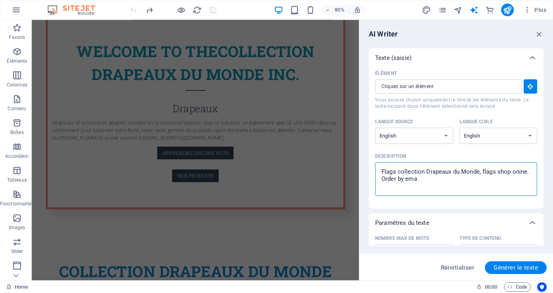
type textarea "x"
type textarea "Flags collection Drapeaux du Monde, flags shop onine. Order by email"
type textarea "x"
type textarea "Flags collection Drapeaux du Monde, flags shop onine. Order by email:"
type textarea "x"
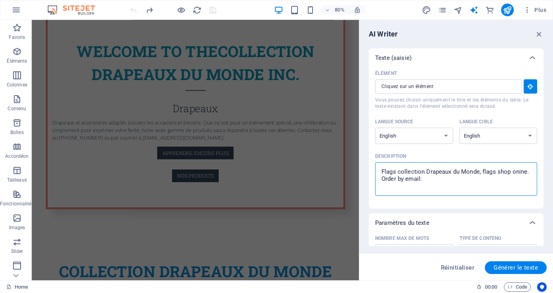
type textarea "Flags collection Drapeaux du Monde, flags shop onine. Order by email:"
type textarea "x"
type textarea "Flags collection Drapeaux du Monde, flags shop onine. Order by email: i"
type textarea "x"
type textarea "Flags collection Drapeaux du Monde, flags shop onine. Order by email: in"
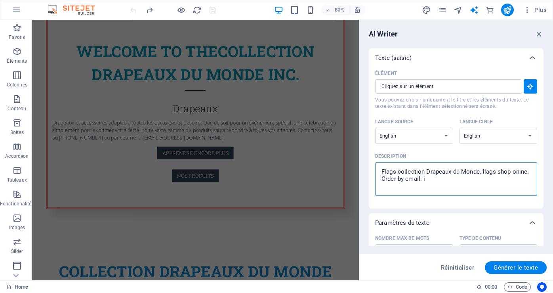
type textarea "x"
type textarea "Flags collection Drapeaux du Monde, flags shop onine. Order by email: inf"
type textarea "x"
type textarea "Flags collection Drapeaux du Monde, flags shop onine. Order by email: info"
type textarea "x"
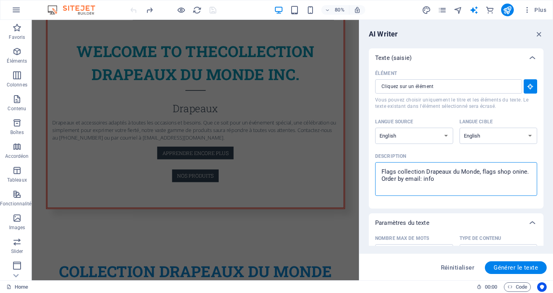
type textarea "Flags collection Drapeaux du Monde, flags shop onine. Order by email: info@"
type textarea "x"
type textarea "Flags collection Drapeaux du Monde, flags shop onine. Order by email: info@f"
type textarea "x"
type textarea "Flags collection Drapeaux du Monde, flags shop onine. Order by email: info@fl"
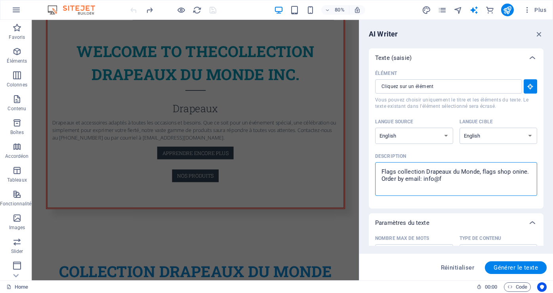
type textarea "x"
type textarea "Flags collection Drapeaux du Monde, flags shop onine. Order by email: info@fla"
type textarea "x"
type textarea "Flags collection Drapeaux du Monde, flags shop onine. Order by email: info@flag"
type textarea "x"
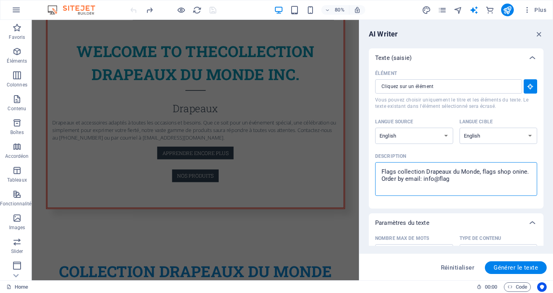
type textarea "Flags collection Drapeaux du Monde, flags shop onine. Order by email: info@flags"
type textarea "x"
type textarea "Flags collection Drapeaux du Monde, flags shop onine. Order by email: info@flag…"
type textarea "x"
type textarea "Flags collection Drapeaux du Monde, flags shop onine. Order by email: info@flag…"
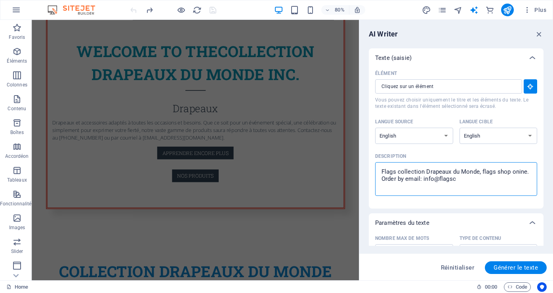
type textarea "x"
type textarea "Flags collection Drapeaux du Monde, flags shop onine. Order by email: info@flag…"
type textarea "x"
type textarea "Flags collection Drapeaux du Monde, flags shop onine. Order by email: info@flag…"
type textarea "x"
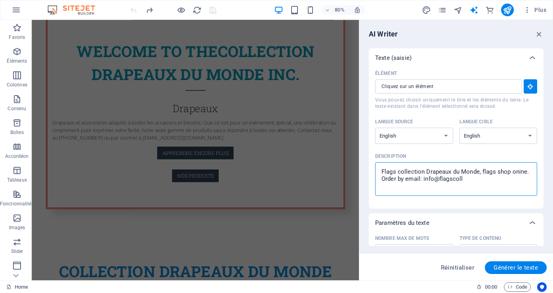
type textarea "Flags collection Drapeaux du Monde, flags shop onine. Order by email: info@flag…"
type textarea "x"
type textarea "Flags collection Drapeaux du Monde, flags shop onine. Order by email: info@flag…"
type textarea "x"
type textarea "Flags collection Drapeaux du Monde, flags shop onine. Order by email: info@flag…"
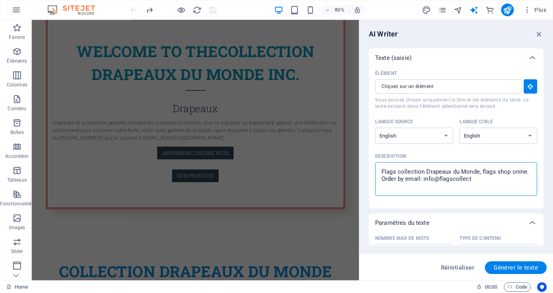
type textarea "x"
type textarea "Flags collection Drapeaux du Monde, flags shop onine. Order by email: info@flag…"
type textarea "x"
type textarea "Flags collection Drapeaux du Monde, flags shop onine. Order by email: info@flag…"
type textarea "x"
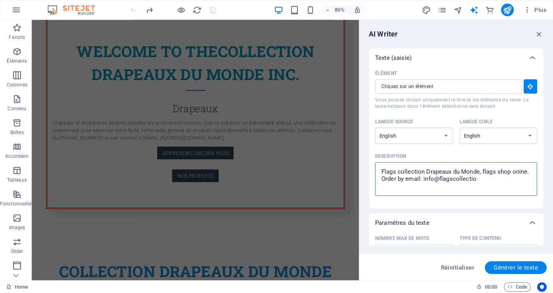
type textarea "Flags collection Drapeaux du Monde, flags shop onine. Order by email: info@flag…"
type textarea "x"
type textarea "Flags collection Drapeaux du Monde, flags shop onine. Order by email: info@flag…"
type textarea "x"
type textarea "Flags collection Drapeaux du Monde, flags shop onine. Order by email: info@flag…"
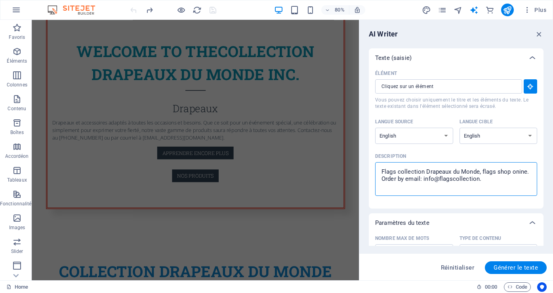
type textarea "x"
type textarea "Flags collection Drapeaux du Monde, flags shop onine. Order by email: info@flag…"
type textarea "x"
type textarea "Flags collection Drapeaux du Monde, flags shop onine. Order by email: info@flag…"
type textarea "x"
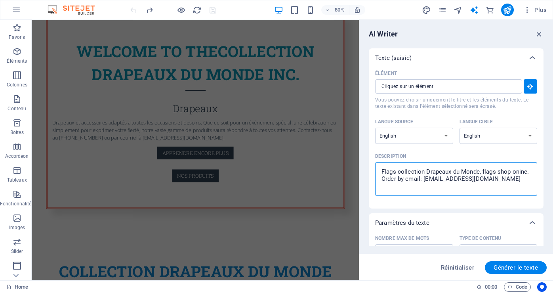
type textarea "Flags collection Drapeaux du Monde, flags shop onine. Order by email: info@flag…"
type textarea "x"
type textarea "Flags collection Drapeaux du Monde, flags shop onine. Order by email: info@flag…"
type textarea "x"
type textarea "Flags collection Drapeaux du Monde, flags shop onine. Order by email: info@flag…"
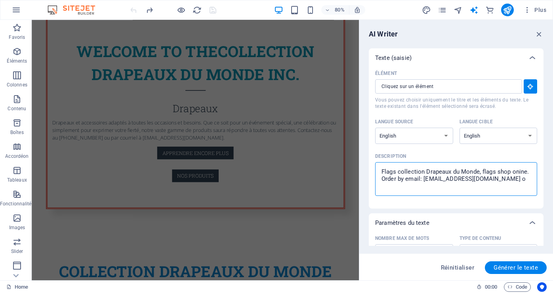
type textarea "x"
type textarea "Flags collection Drapeaux du Monde, flags shop onine. Order by email: info@flag…"
type textarea "x"
type textarea "Flags collection Drapeaux du Monde, flags shop onine. Order by email: info@flag…"
click at [528, 172] on textarea "Flags collection Drapeaux du Monde, flags shop onine. Order by email: info@flag…" at bounding box center [456, 179] width 154 height 26
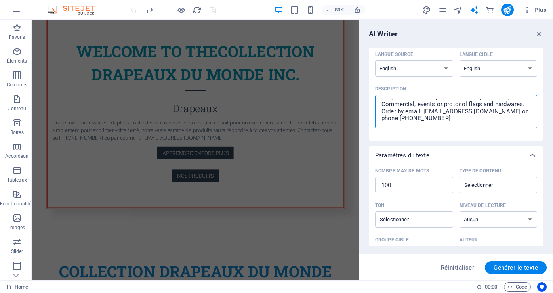
scroll to position [79, 0]
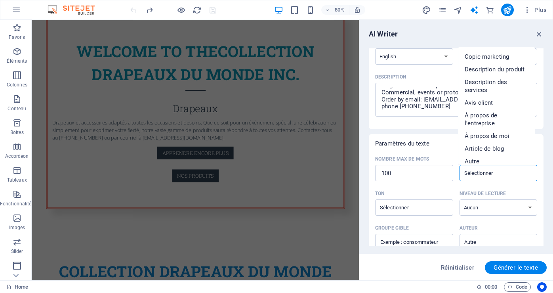
click at [506, 175] on input "Type de contenu ​" at bounding box center [492, 172] width 60 height 11
click at [521, 64] on li "Description du produit" at bounding box center [496, 69] width 76 height 13
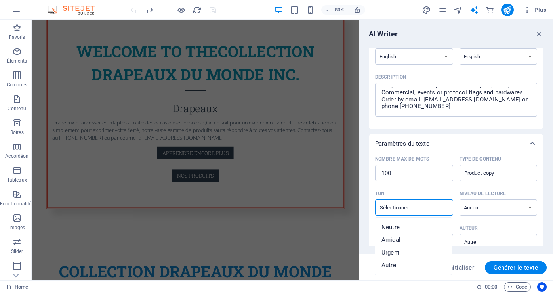
click at [414, 209] on input "Ton ​" at bounding box center [407, 206] width 60 height 11
click at [391, 237] on span "Amical" at bounding box center [390, 240] width 19 height 8
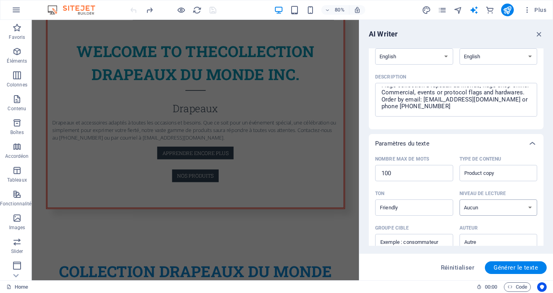
click at [505, 209] on select "Aucun Universitaire Adulte Ado Enfant" at bounding box center [498, 207] width 78 height 16
click at [459, 199] on select "Aucun Universitaire Adulte Ado Enfant" at bounding box center [498, 207] width 78 height 16
click at [521, 173] on div "Product copy ​" at bounding box center [498, 173] width 78 height 16
click at [521, 173] on input "Product copy" at bounding box center [492, 172] width 60 height 11
click at [521, 173] on div "Product copy ​" at bounding box center [498, 173] width 78 height 16
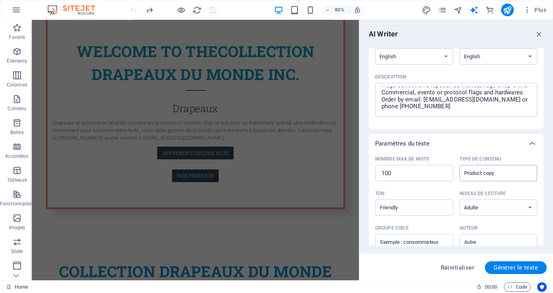
click at [521, 173] on input "Product copy" at bounding box center [492, 172] width 60 height 11
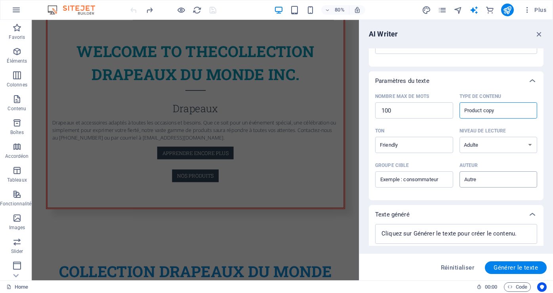
scroll to position [158, 0]
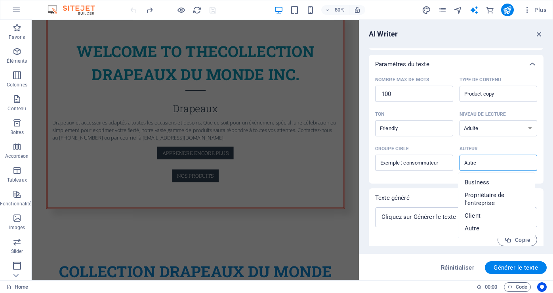
click at [510, 166] on input "Auteur ​" at bounding box center [492, 162] width 60 height 11
click at [477, 180] on span "Business" at bounding box center [476, 182] width 25 height 8
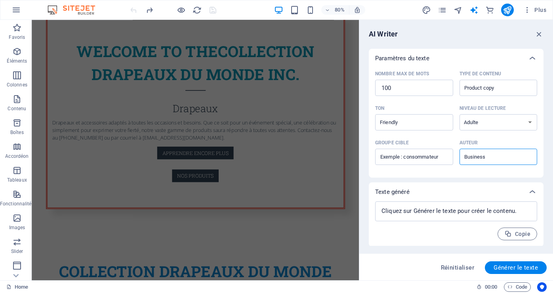
scroll to position [165, 0]
click at [514, 266] on span "Générer le texte" at bounding box center [515, 267] width 44 height 6
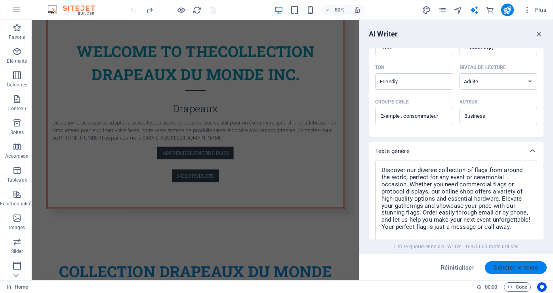
scroll to position [285, 0]
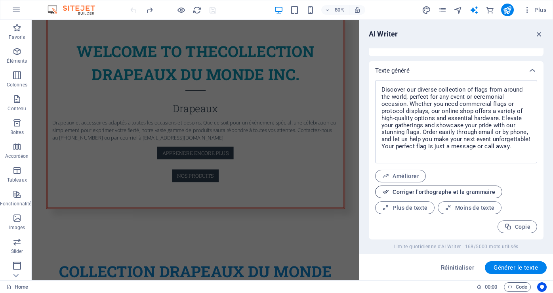
click at [427, 193] on span "Corriger l'orthographe et la grammaire" at bounding box center [439, 192] width 114 height 8
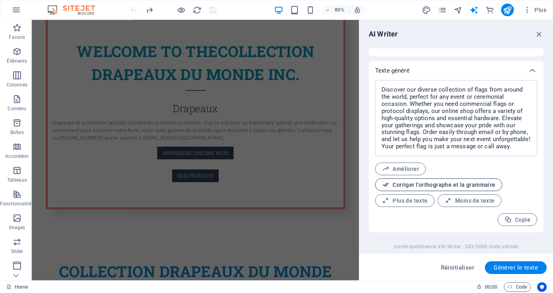
scroll to position [12, 0]
click at [410, 197] on span "Plus de texte" at bounding box center [405, 201] width 46 height 8
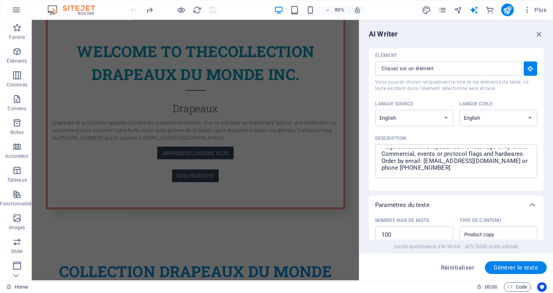
scroll to position [0, 0]
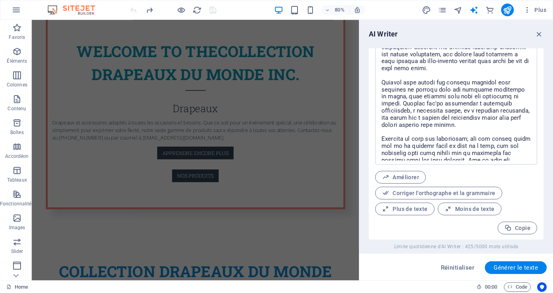
scroll to position [357, 0]
click at [527, 8] on icon "button" at bounding box center [527, 10] width 8 height 8
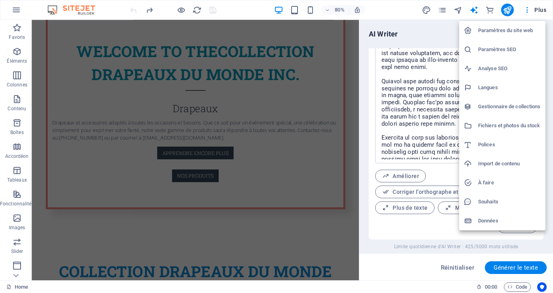
click at [494, 162] on h6 "Import de contenu" at bounding box center [509, 163] width 63 height 9
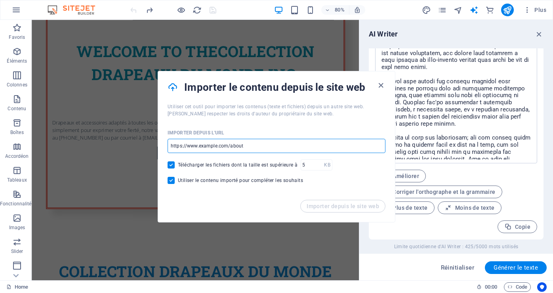
click at [199, 147] on input "url" at bounding box center [276, 146] width 218 height 14
drag, startPoint x: 243, startPoint y: 148, endPoint x: 303, endPoint y: 148, distance: 59.4
click at [303, 148] on input "https://www.flagscollection.com/boutique/" at bounding box center [276, 146] width 218 height 14
click at [347, 205] on span "Importer depuis le site web" at bounding box center [342, 206] width 72 height 6
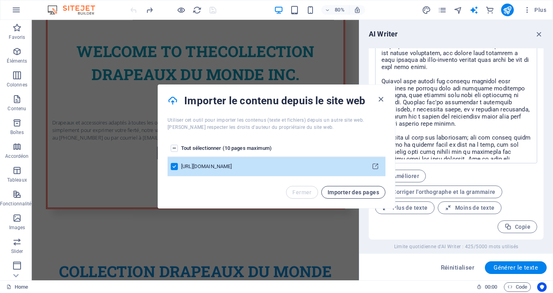
click at [353, 191] on span "Importer des pages" at bounding box center [352, 192] width 51 height 6
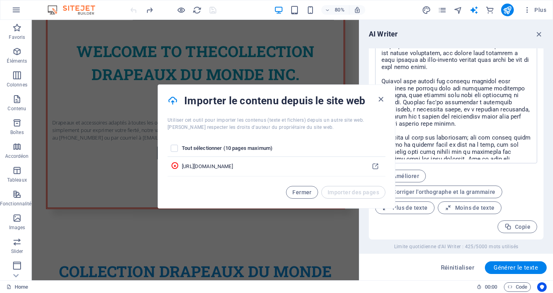
click at [175, 151] on th "pages list" at bounding box center [174, 148] width 14 height 17
click at [175, 148] on label "pages list" at bounding box center [174, 147] width 7 height 7
click at [0, 0] on input "pages list" at bounding box center [0, 0] width 0 height 0
click at [175, 148] on label "pages list" at bounding box center [174, 147] width 7 height 7
click at [0, 0] on input "pages list" at bounding box center [0, 0] width 0 height 0
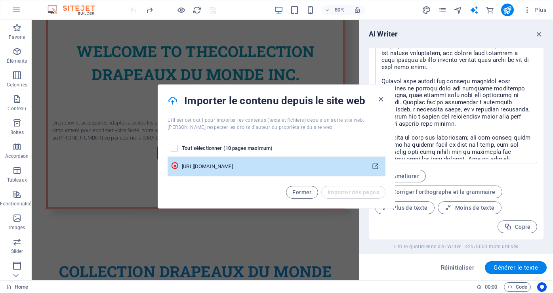
click at [374, 166] on icon "pages list" at bounding box center [375, 167] width 8 height 8
drag, startPoint x: 288, startPoint y: 167, endPoint x: 319, endPoint y: 169, distance: 31.7
click at [319, 169] on div "https://www.flagscollection.com/about" at bounding box center [272, 166] width 180 height 7
click at [294, 164] on div "https://www.flagscollection.com/about" at bounding box center [272, 166] width 180 height 7
click at [302, 164] on div "https://www.flagscollection.com/about" at bounding box center [272, 166] width 180 height 7
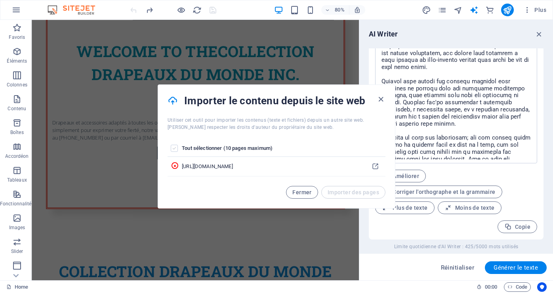
click at [177, 150] on label "pages list" at bounding box center [174, 147] width 7 height 7
click at [0, 0] on input "pages list" at bounding box center [0, 0] width 0 height 0
click at [177, 150] on label "pages list" at bounding box center [174, 147] width 7 height 7
click at [0, 0] on input "pages list" at bounding box center [0, 0] width 0 height 0
click at [247, 150] on th "Tout sélectionner (10 pages maximum)" at bounding box center [273, 148] width 183 height 17
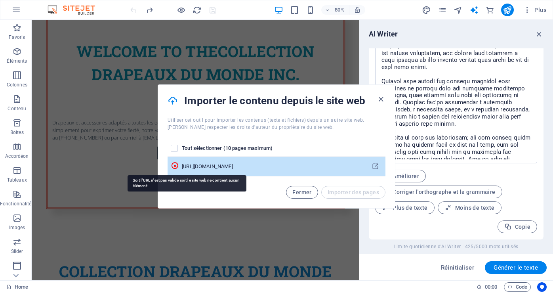
click at [179, 166] on icon "pages list" at bounding box center [175, 165] width 8 height 8
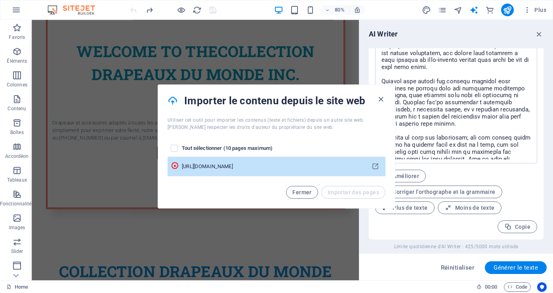
click at [244, 167] on div "https://www.flagscollection.com/about" at bounding box center [272, 166] width 180 height 7
click at [374, 165] on icon "pages list" at bounding box center [375, 167] width 8 height 8
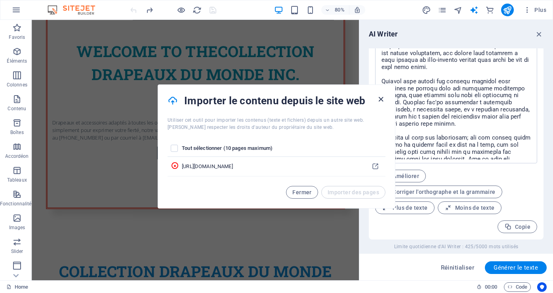
click at [380, 99] on icon "button" at bounding box center [380, 99] width 9 height 9
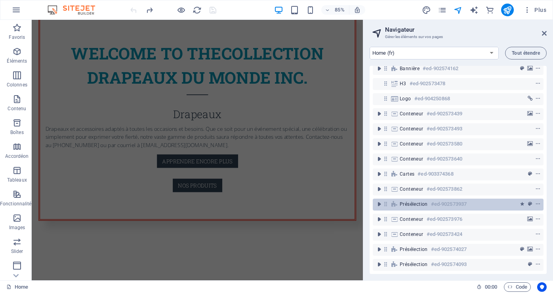
scroll to position [0, 0]
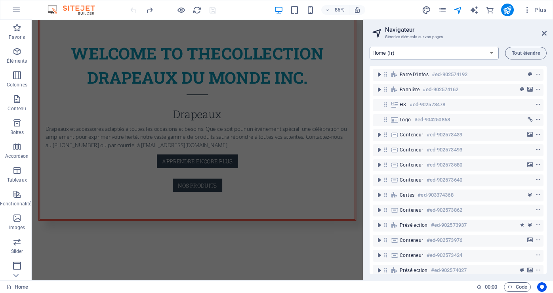
click at [490, 52] on select "Home (fr) Subpage (fr) Legal Notice (fr) Privacy (fr) Condition d'utilisation (…" at bounding box center [433, 53] width 129 height 13
click at [369, 47] on select "Home (fr) Subpage (fr) Legal Notice (fr) Privacy (fr) Condition d'utilisation (…" at bounding box center [433, 53] width 129 height 13
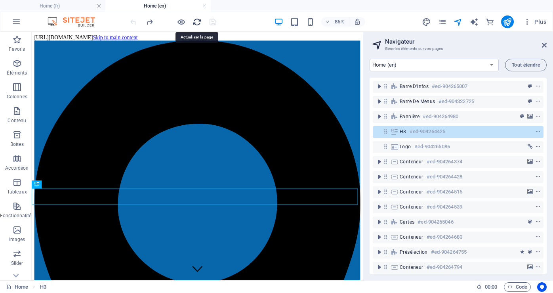
click at [196, 22] on icon "reload" at bounding box center [196, 21] width 9 height 9
click at [196, 21] on icon "reload" at bounding box center [196, 21] width 9 height 9
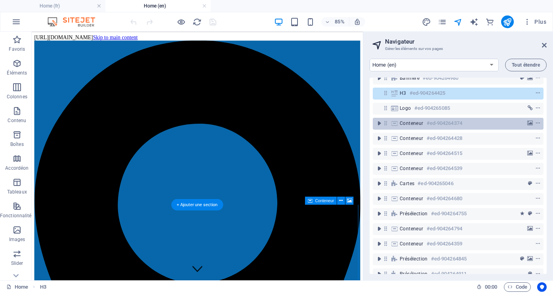
scroll to position [54, 0]
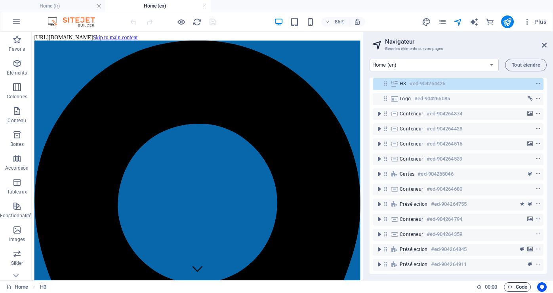
click at [517, 285] on span "Code" at bounding box center [517, 286] width 20 height 9
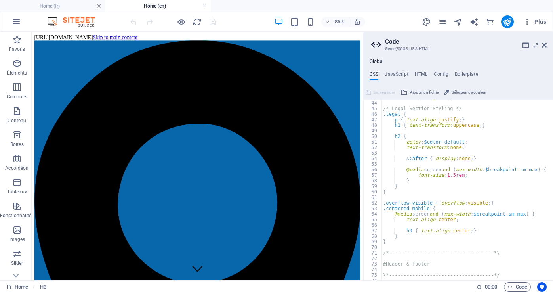
scroll to position [309, 0]
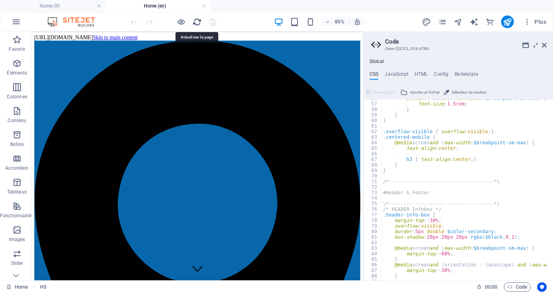
click at [197, 23] on icon "reload" at bounding box center [196, 21] width 9 height 9
click at [423, 72] on h4 "HTML" at bounding box center [420, 75] width 13 height 9
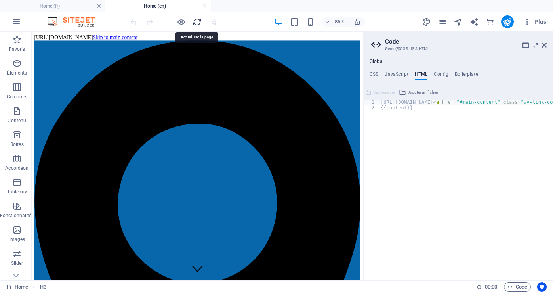
click at [200, 19] on icon "reload" at bounding box center [196, 21] width 9 height 9
click at [19, 70] on p "Éléments" at bounding box center [17, 73] width 20 height 6
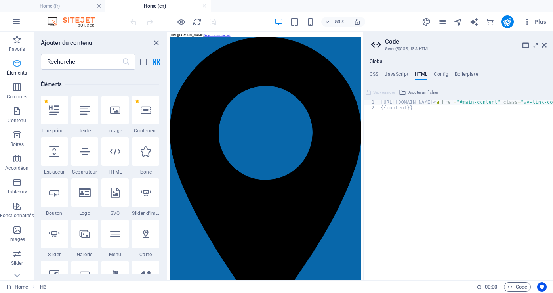
scroll to position [84, 0]
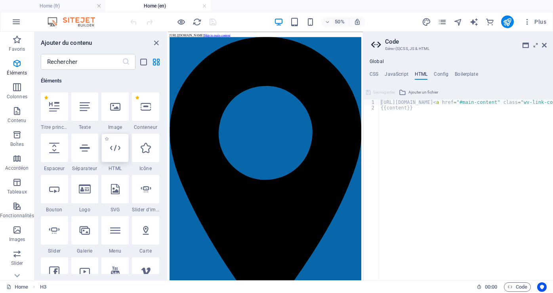
click at [119, 150] on icon at bounding box center [115, 147] width 10 height 10
click at [116, 154] on div at bounding box center [114, 147] width 27 height 28
click at [197, 25] on icon "reload" at bounding box center [196, 21] width 9 height 9
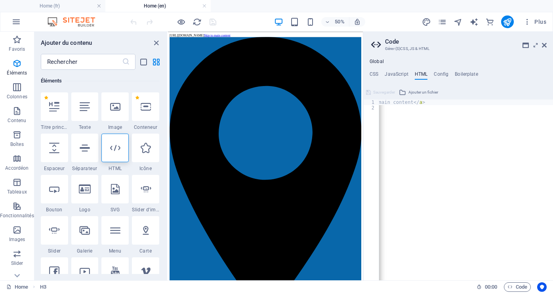
scroll to position [0, 296]
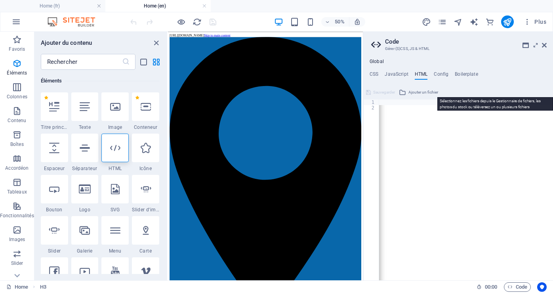
click at [421, 89] on span "Ajouter un fichier" at bounding box center [423, 91] width 30 height 9
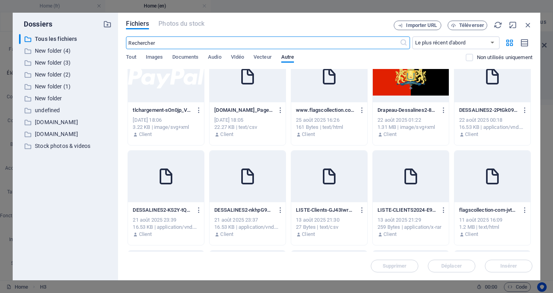
scroll to position [0, 0]
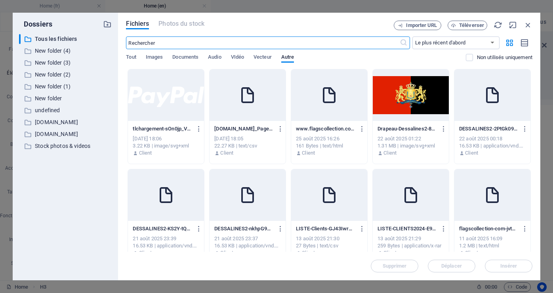
click at [249, 135] on div "2 sept. 2025 18:05" at bounding box center [247, 138] width 66 height 7
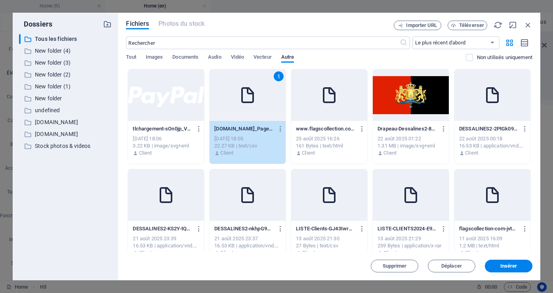
click at [249, 135] on div "2 sept. 2025 18:05" at bounding box center [247, 138] width 66 height 7
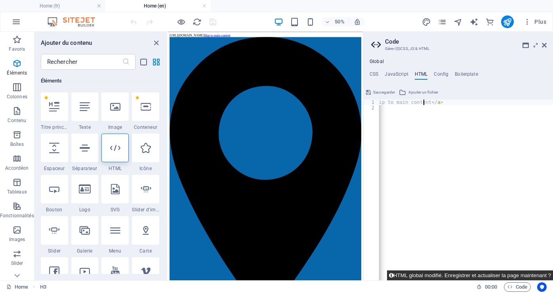
click at [490, 273] on button "HTML global modifié. Enregistrer et actualiser la page maintenant ?" at bounding box center [470, 275] width 166 height 10
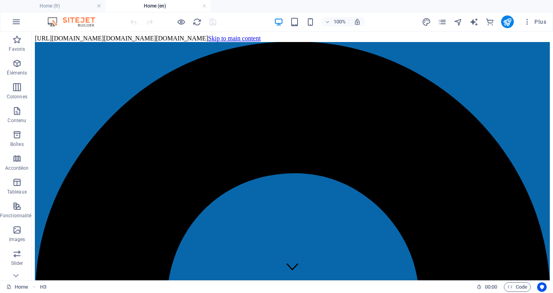
click at [196, 21] on icon "reload" at bounding box center [196, 21] width 9 height 9
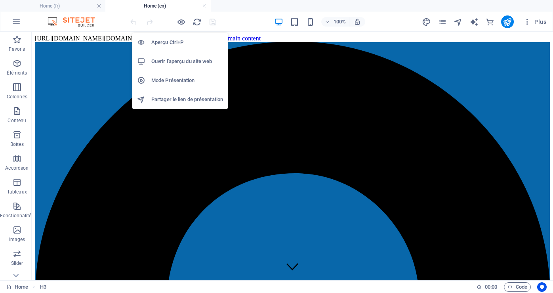
click at [190, 61] on h6 "Ouvrir l'aperçu du site web" at bounding box center [187, 61] width 72 height 9
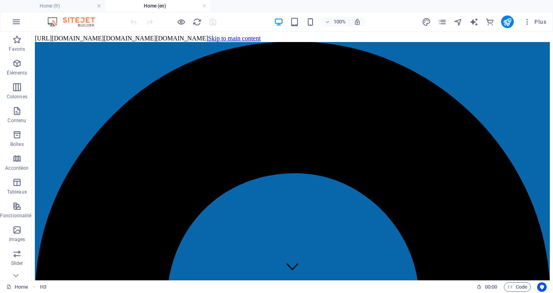
click at [448, 21] on div "Plus" at bounding box center [485, 21] width 127 height 13
click at [446, 21] on icon "pages" at bounding box center [441, 21] width 9 height 9
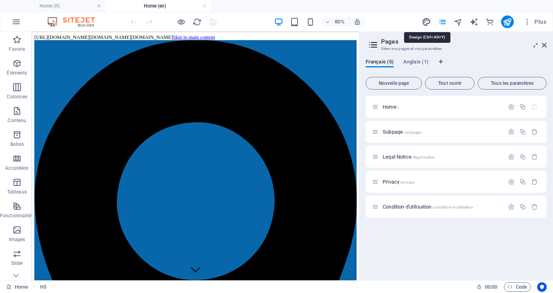
click at [425, 23] on icon "design" at bounding box center [426, 21] width 9 height 9
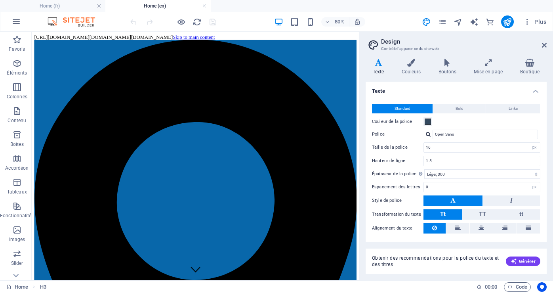
click at [16, 23] on icon "button" at bounding box center [15, 21] width 9 height 9
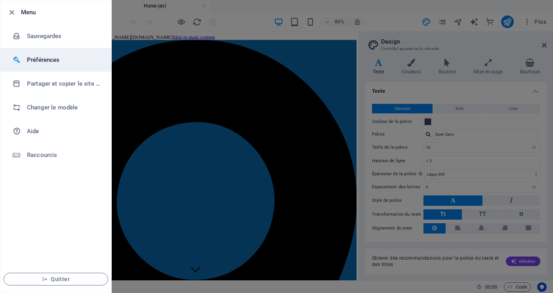
click at [47, 59] on h6 "Préférences" at bounding box center [63, 59] width 73 height 9
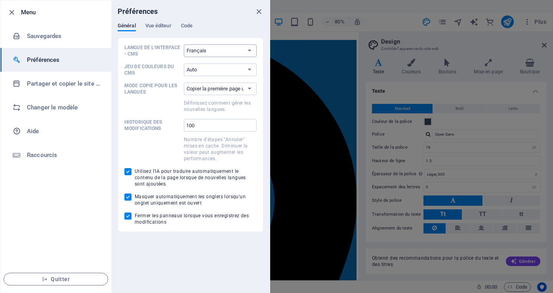
click at [250, 50] on select "Par défaut Deutsch English Español Français Magyar Italiano Nederlands Polski P…" at bounding box center [220, 50] width 73 height 13
click at [184, 44] on select "Par défaut Deutsch English Español Français Magyar Italiano Nederlands Polski P…" at bounding box center [220, 50] width 73 height 13
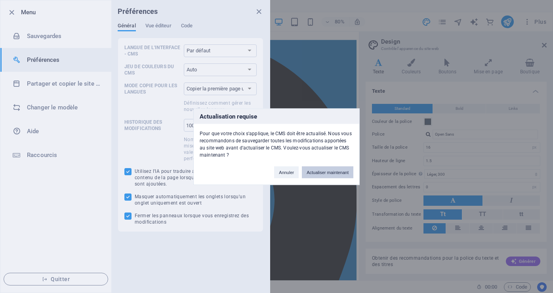
click at [316, 170] on button "Actualiser maintenant" at bounding box center [327, 172] width 51 height 12
